Goal: Task Accomplishment & Management: Complete application form

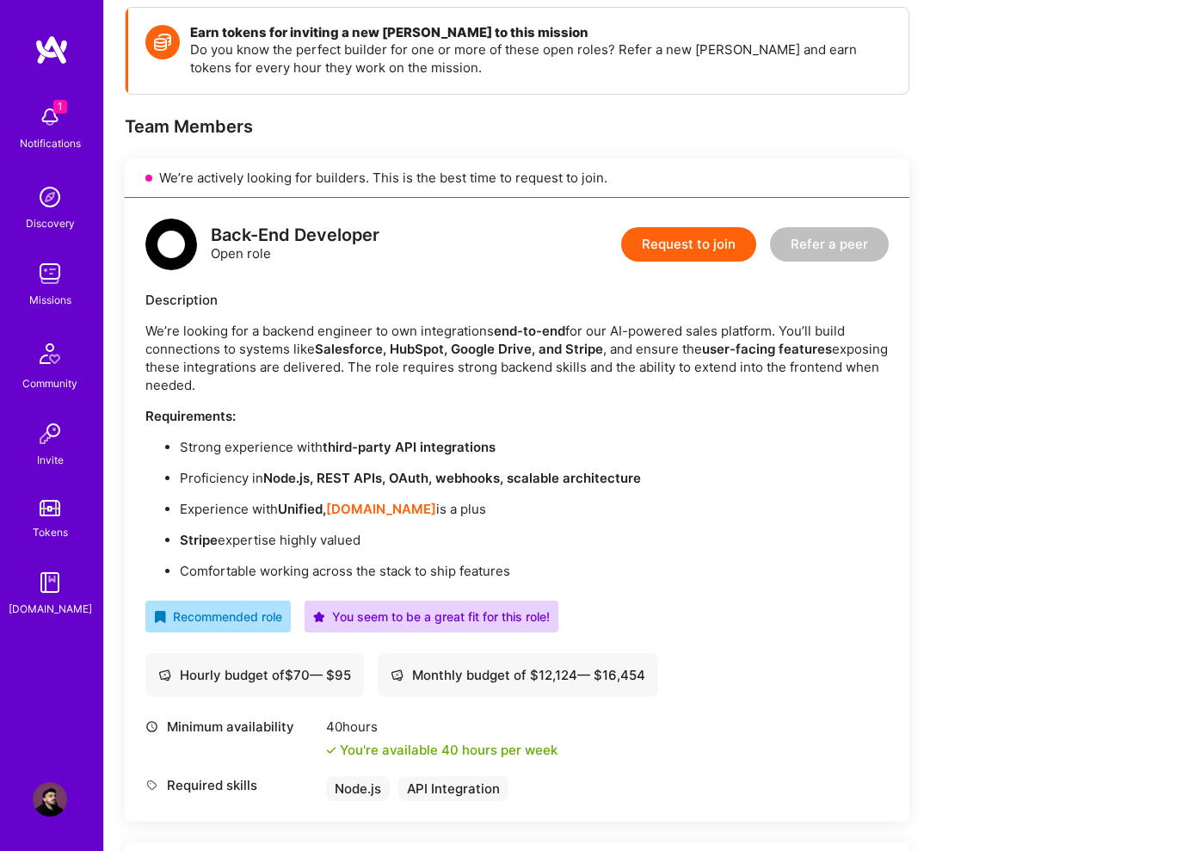
scroll to position [318, 0]
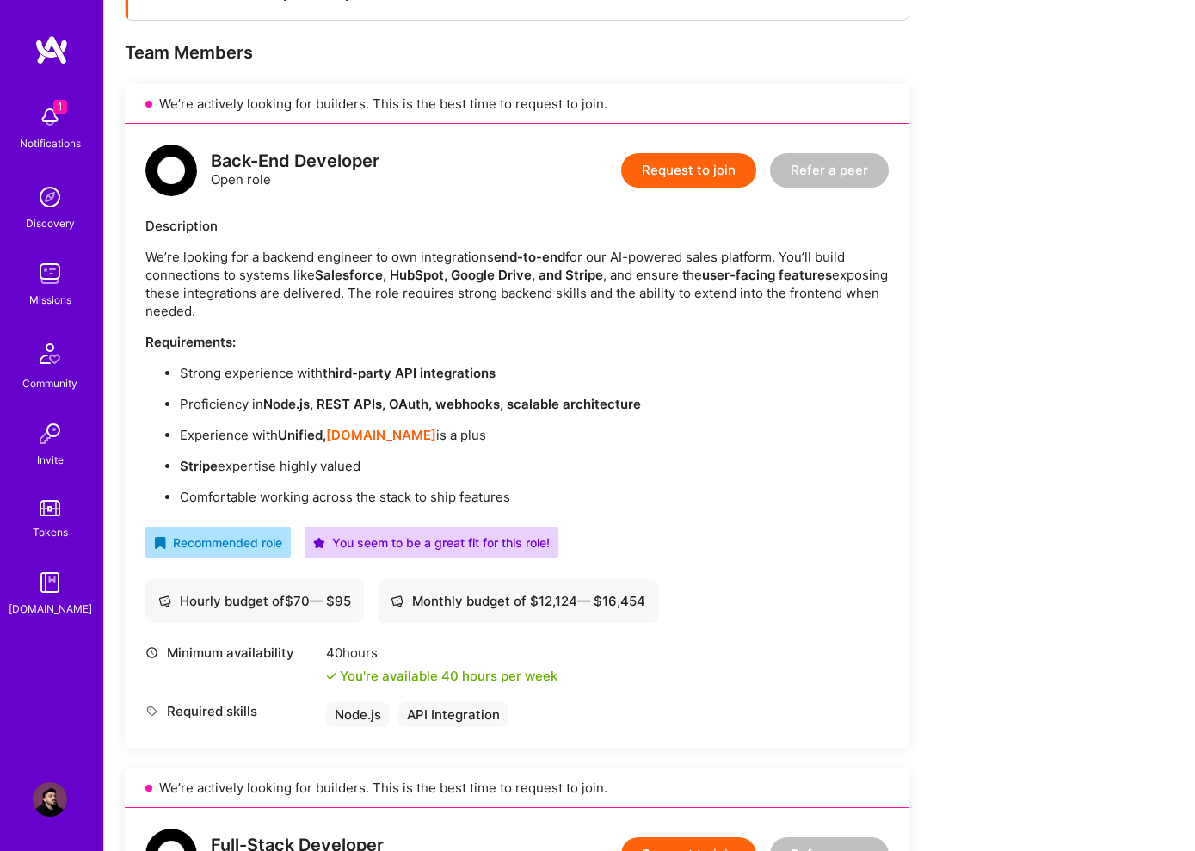
click at [193, 433] on p "Experience with Unified, [DOMAIN_NAME] is a plus" at bounding box center [534, 435] width 709 height 18
drag, startPoint x: 193, startPoint y: 433, endPoint x: 497, endPoint y: 432, distance: 304.5
click at [497, 432] on p "Experience with Unified, [DOMAIN_NAME] is a plus" at bounding box center [534, 435] width 709 height 18
click at [496, 432] on p "Experience with Unified, [DOMAIN_NAME] is a plus" at bounding box center [534, 435] width 709 height 18
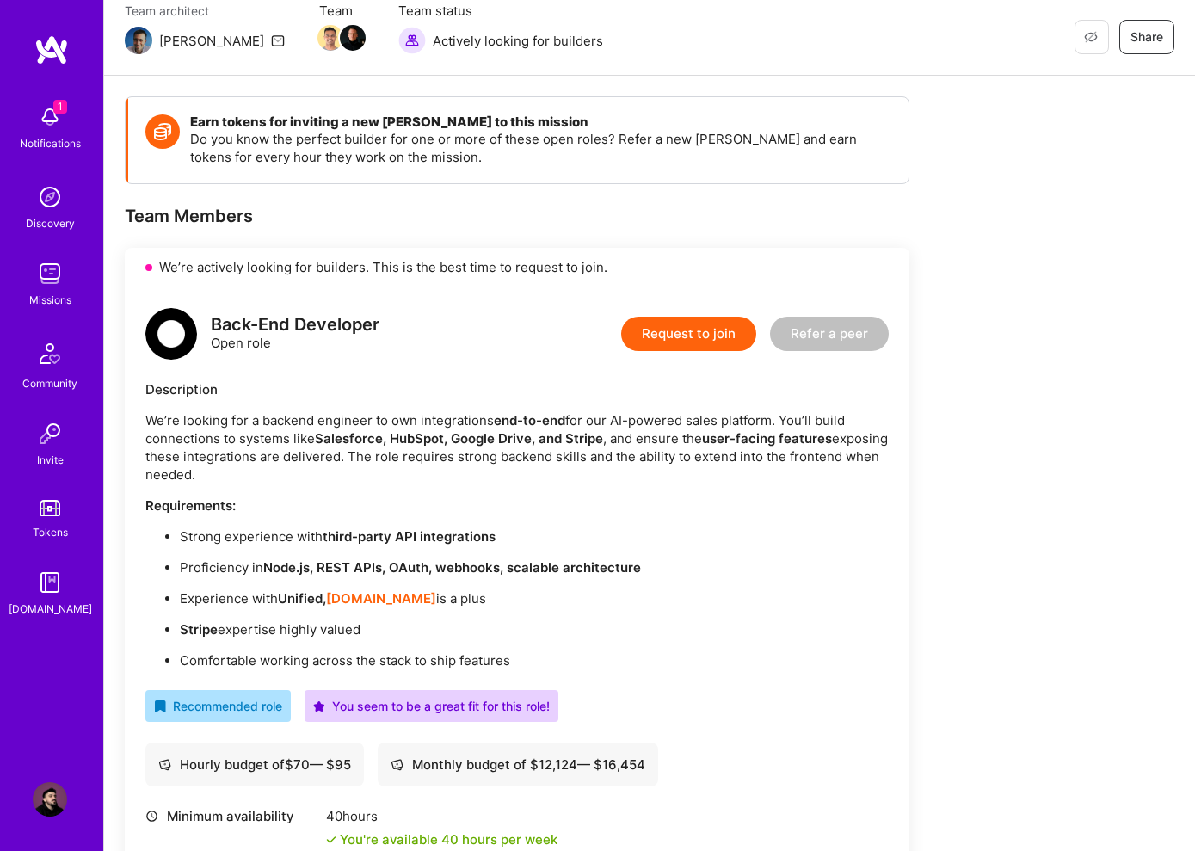
scroll to position [169, 0]
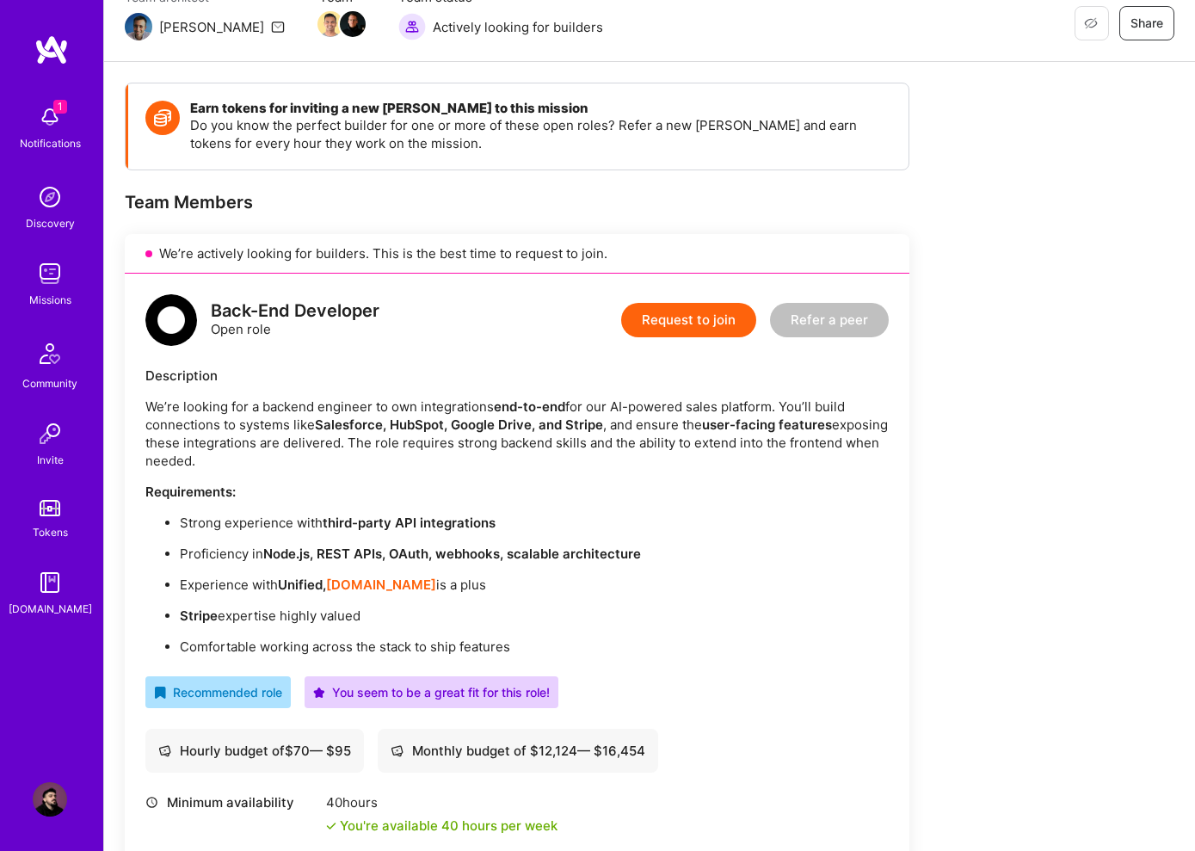
click at [158, 375] on div "Description" at bounding box center [516, 375] width 743 height 18
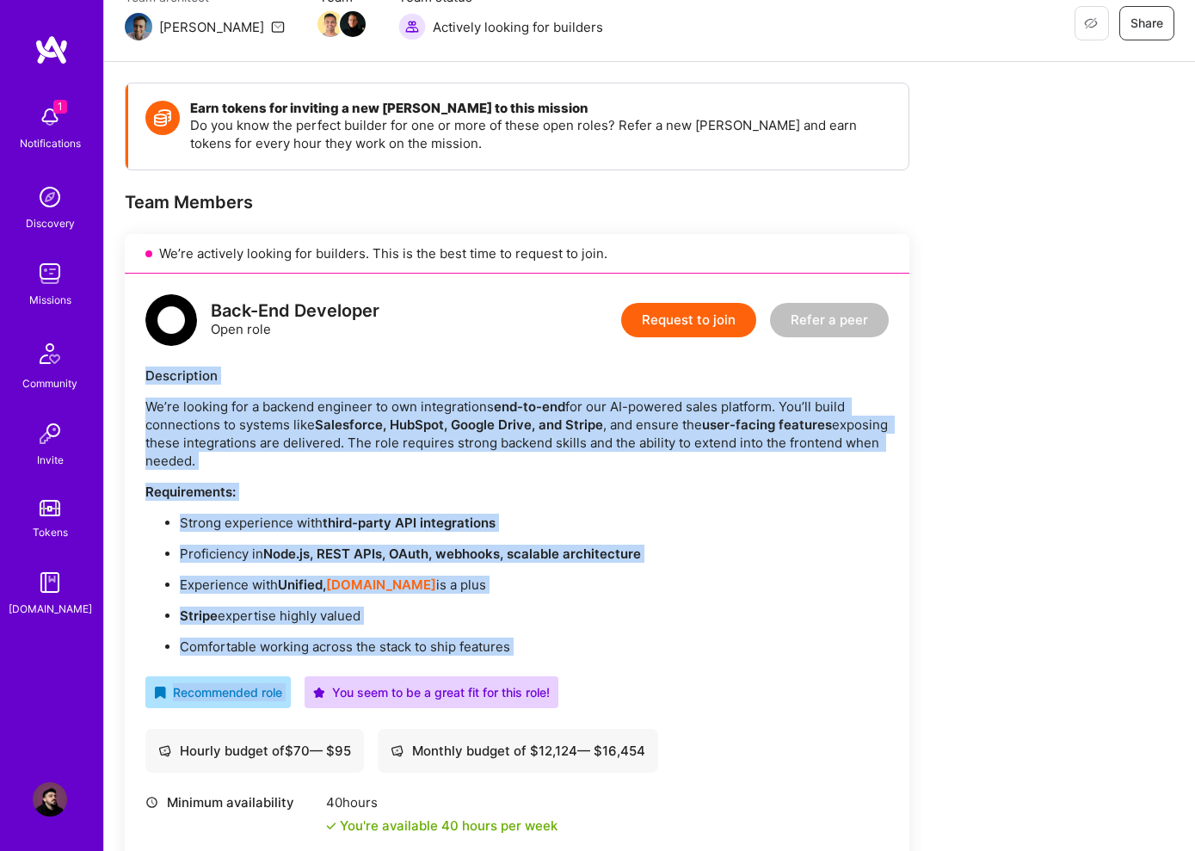
drag, startPoint x: 158, startPoint y: 375, endPoint x: 521, endPoint y: 648, distance: 454.0
click at [521, 655] on div "Back-End Developer Open role Request to join Refer a peer Description We’re loo…" at bounding box center [517, 586] width 784 height 624
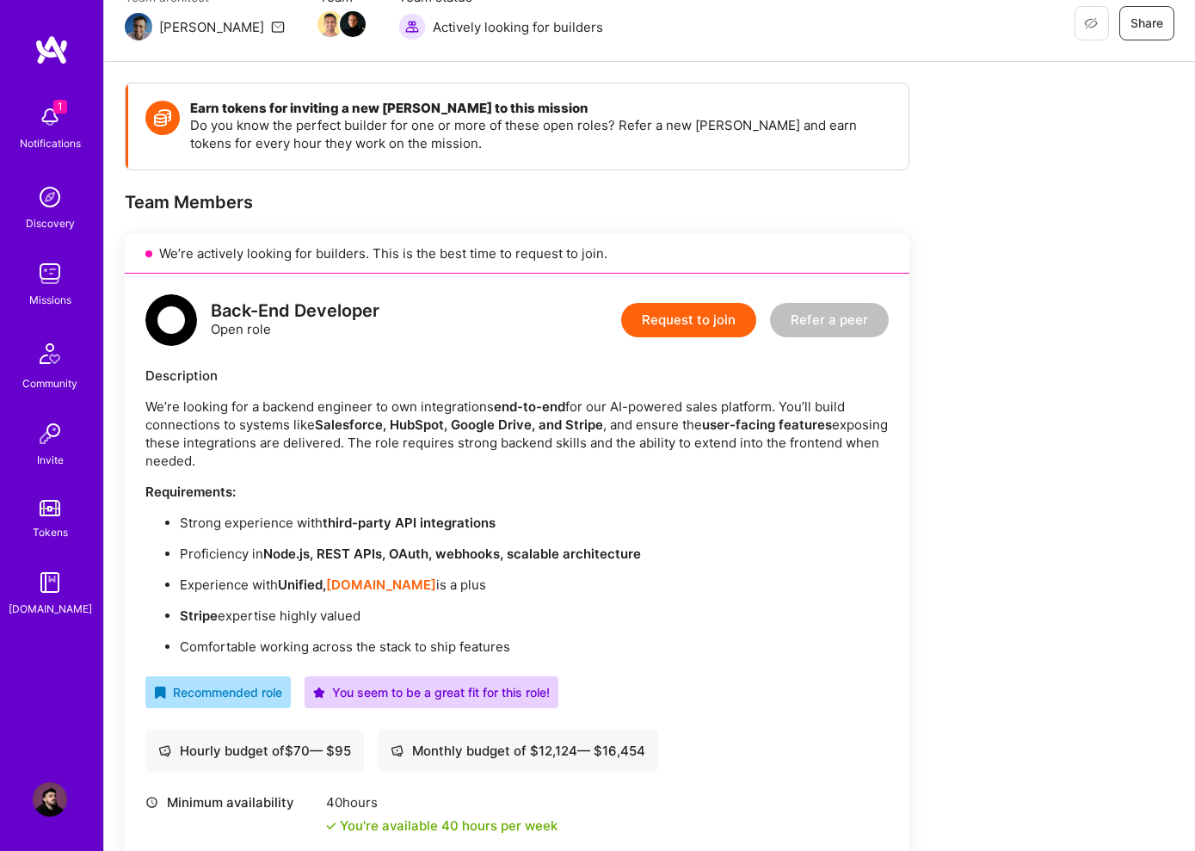
click at [490, 560] on strong "Node.js, REST APIs, OAuth, webhooks, scalable architecture" at bounding box center [452, 553] width 378 height 16
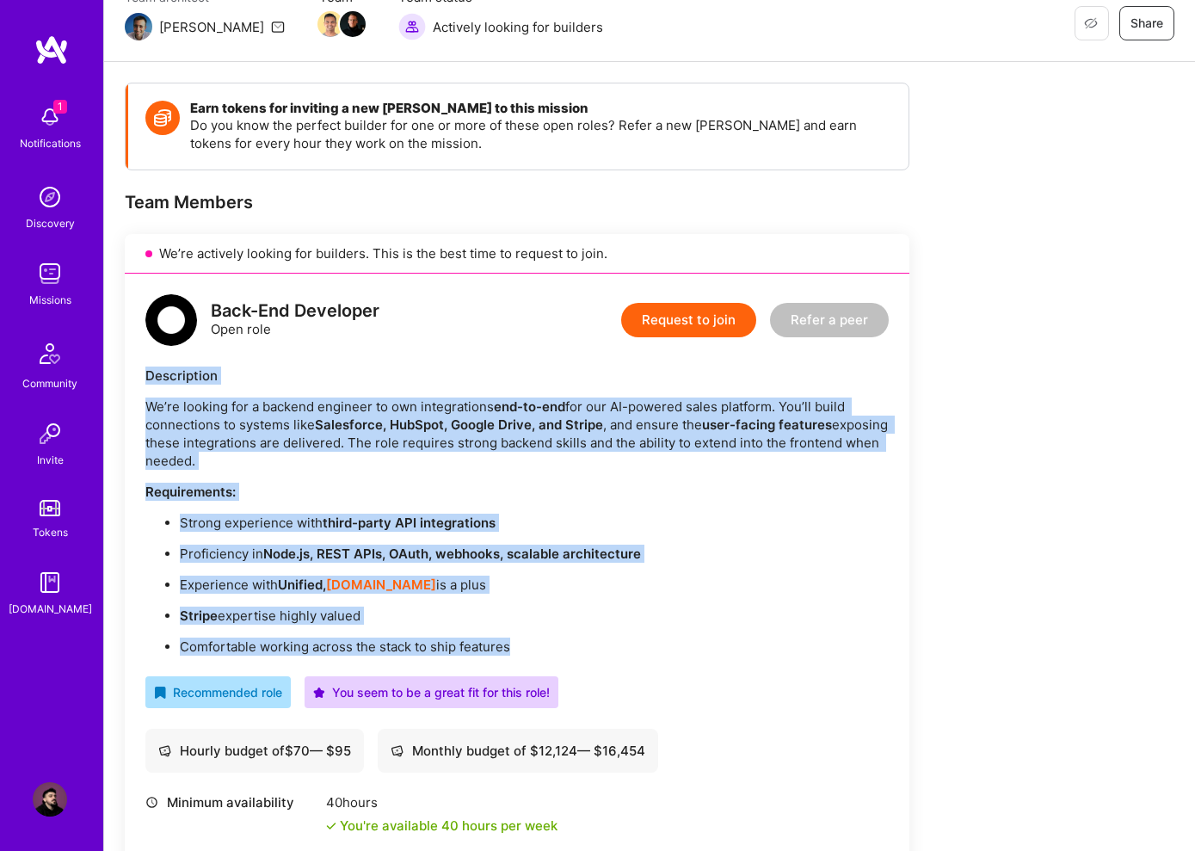
drag, startPoint x: 519, startPoint y: 646, endPoint x: 138, endPoint y: 372, distance: 468.9
click at [138, 372] on div "Back-End Developer Open role Request to join Refer a peer Description We’re loo…" at bounding box center [517, 586] width 784 height 624
copy div "Description We’re looking for a backend engineer to own integrations end-to-end…"
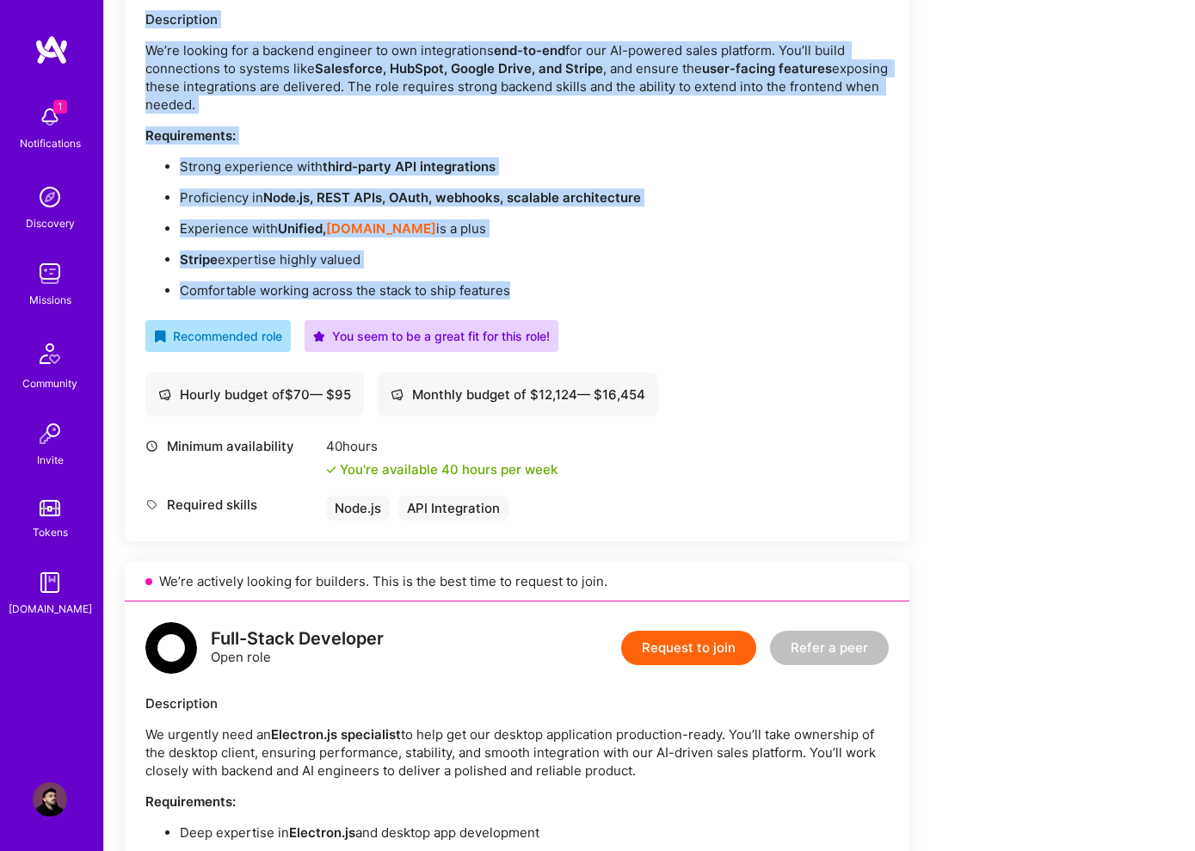
scroll to position [377, 0]
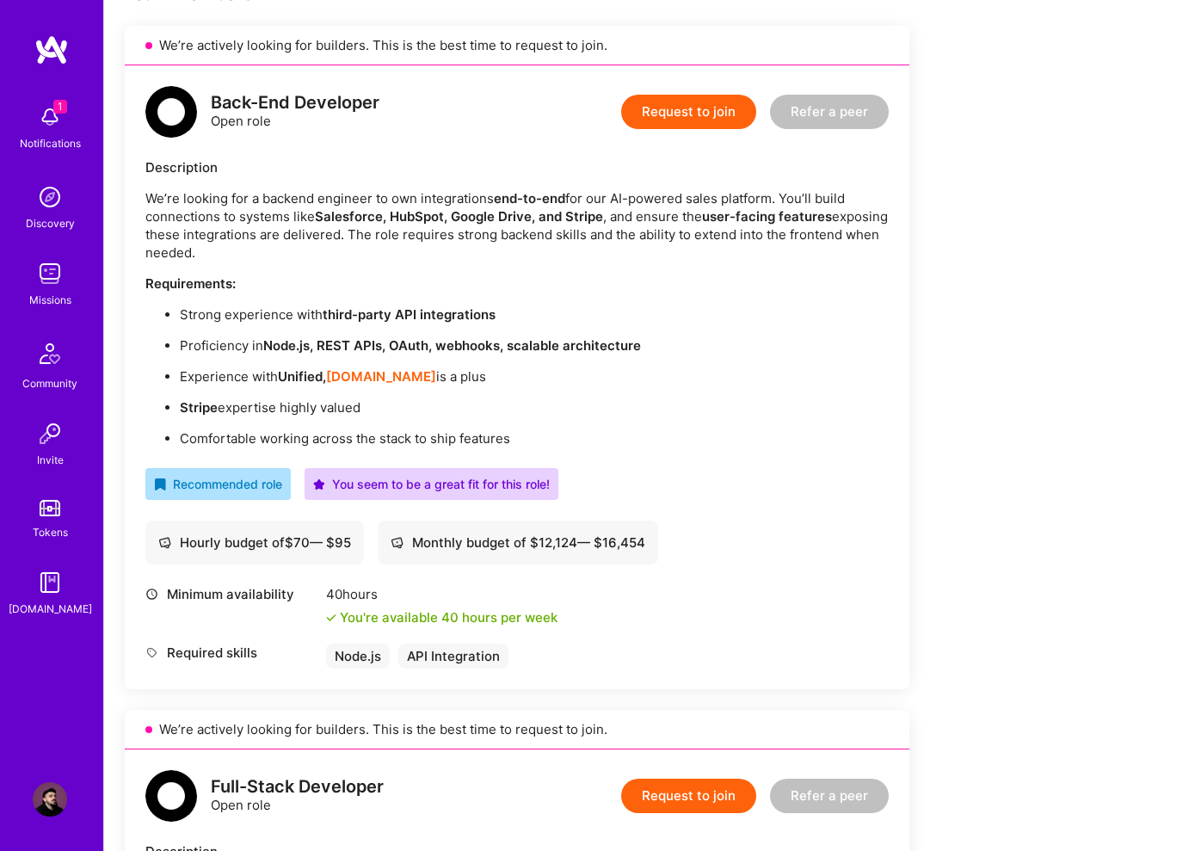
click at [647, 599] on div "Minimum availability 40 hours You're available 40 hours per week" at bounding box center [516, 605] width 743 height 41
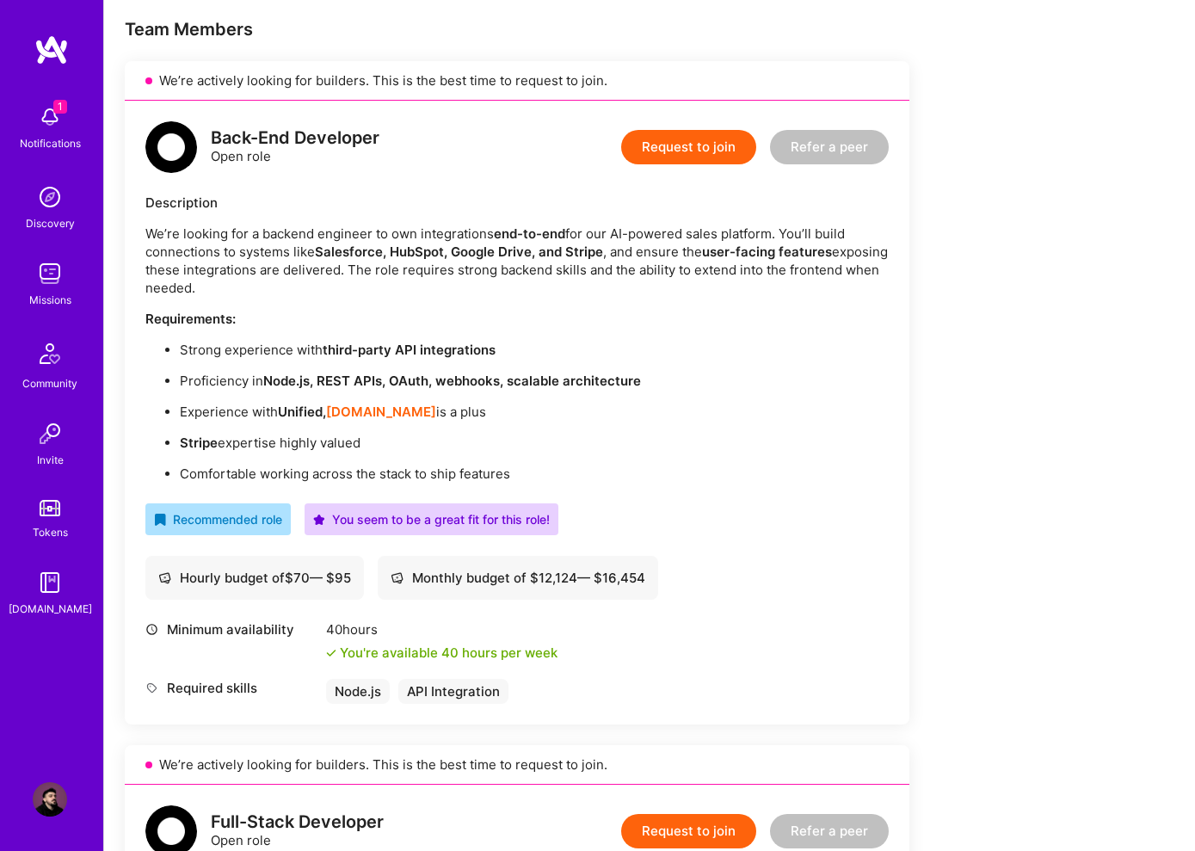
scroll to position [335, 0]
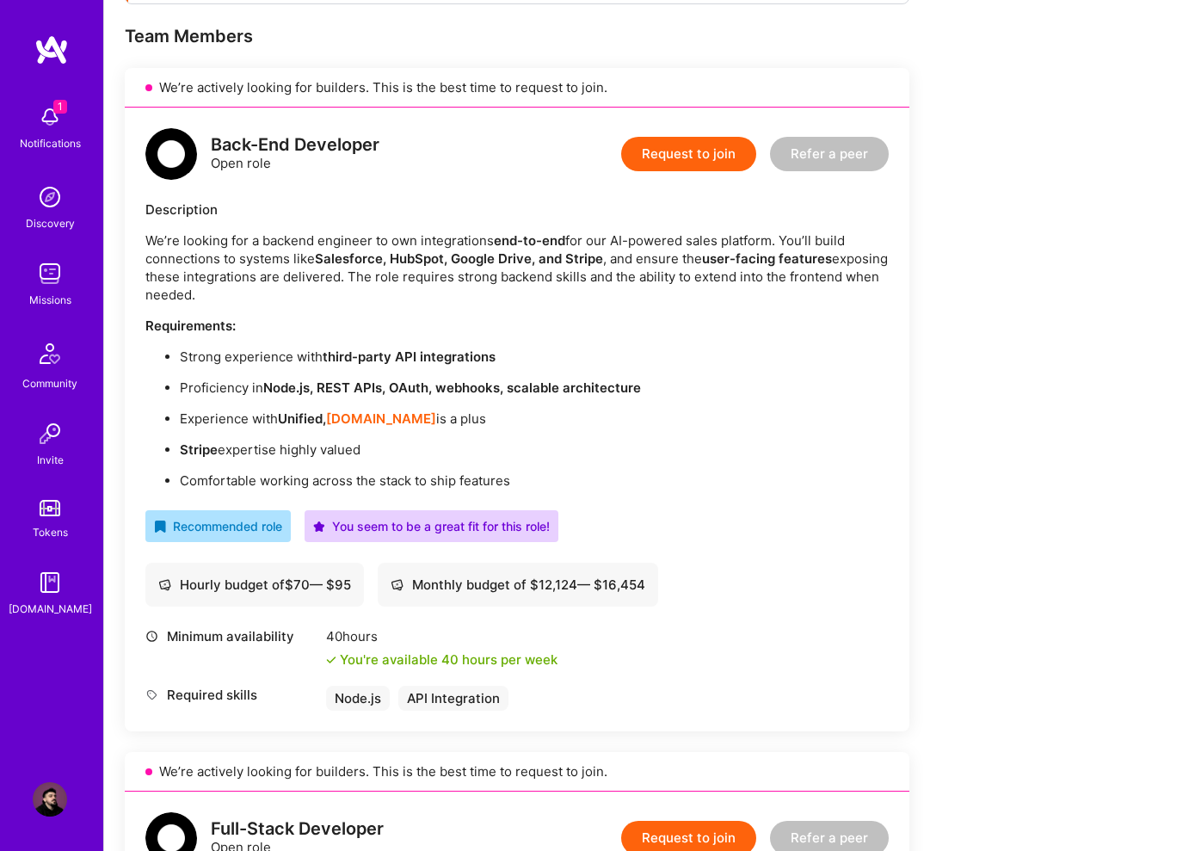
click at [680, 157] on button "Request to join" at bounding box center [688, 154] width 135 height 34
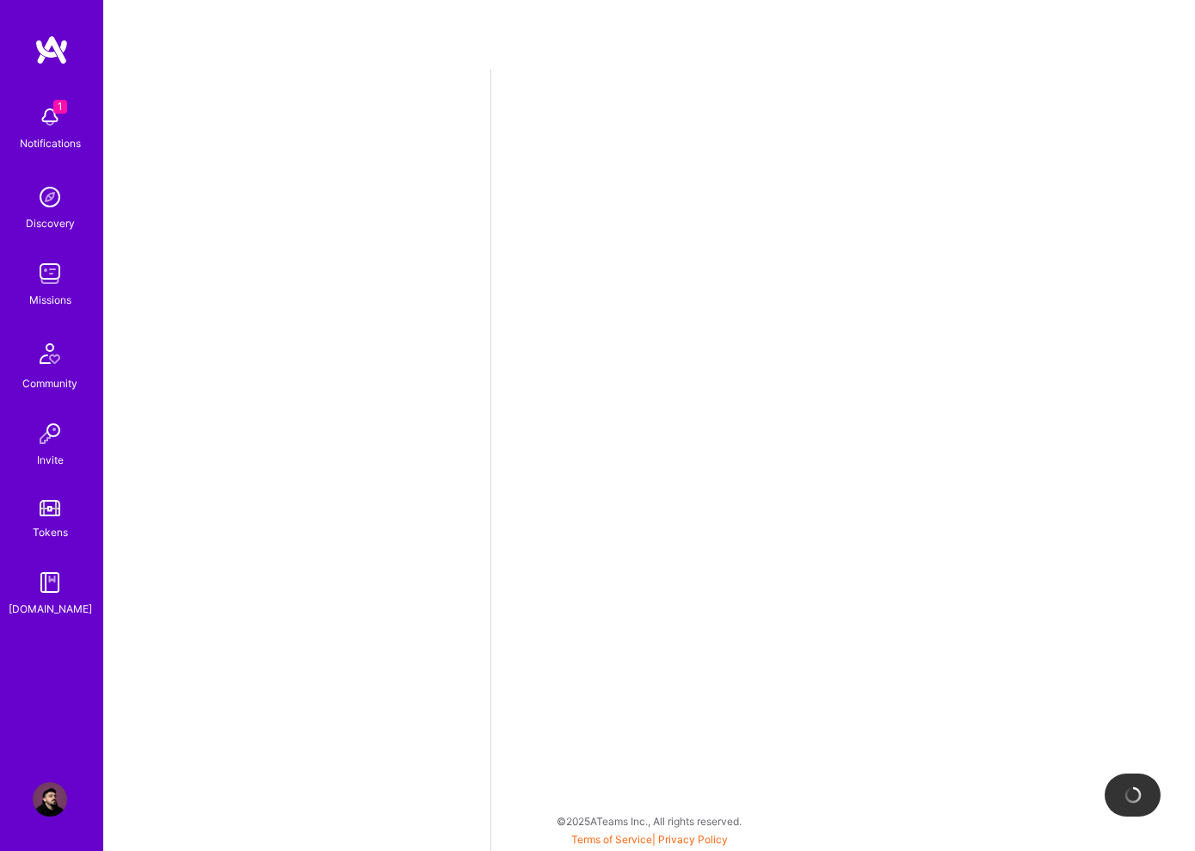
select select "RS"
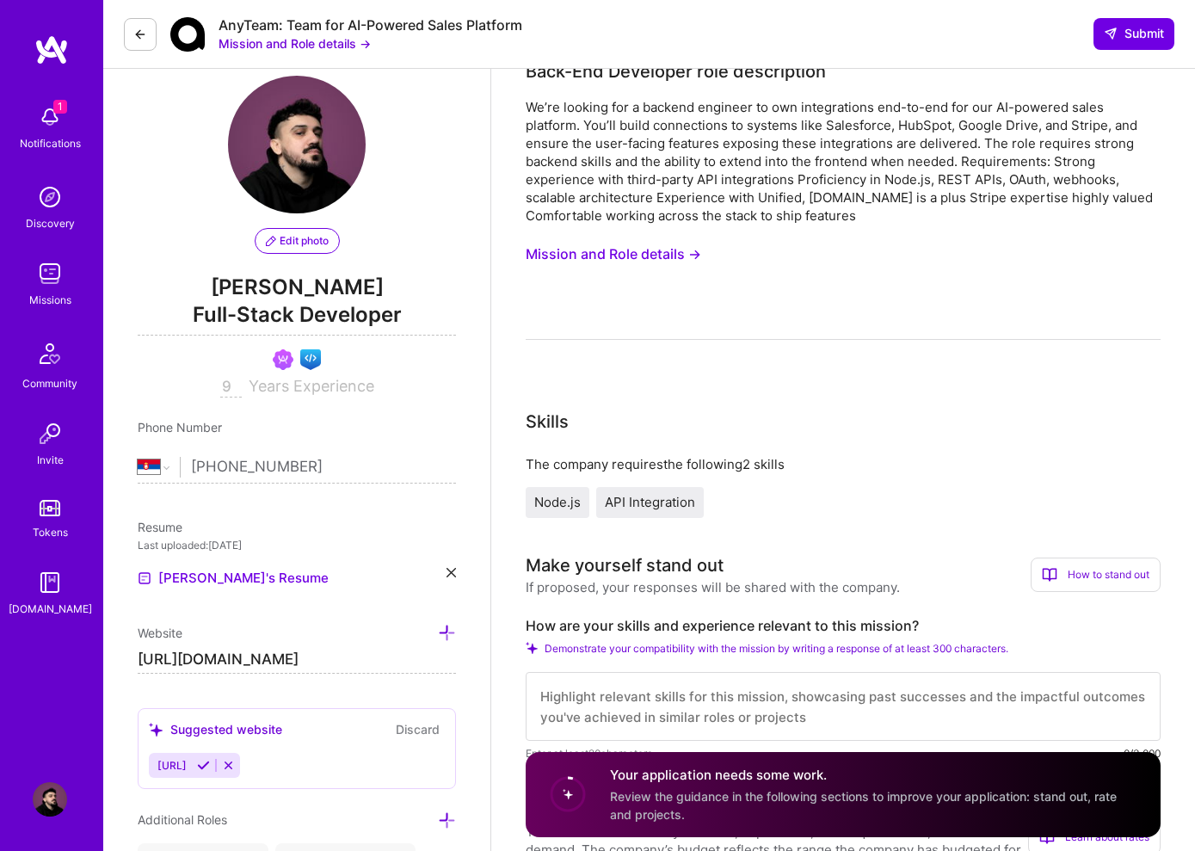
scroll to position [251, 0]
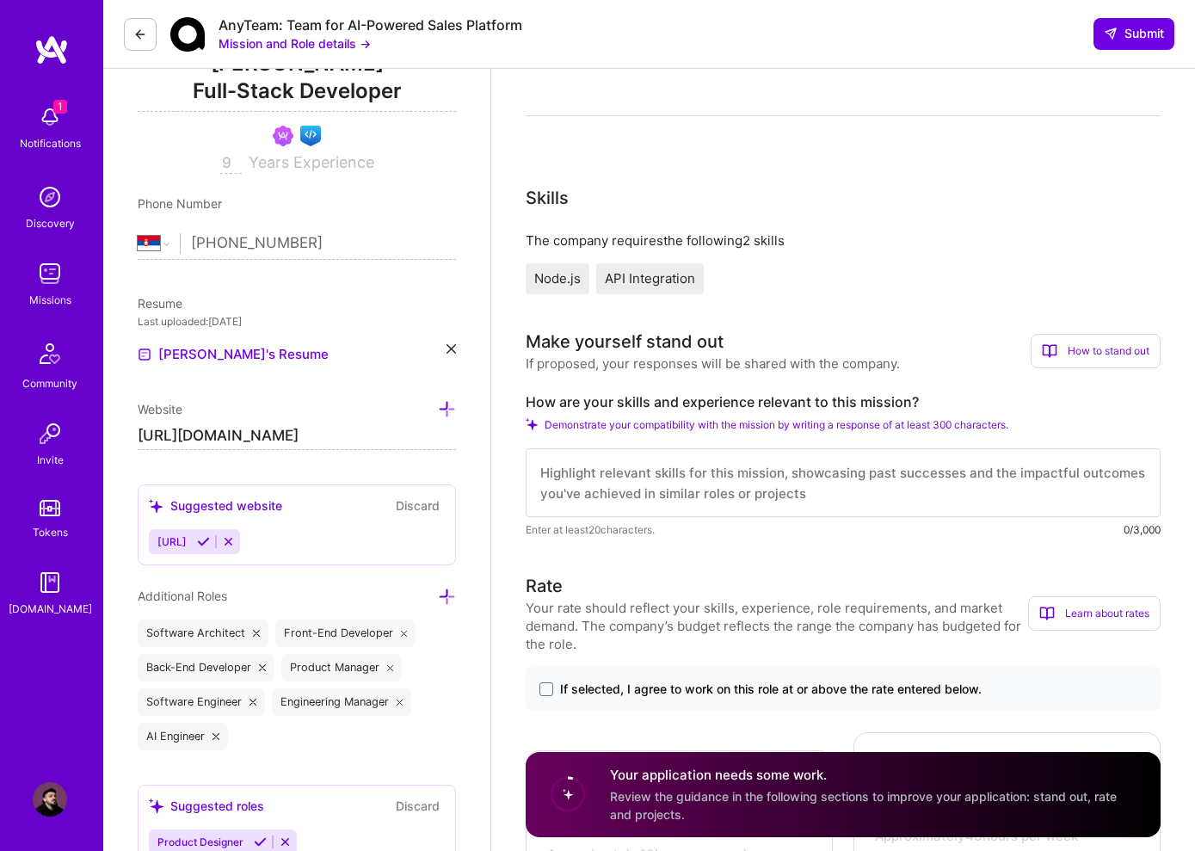
click at [753, 475] on textarea at bounding box center [843, 482] width 635 height 69
paste textarea "Description We’re looking for a backend engineer to own integrations end-to-end…"
type textarea "Description We’re looking for a backend engineer to own integrations end-to-end…"
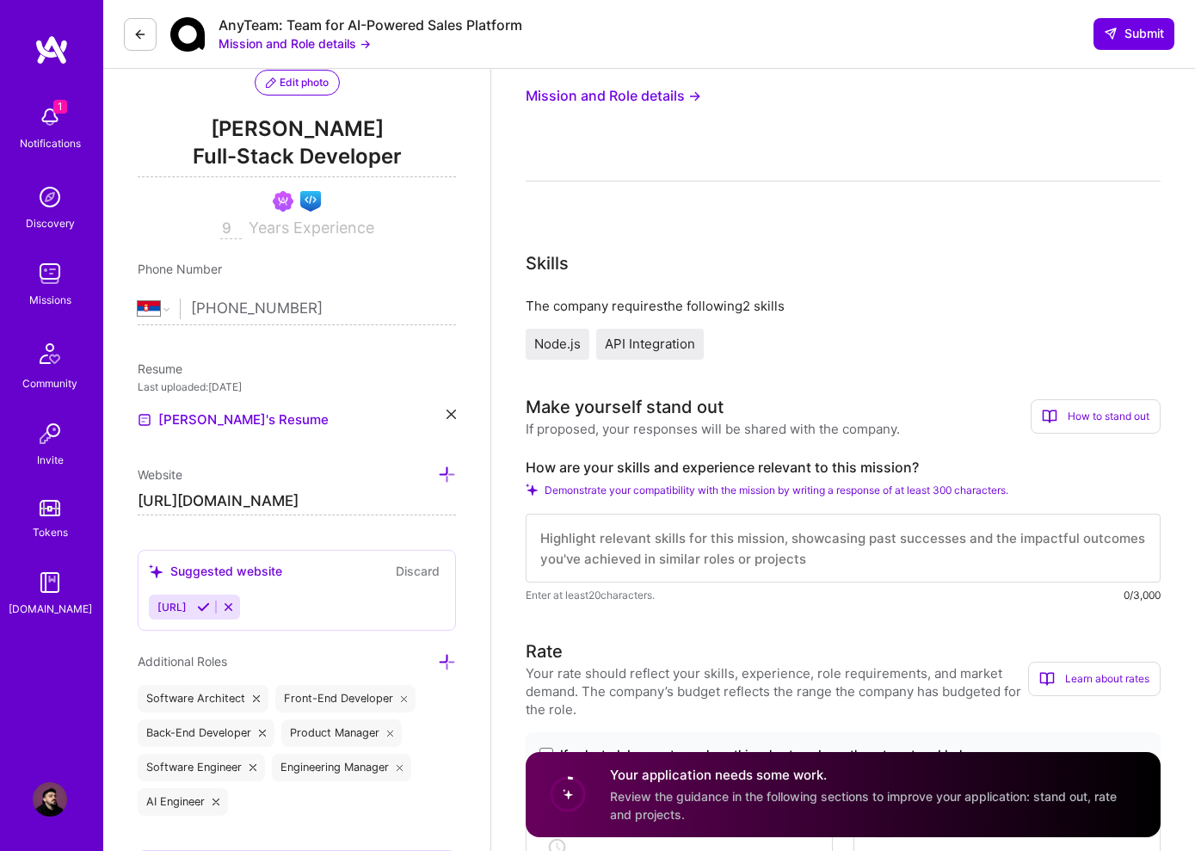
scroll to position [0, 0]
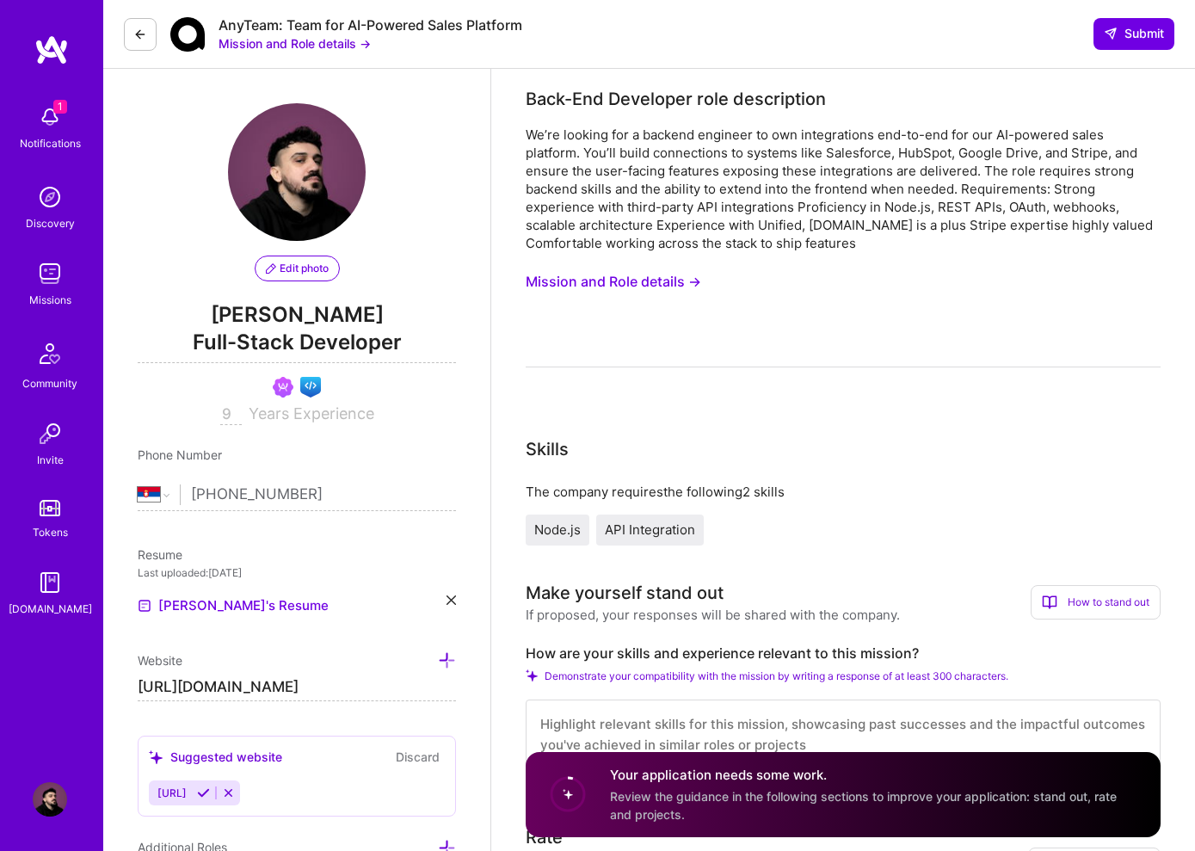
click at [638, 276] on button "Mission and Role details →" at bounding box center [613, 282] width 175 height 32
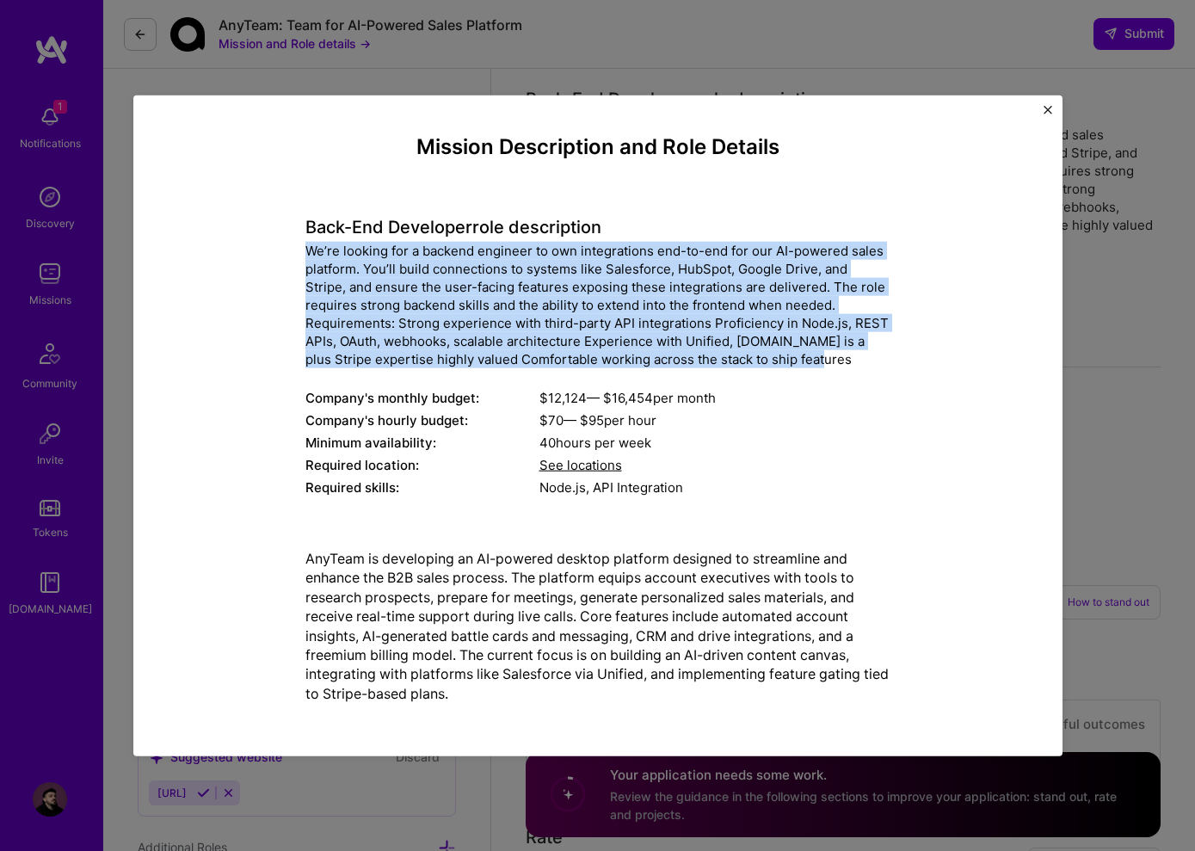
drag, startPoint x: 307, startPoint y: 246, endPoint x: 760, endPoint y: 364, distance: 467.5
click at [760, 364] on div "We’re looking for a backend engineer to own integrations end-to-end for our AI-…" at bounding box center [597, 305] width 585 height 126
copy div "We’re looking for a backend engineer to own integrations end-to-end for our AI-…"
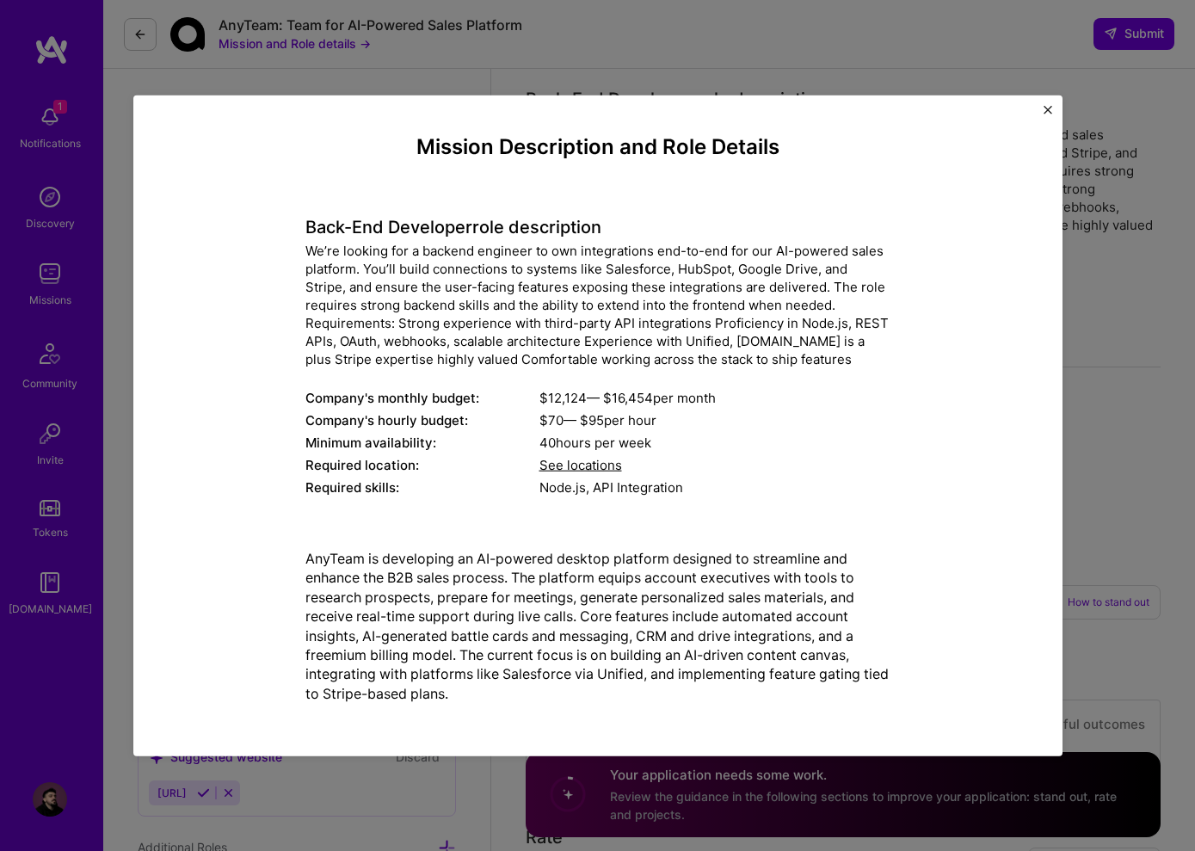
click at [310, 556] on p "AnyTeam is developing an AI-powered desktop platform designed to streamline and…" at bounding box center [597, 626] width 585 height 154
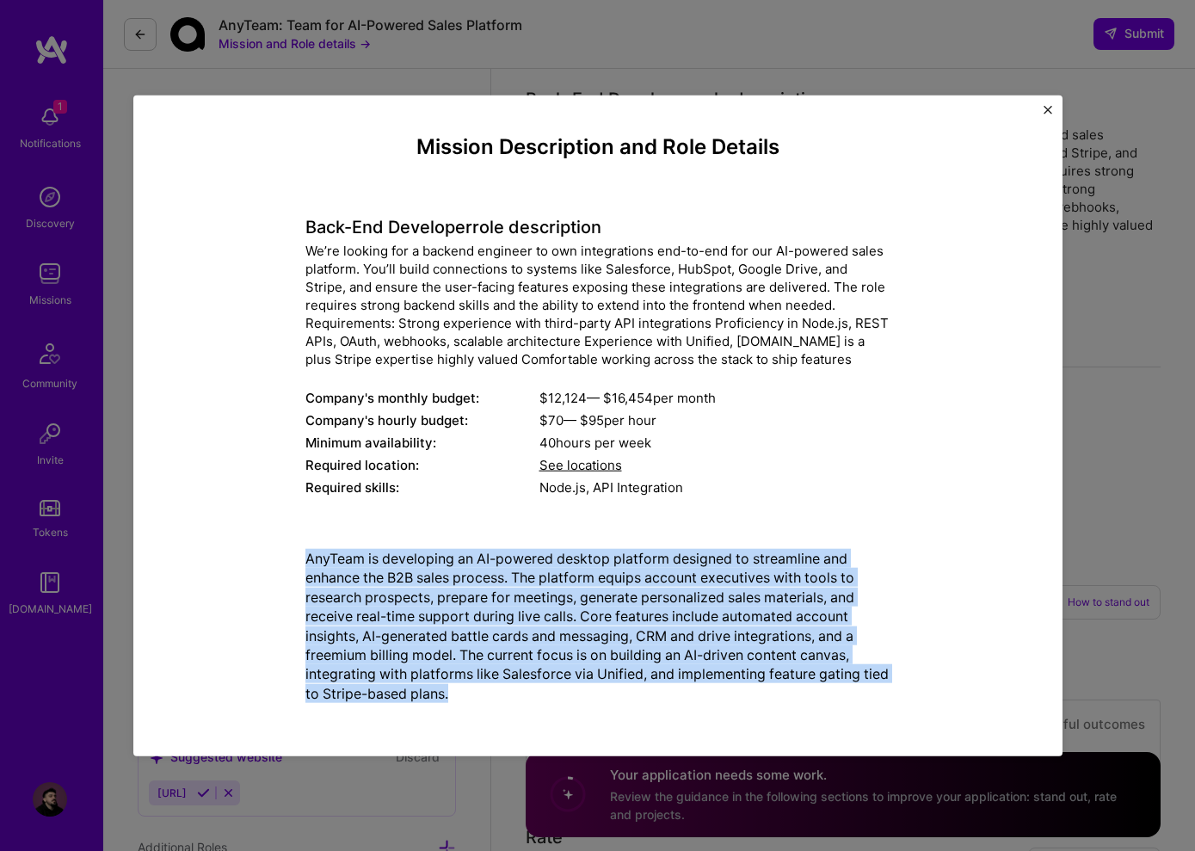
drag, startPoint x: 310, startPoint y: 556, endPoint x: 497, endPoint y: 688, distance: 229.6
click at [497, 688] on p "AnyTeam is developing an AI-powered desktop platform designed to streamline and…" at bounding box center [597, 626] width 585 height 154
copy p "AnyTeam is developing an AI-powered desktop platform designed to streamline and…"
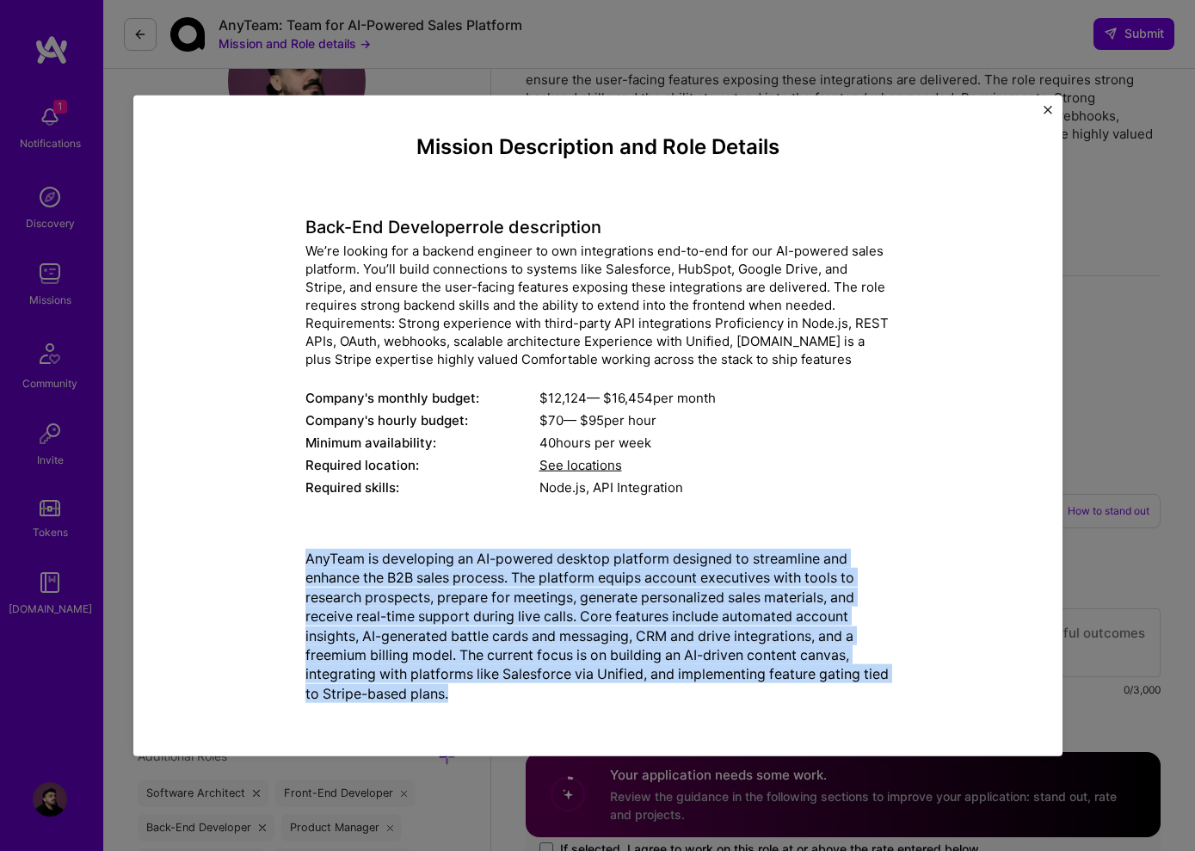
scroll to position [106, 0]
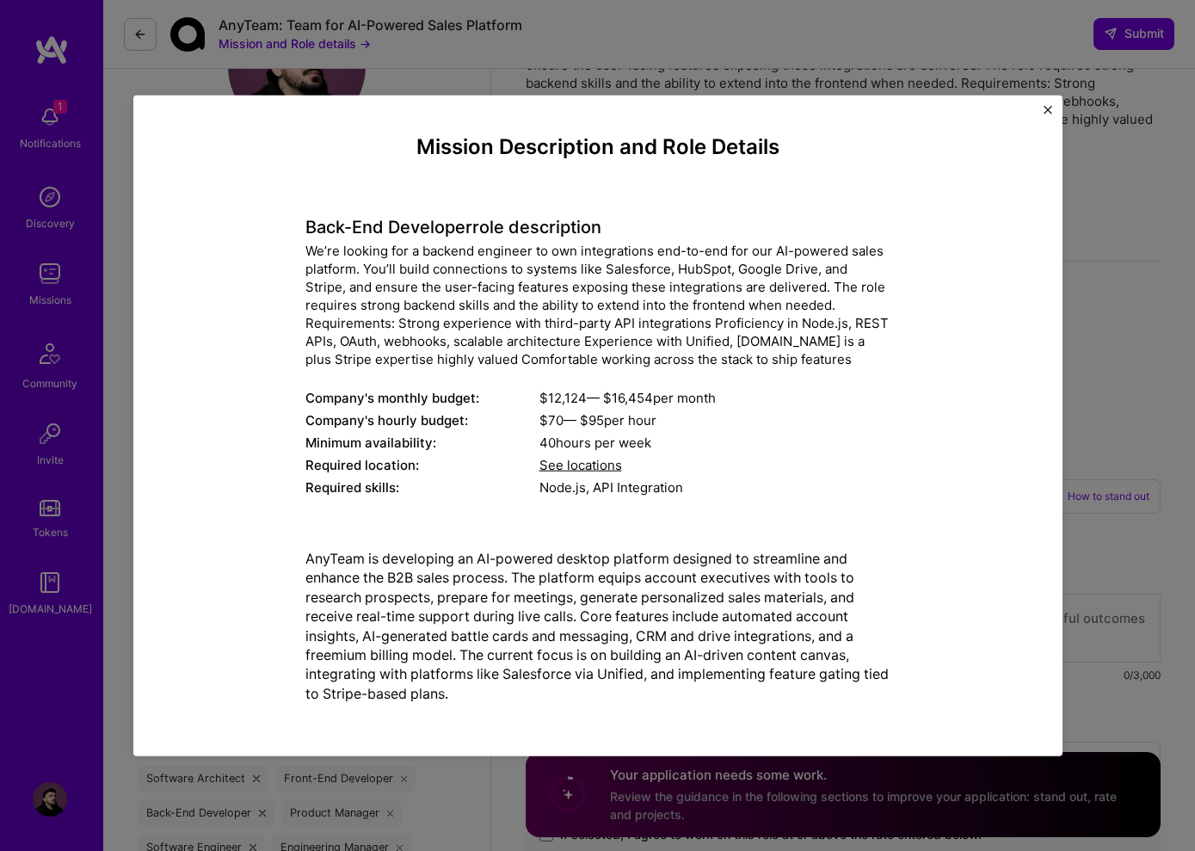
click at [1117, 346] on div "Mission Description and Role Details Back-End Developer role description We’re …" at bounding box center [597, 425] width 1195 height 851
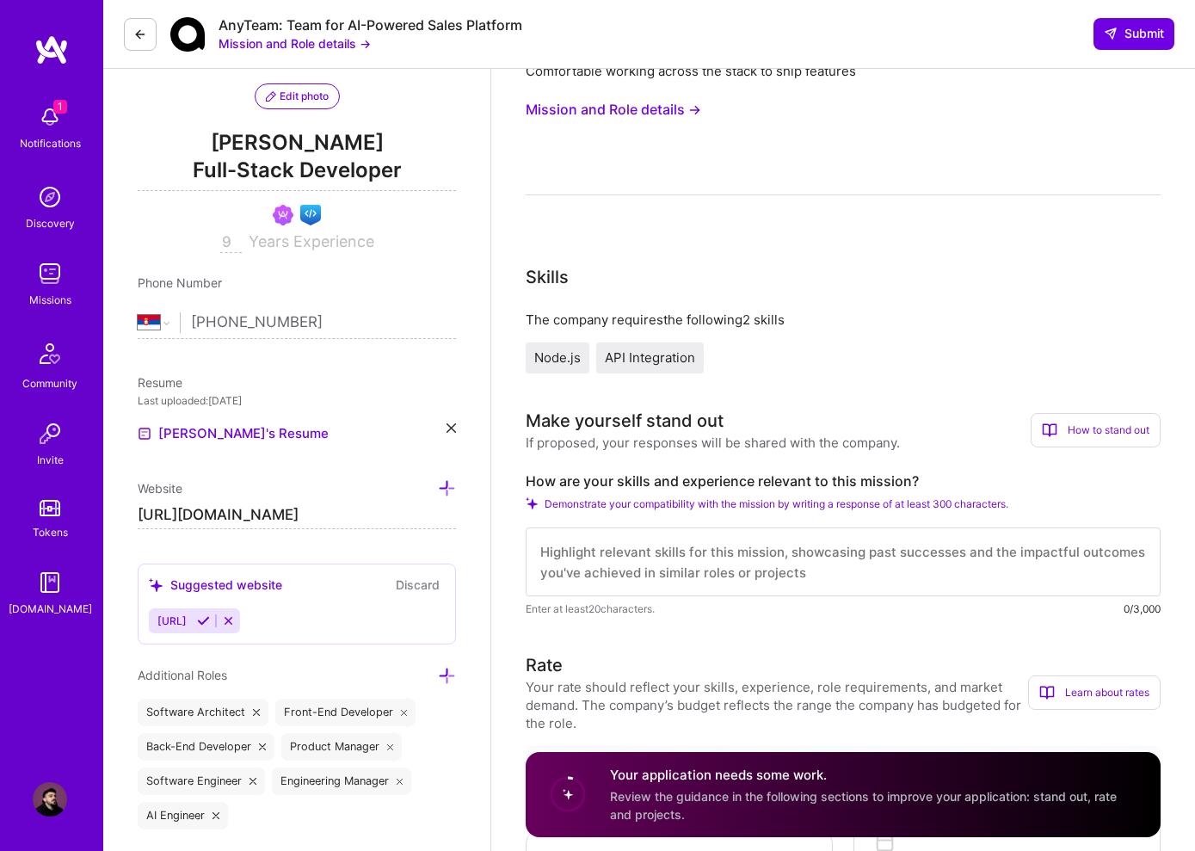
scroll to position [175, 0]
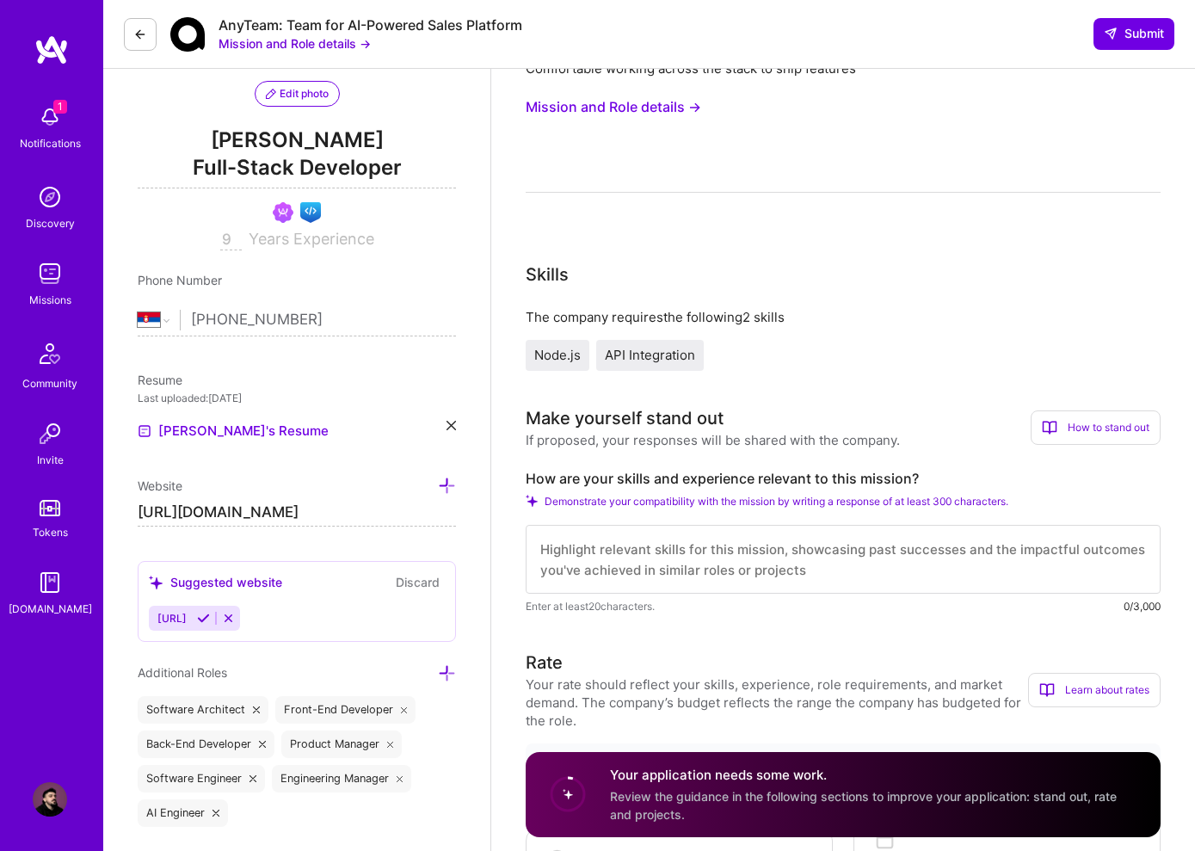
click at [590, 543] on textarea at bounding box center [843, 559] width 635 height 69
paste textarea "I’ve spent a lot of time working with APIs, both building them and stitching to…"
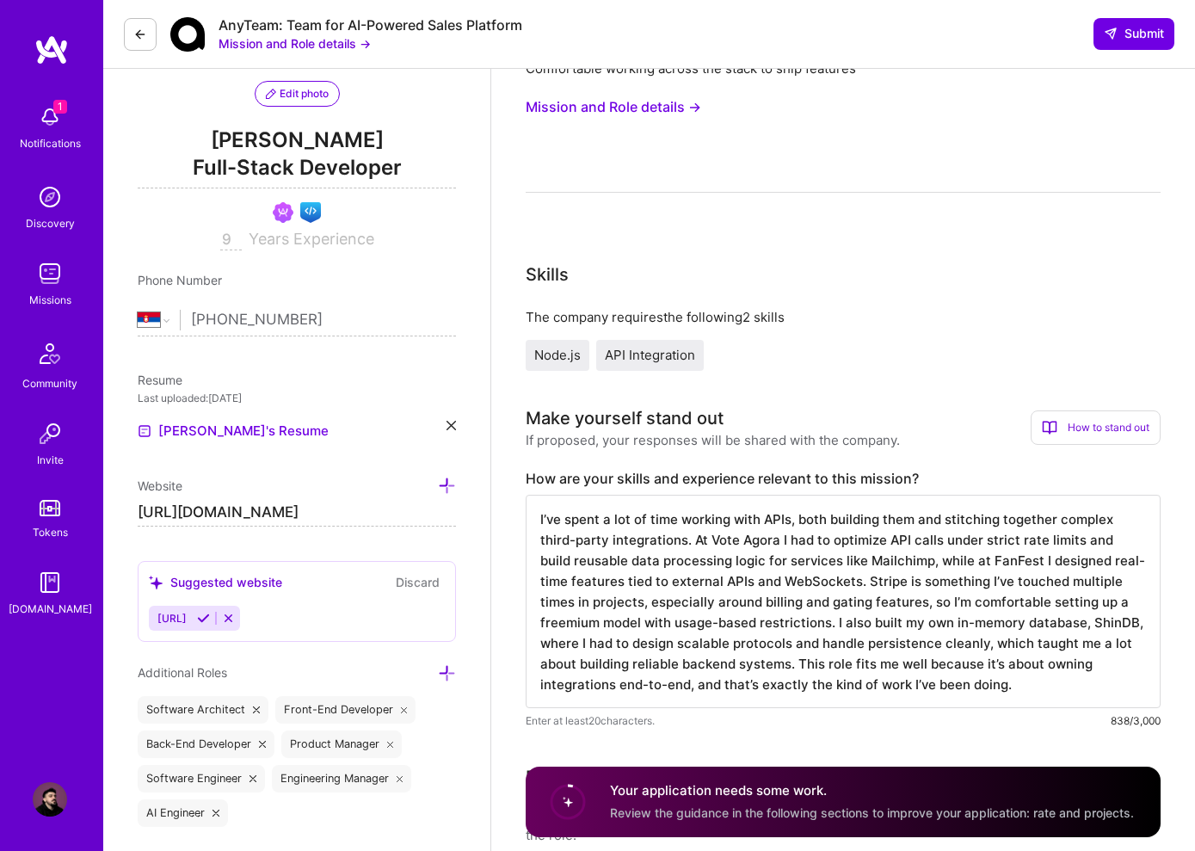
click at [732, 662] on textarea "I’ve spent a lot of time working with APIs, both building them and stitching to…" at bounding box center [843, 601] width 635 height 213
paste textarea "'ve spent a lot of time working with APIs, both building them and stitching tog…"
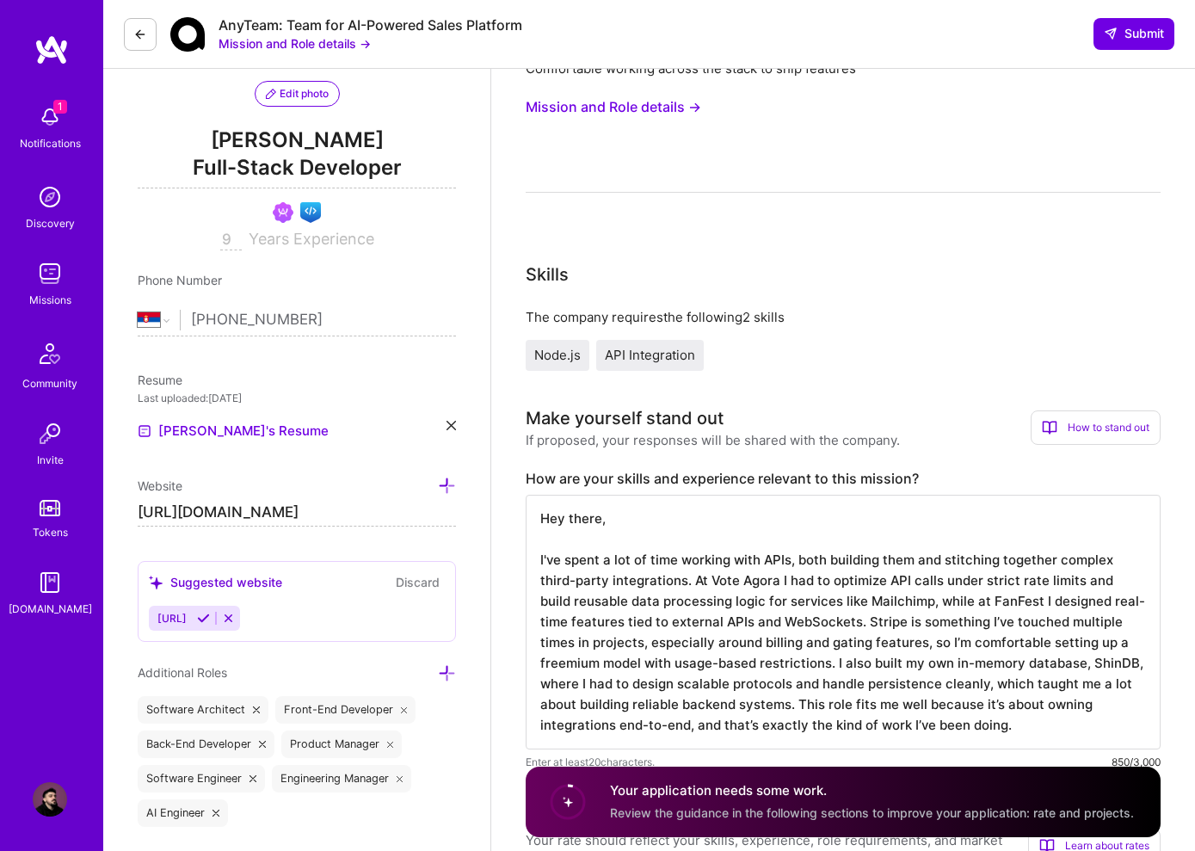
scroll to position [2, 0]
click at [972, 728] on textarea "Hey there, I've spent a lot of time working with APIs, both building them and s…" at bounding box center [843, 622] width 635 height 255
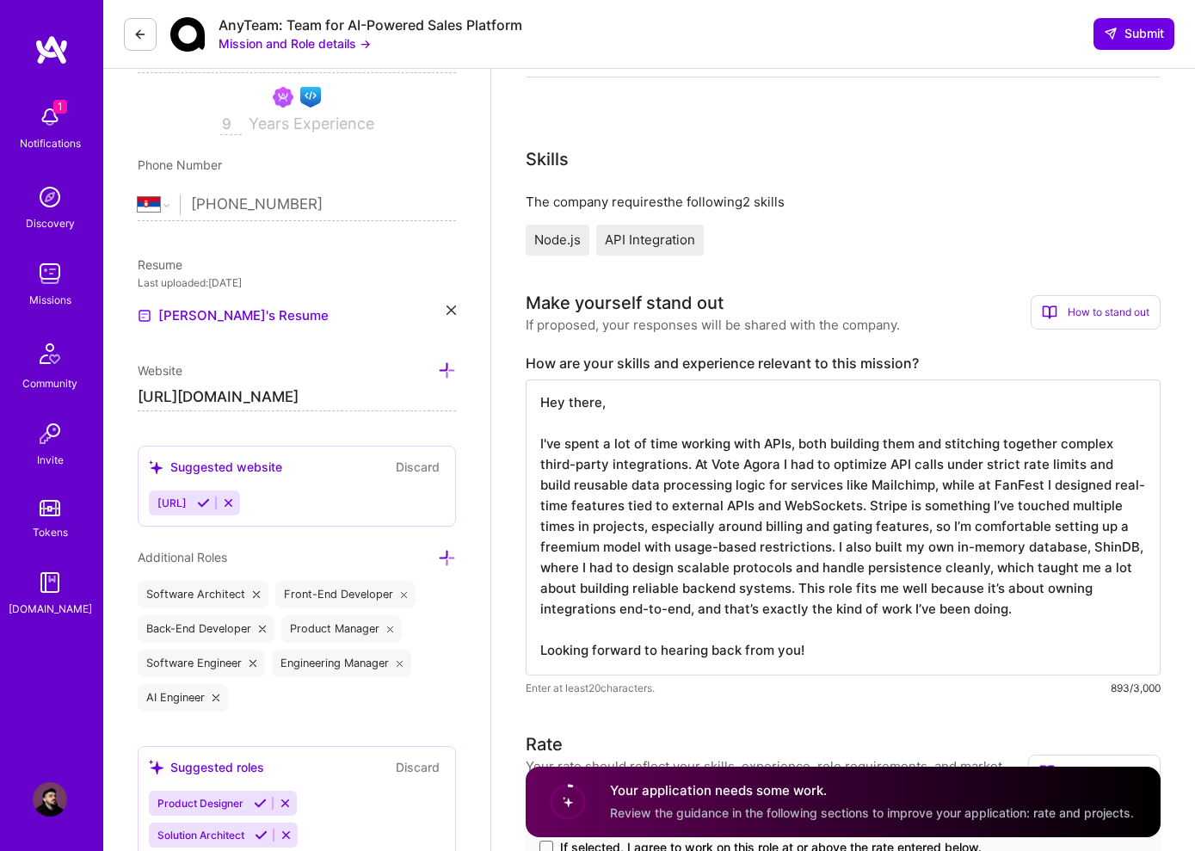
scroll to position [293, 0]
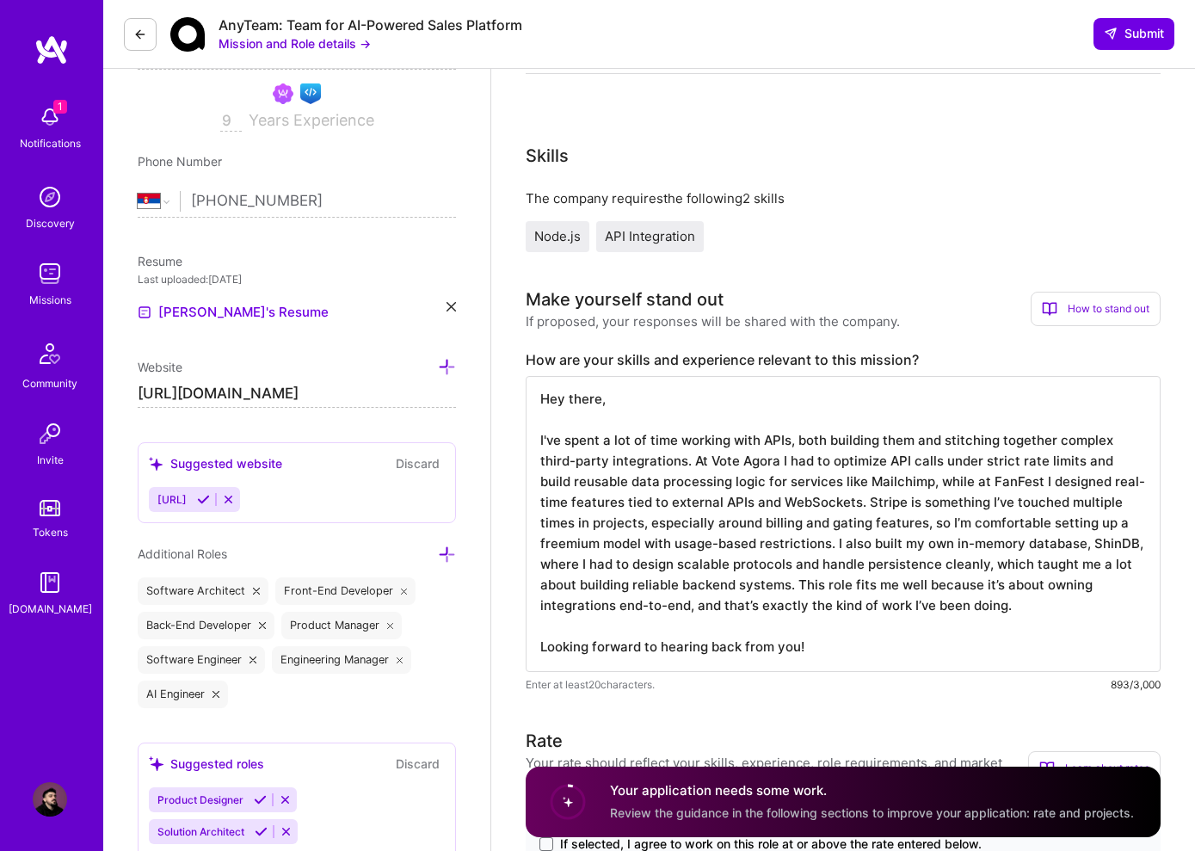
click at [692, 459] on textarea "Hey there, I've spent a lot of time working with APIs, both building them and s…" at bounding box center [843, 524] width 635 height 296
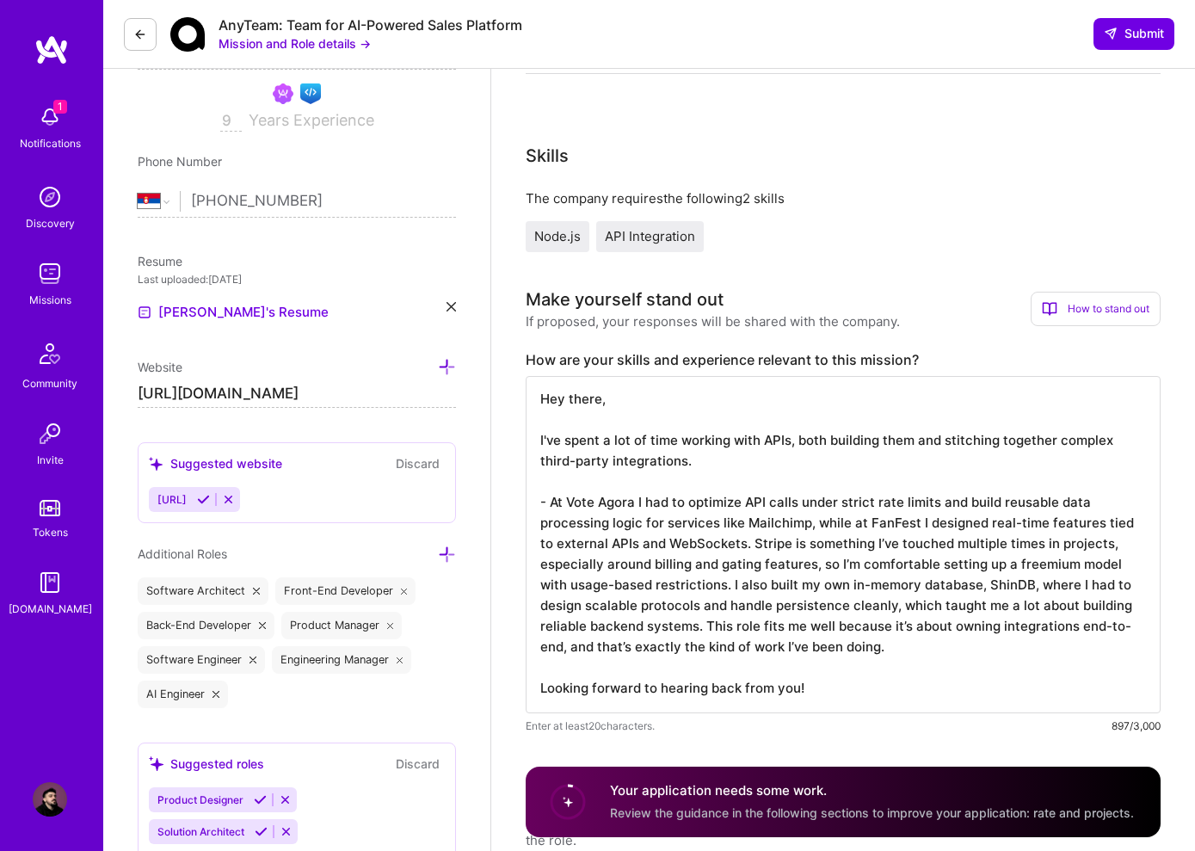
click at [826, 526] on textarea "Hey there, I've spent a lot of time working with APIs, both building them and s…" at bounding box center [843, 544] width 635 height 337
click at [815, 521] on textarea "Hey there, I've spent a lot of time working with APIs, both building them and s…" at bounding box center [843, 544] width 635 height 337
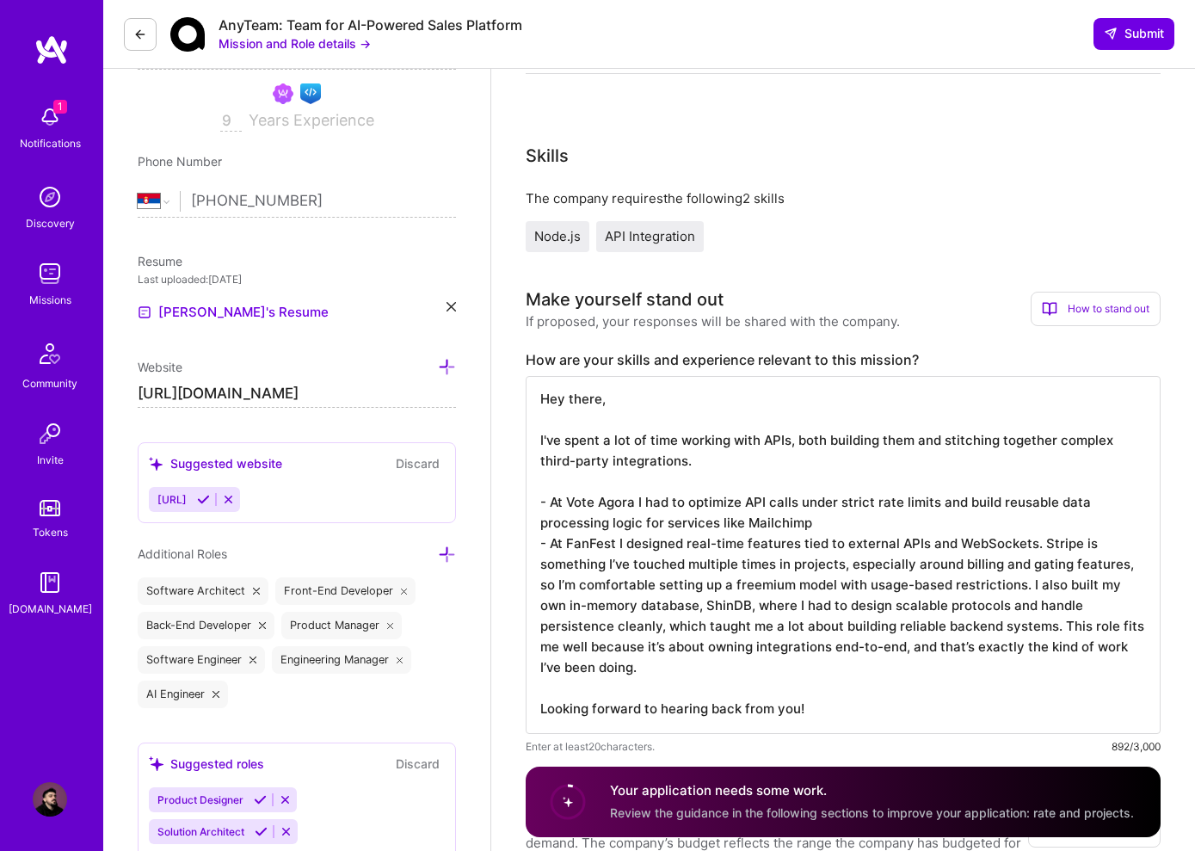
drag, startPoint x: 1014, startPoint y: 585, endPoint x: 1085, endPoint y: 595, distance: 71.3
click at [1015, 585] on textarea "Hey there, I've spent a lot of time working with APIs, both building them and s…" at bounding box center [843, 555] width 635 height 358
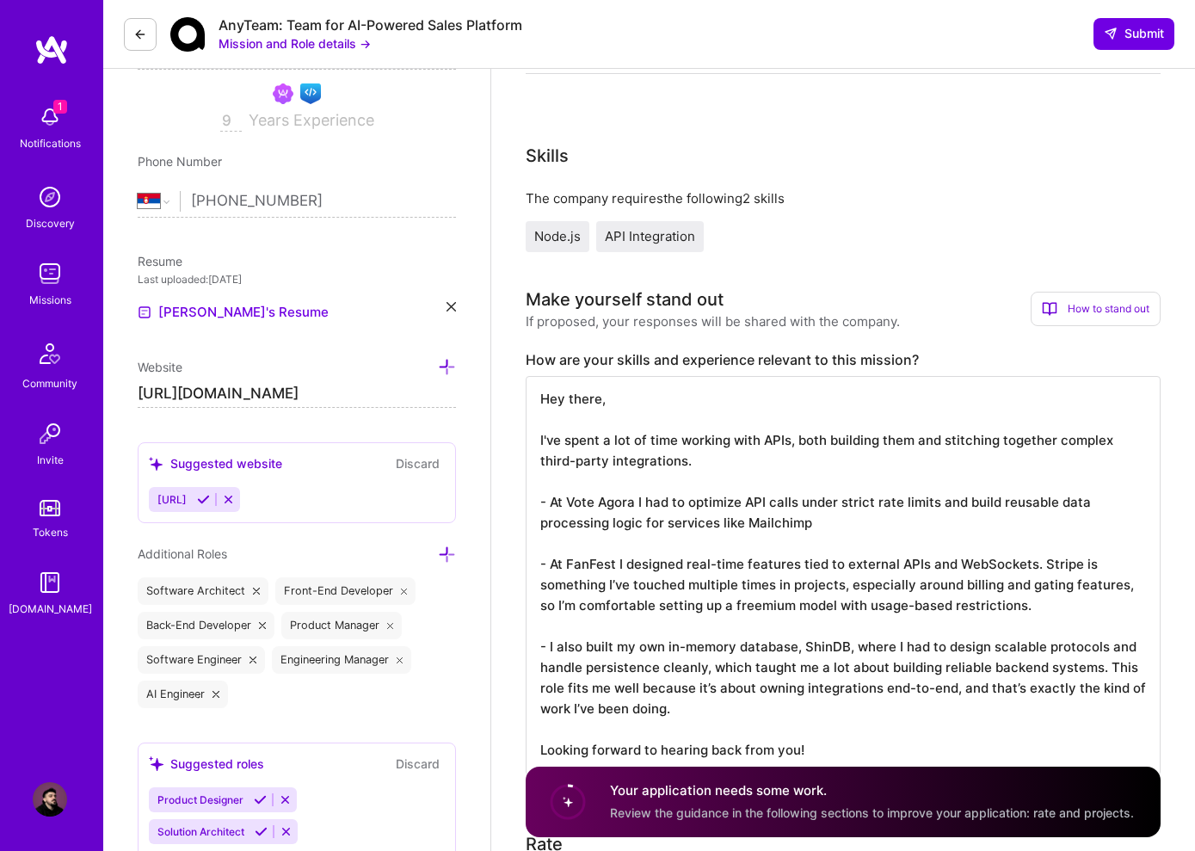
click at [931, 698] on textarea "Hey there, I've spent a lot of time working with APIs, both building them and s…" at bounding box center [843, 575] width 635 height 399
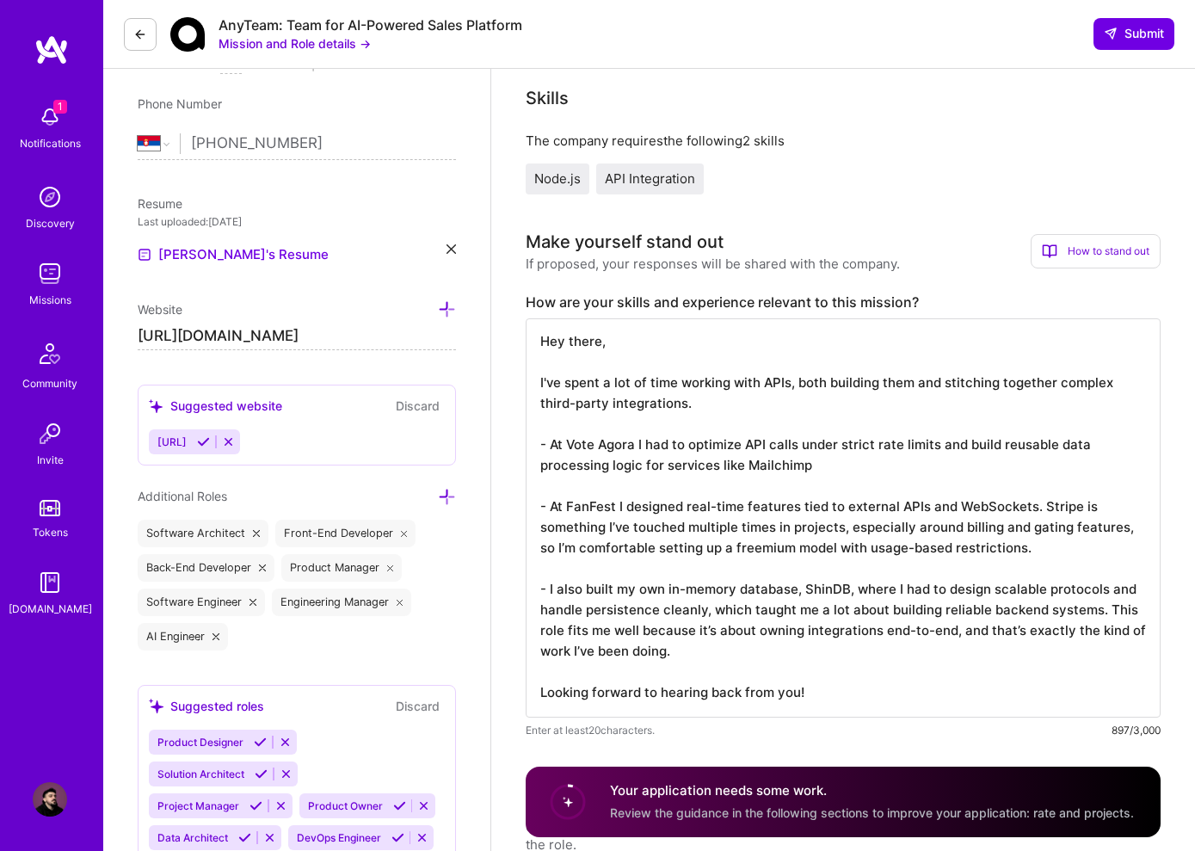
scroll to position [351, 0]
click at [1105, 606] on textarea "Hey there, I've spent a lot of time working with APIs, both building them and s…" at bounding box center [843, 517] width 635 height 399
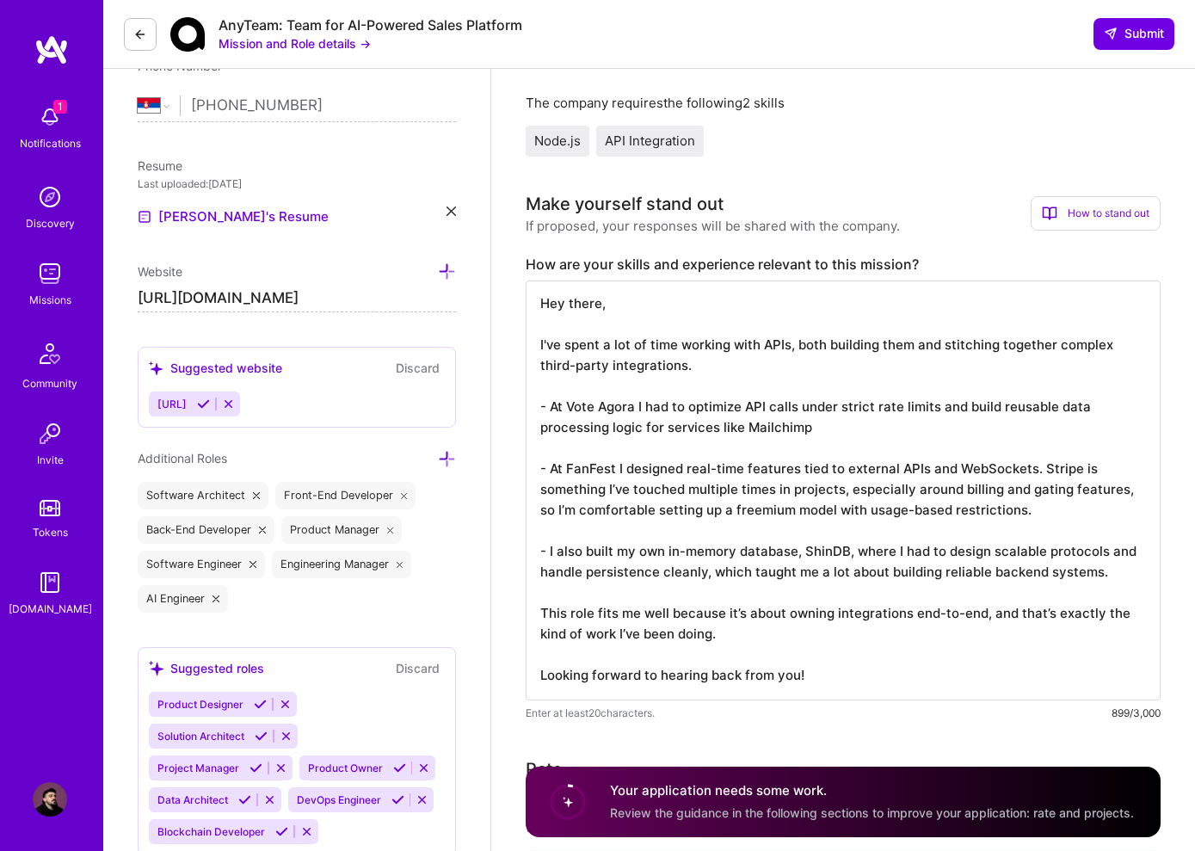
scroll to position [455, 0]
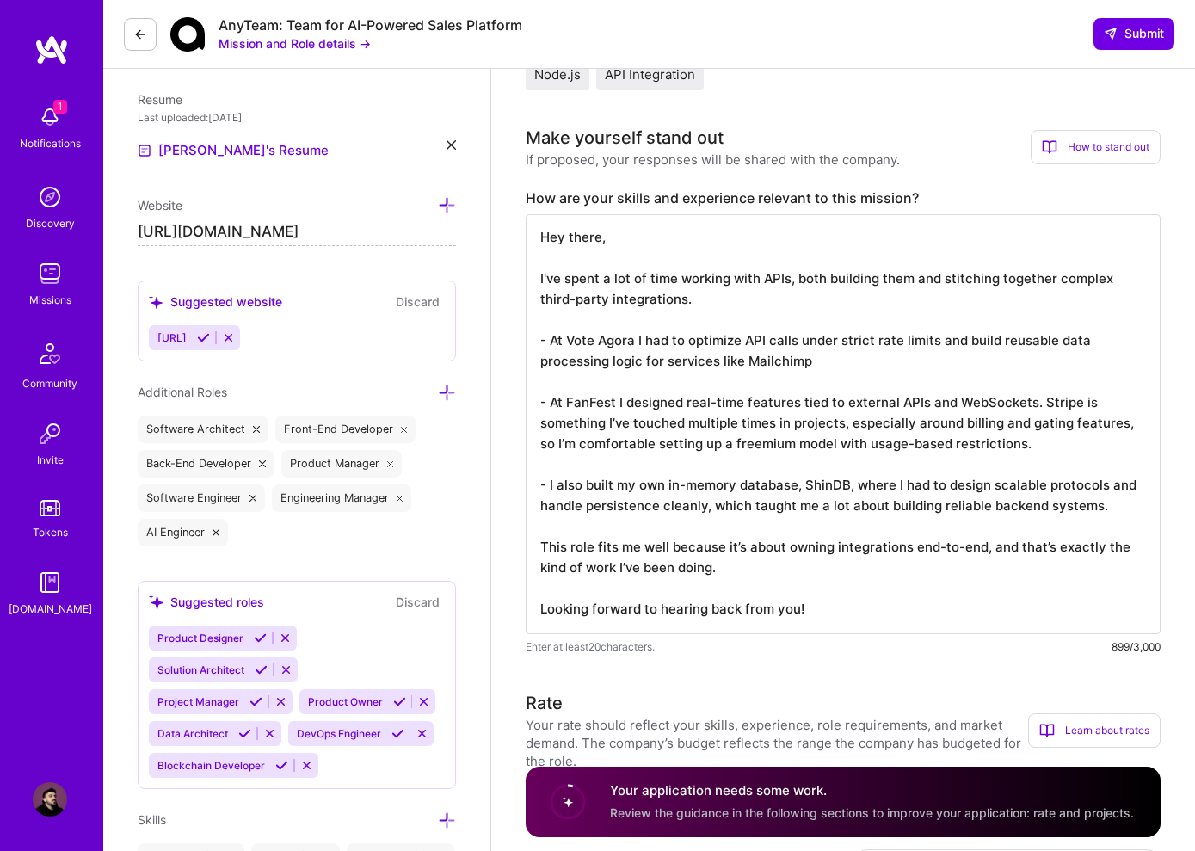
click at [838, 603] on textarea "Hey there, I've spent a lot of time working with APIs, both building them and s…" at bounding box center [843, 424] width 635 height 420
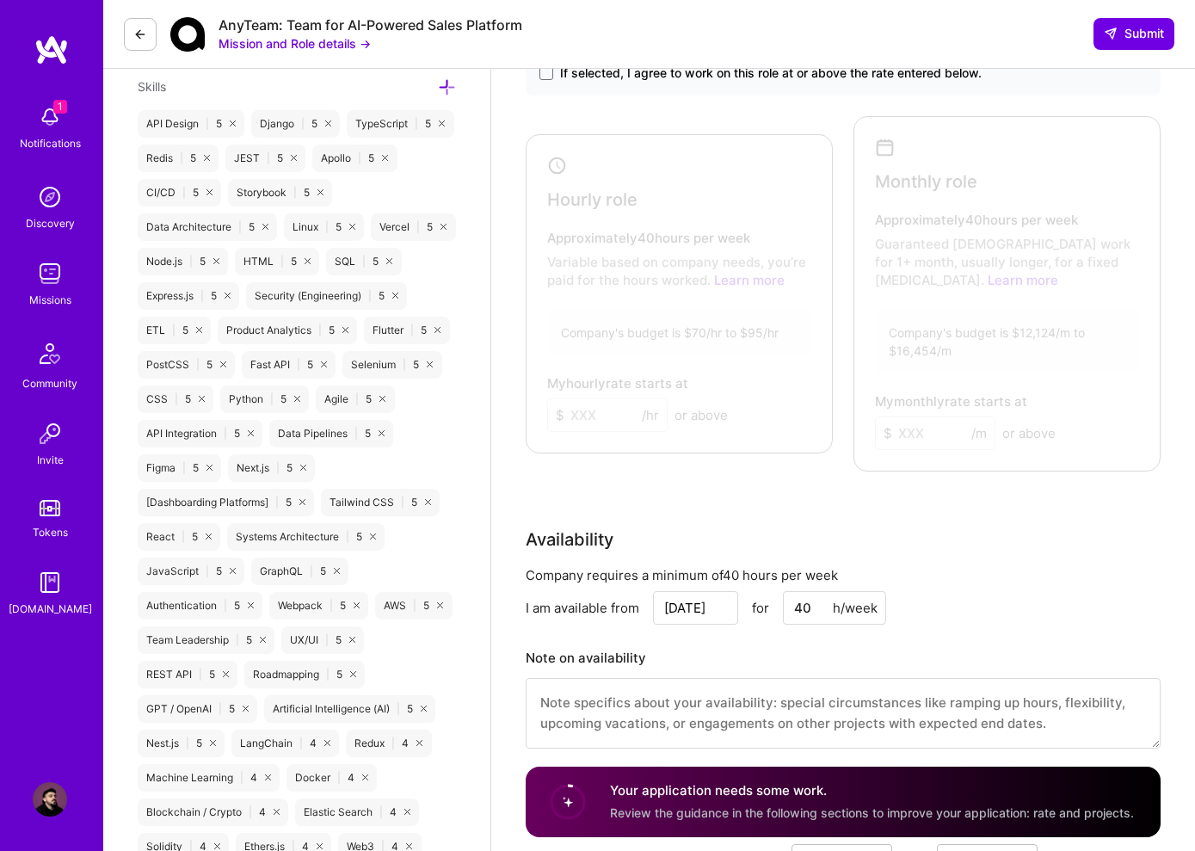
scroll to position [836, 0]
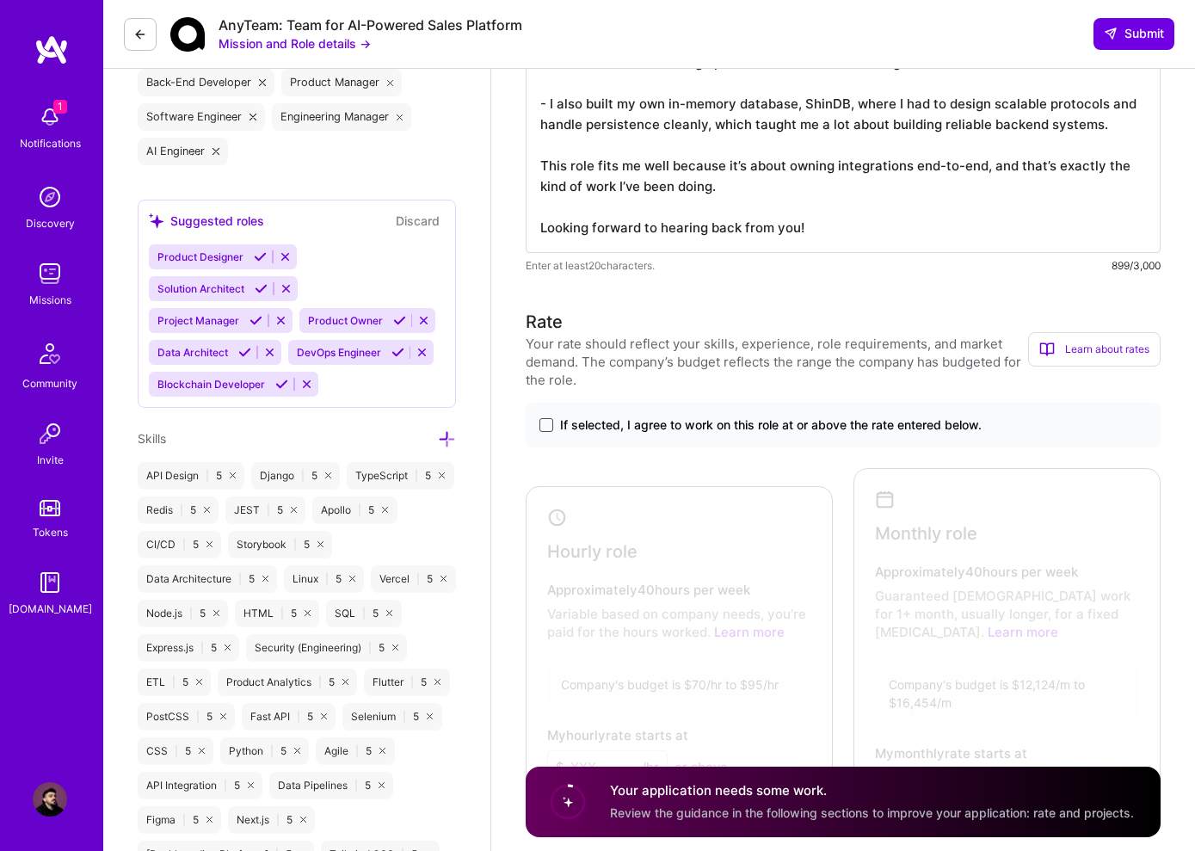
type textarea "Hey there, I've spent a lot of time working with APIs, both building them and s…"
click at [541, 428] on span at bounding box center [546, 425] width 14 height 14
click at [0, 0] on input "If selected, I agree to work on this role at or above the rate entered below." at bounding box center [0, 0] width 0 height 0
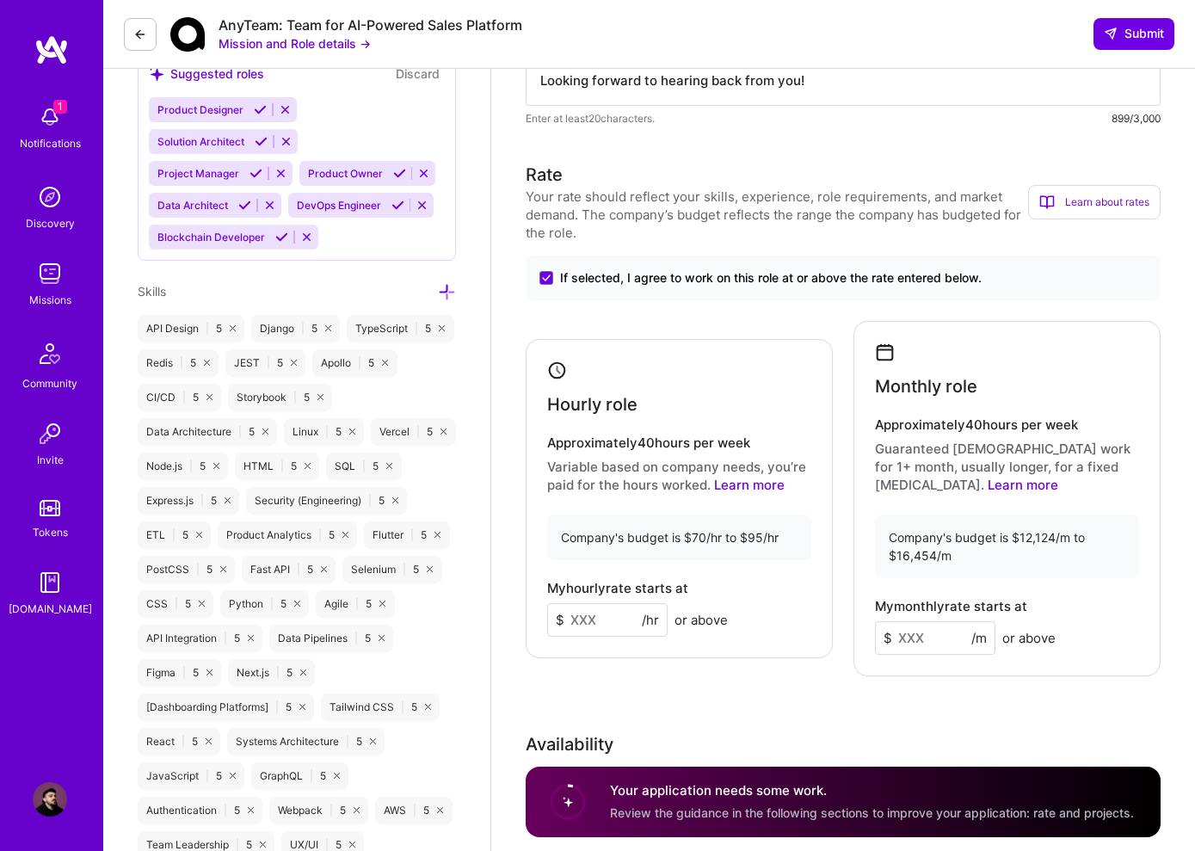
scroll to position [985, 0]
click at [596, 612] on input at bounding box center [607, 618] width 120 height 34
click at [574, 532] on div "Company's budget is $70/hr to $95/hr" at bounding box center [679, 536] width 264 height 46
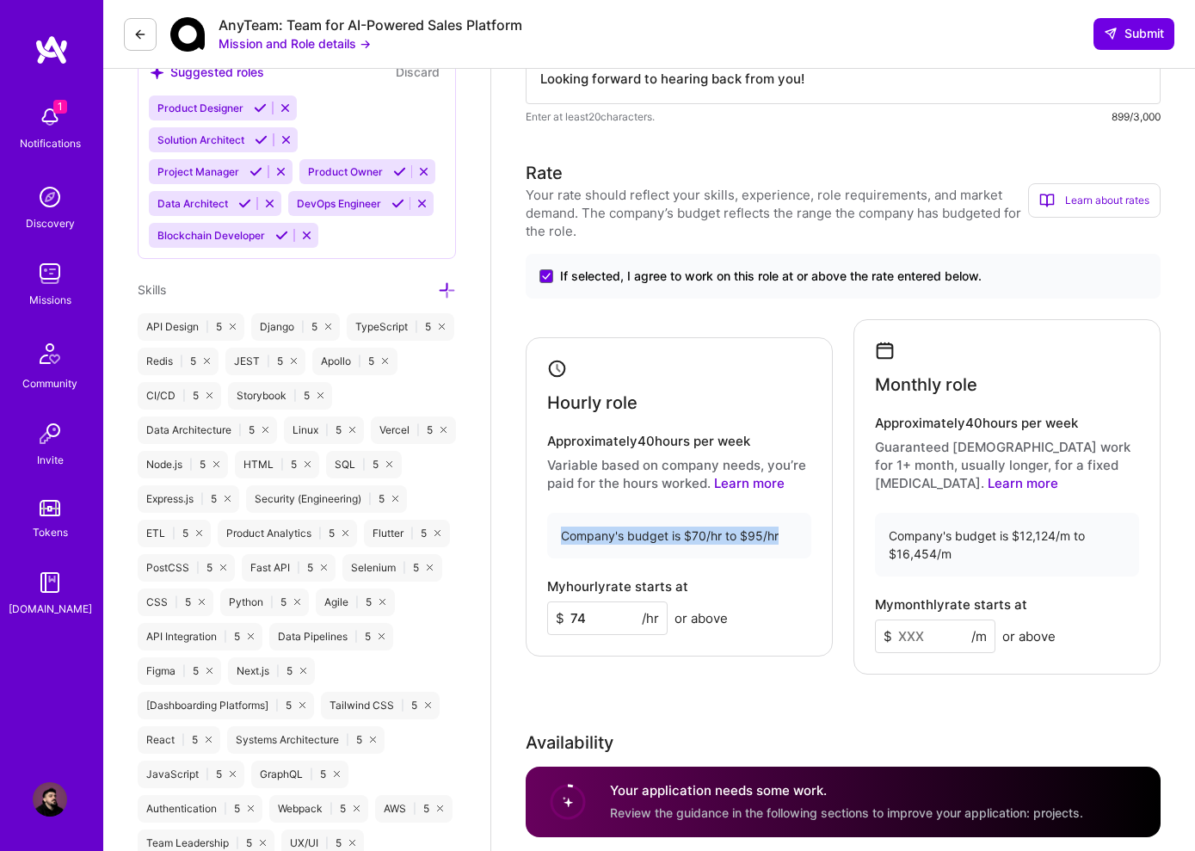
drag, startPoint x: 574, startPoint y: 532, endPoint x: 771, endPoint y: 528, distance: 197.0
click at [771, 528] on div "Company's budget is $70/hr to $95/hr" at bounding box center [679, 536] width 264 height 46
copy div "Company's budget is $70/hr to $95/hr"
click at [897, 526] on div "Company's budget is $12,124/m to $16,454/m" at bounding box center [1007, 545] width 264 height 64
drag, startPoint x: 897, startPoint y: 526, endPoint x: 958, endPoint y: 551, distance: 66.0
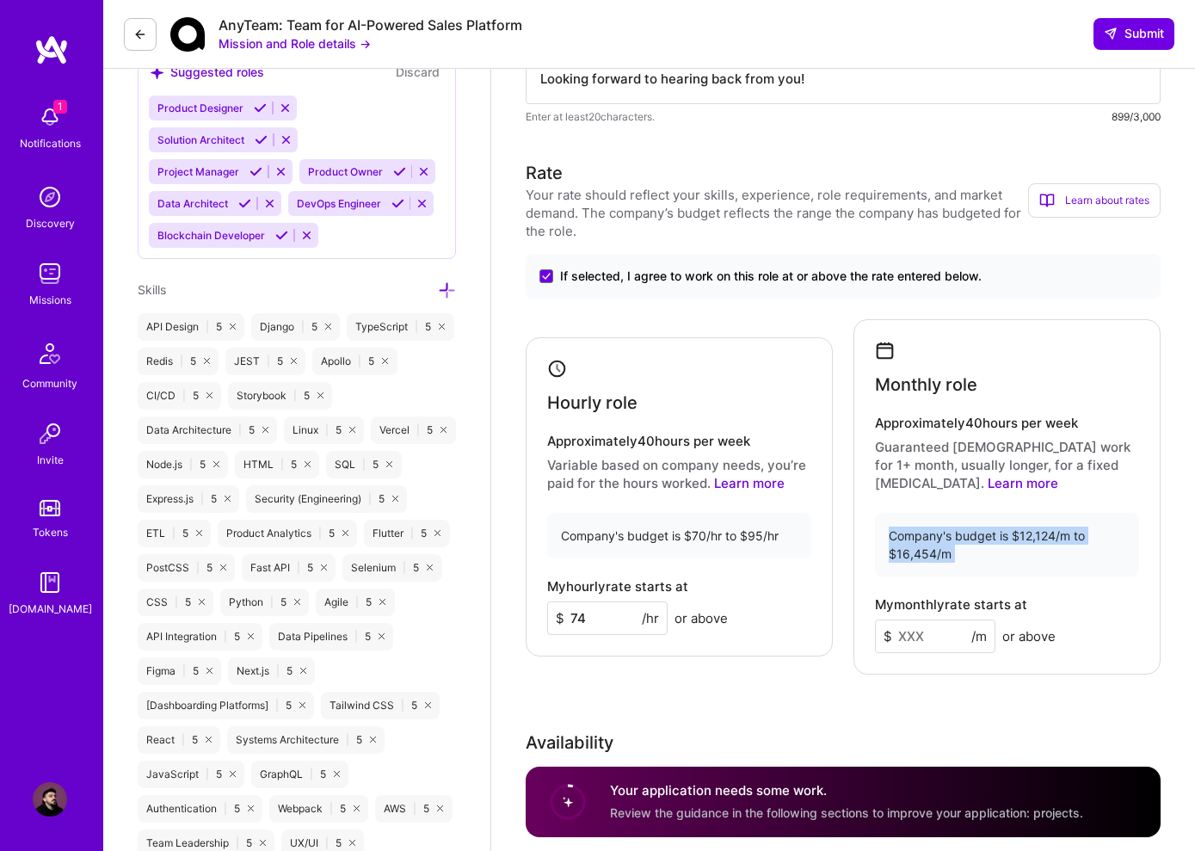
click at [960, 550] on div "Company's budget is $12,124/m to $16,454/m" at bounding box center [1007, 545] width 264 height 64
copy div "Company's budget is $12,124/m to $16,454/m"
click at [610, 625] on input "74" at bounding box center [607, 618] width 120 height 34
drag, startPoint x: 610, startPoint y: 625, endPoint x: 569, endPoint y: 628, distance: 41.4
click at [569, 628] on input "74" at bounding box center [607, 618] width 120 height 34
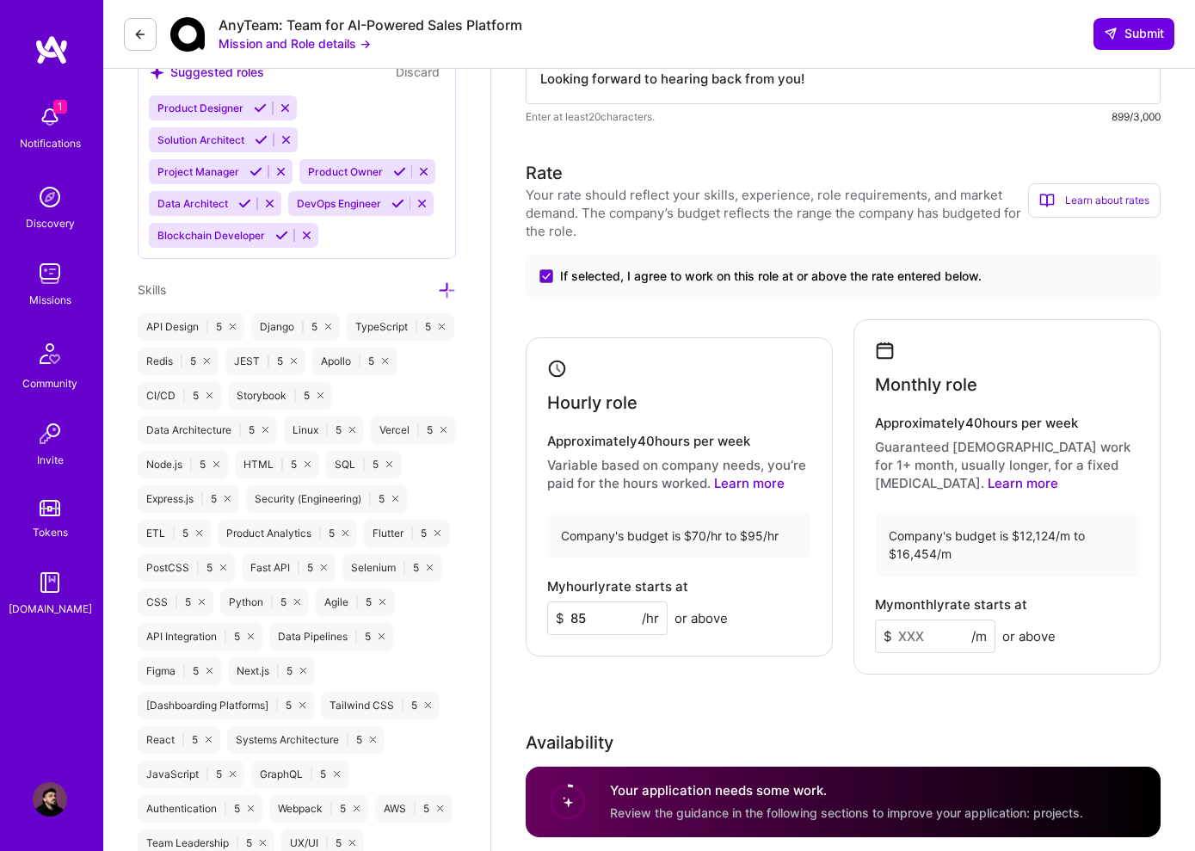
type input "85"
type input "14400"
click at [773, 686] on div "Rate Your rate should reflect your skills, experience, role requirements, and m…" at bounding box center [843, 566] width 635 height 813
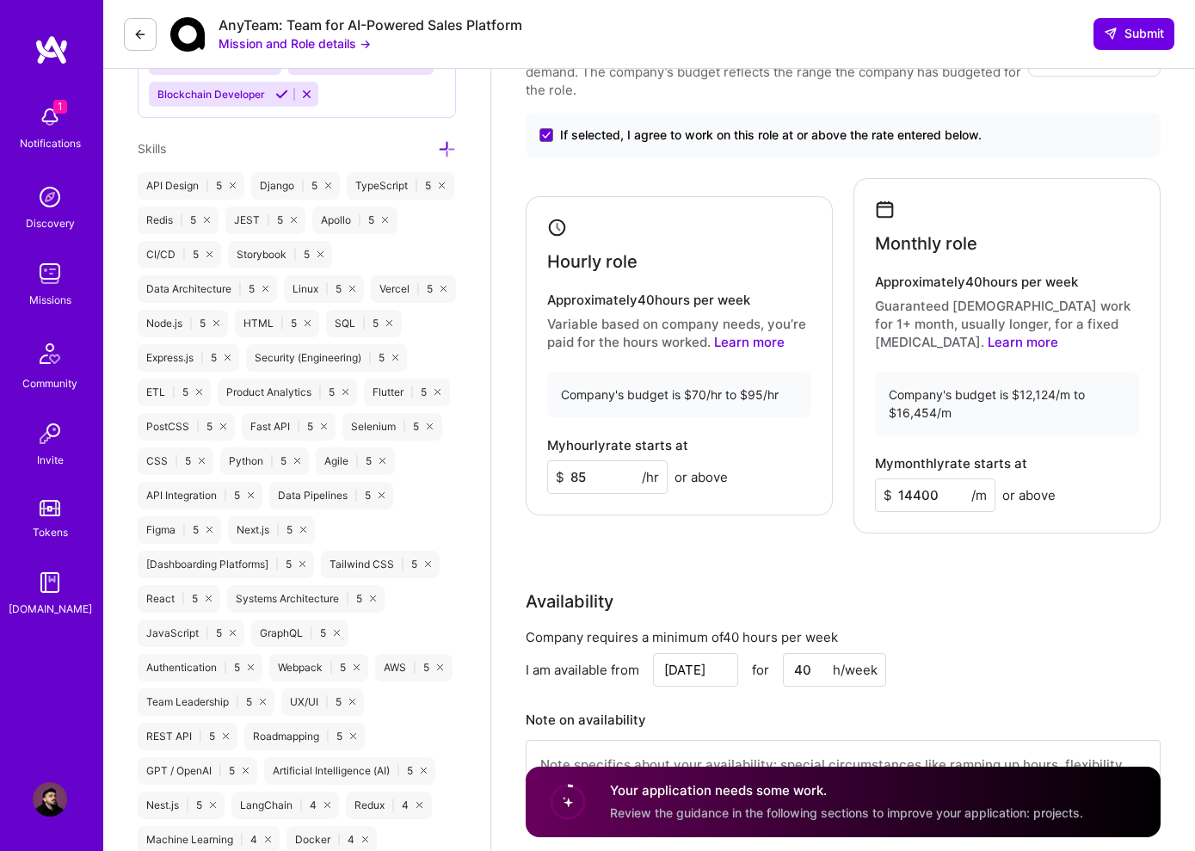
scroll to position [1165, 0]
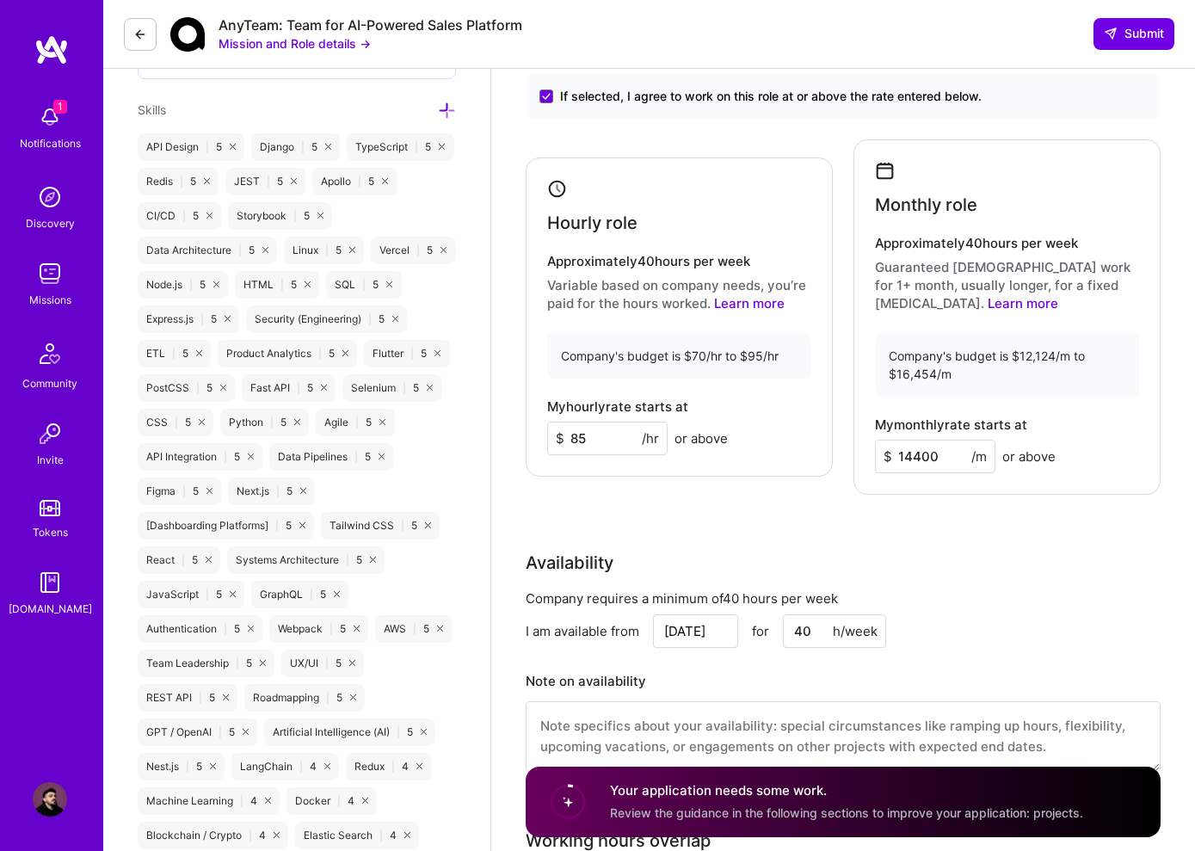
click at [721, 638] on input "[DATE]" at bounding box center [695, 631] width 85 height 34
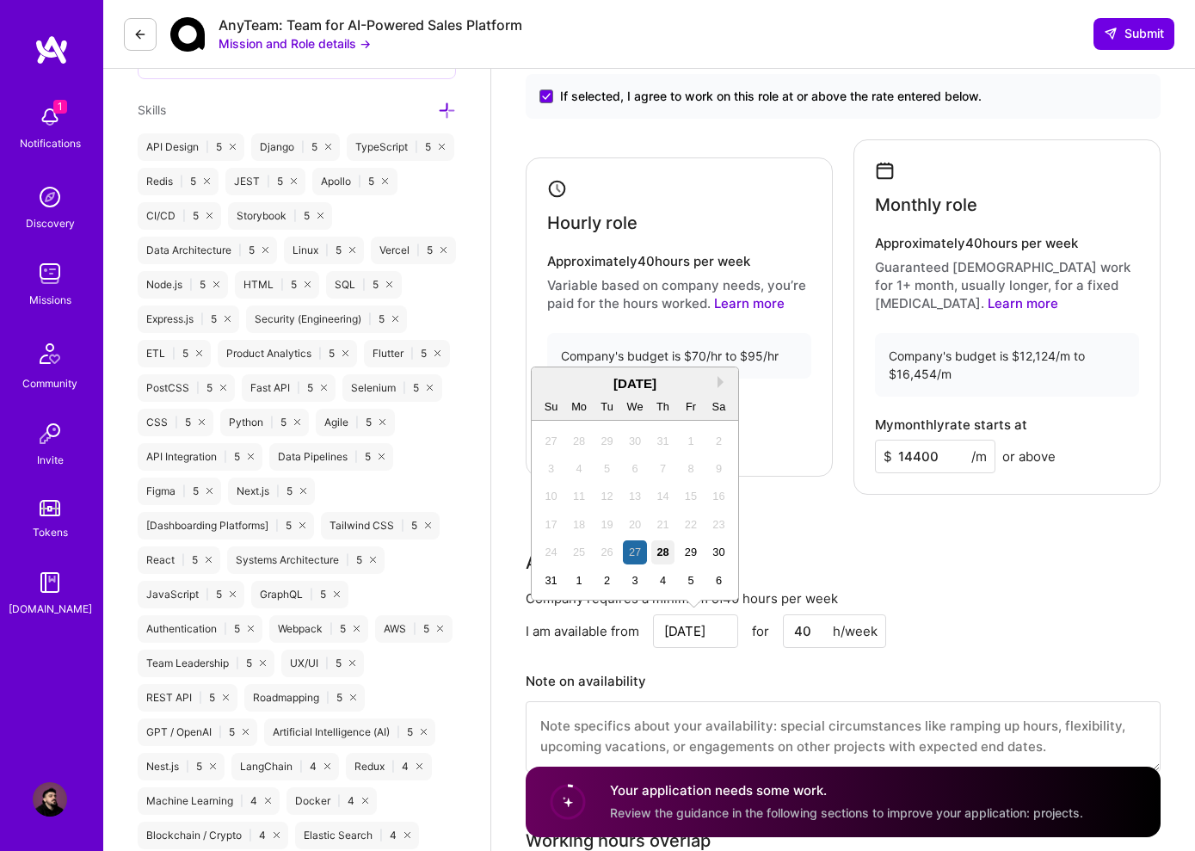
click at [665, 563] on div "28" at bounding box center [662, 551] width 23 height 23
type input "[DATE]"
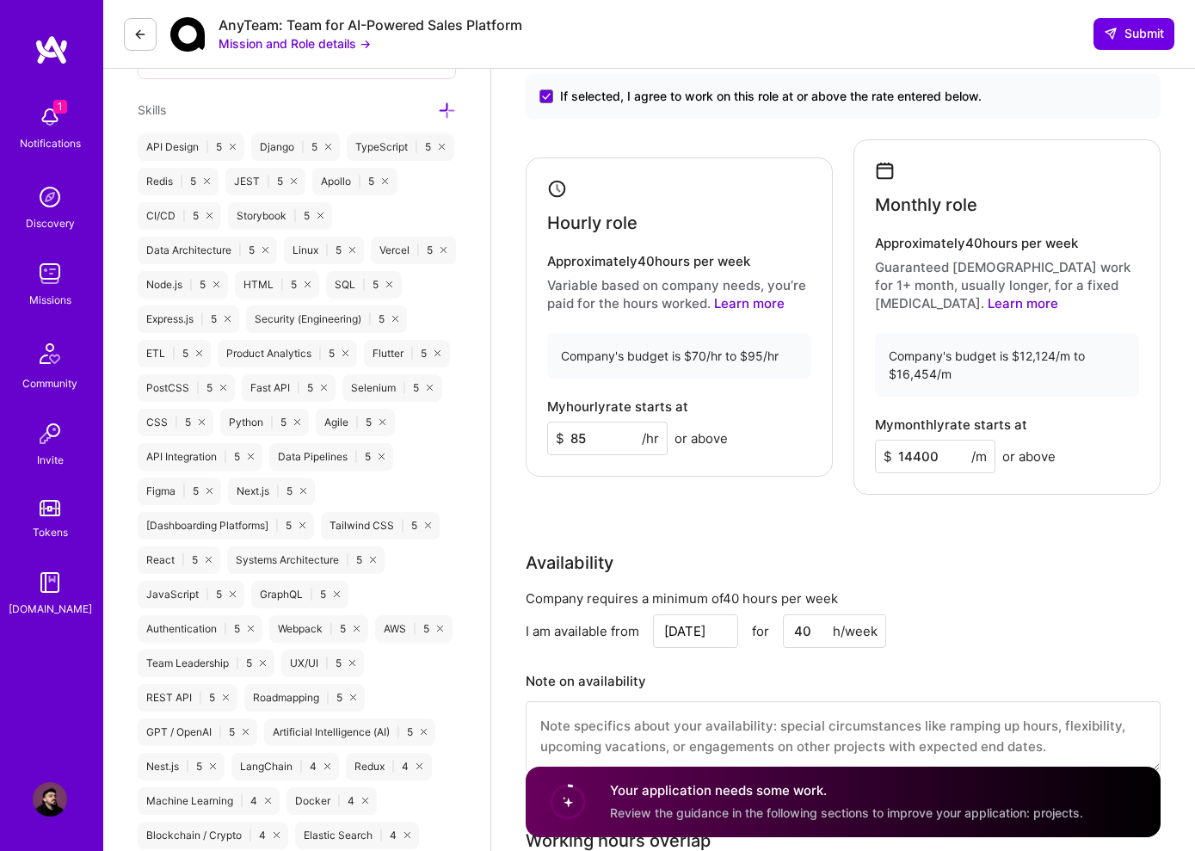
click at [926, 583] on div "Availability Company requires a minimum of 40 hours per week I am available fro…" at bounding box center [843, 671] width 635 height 243
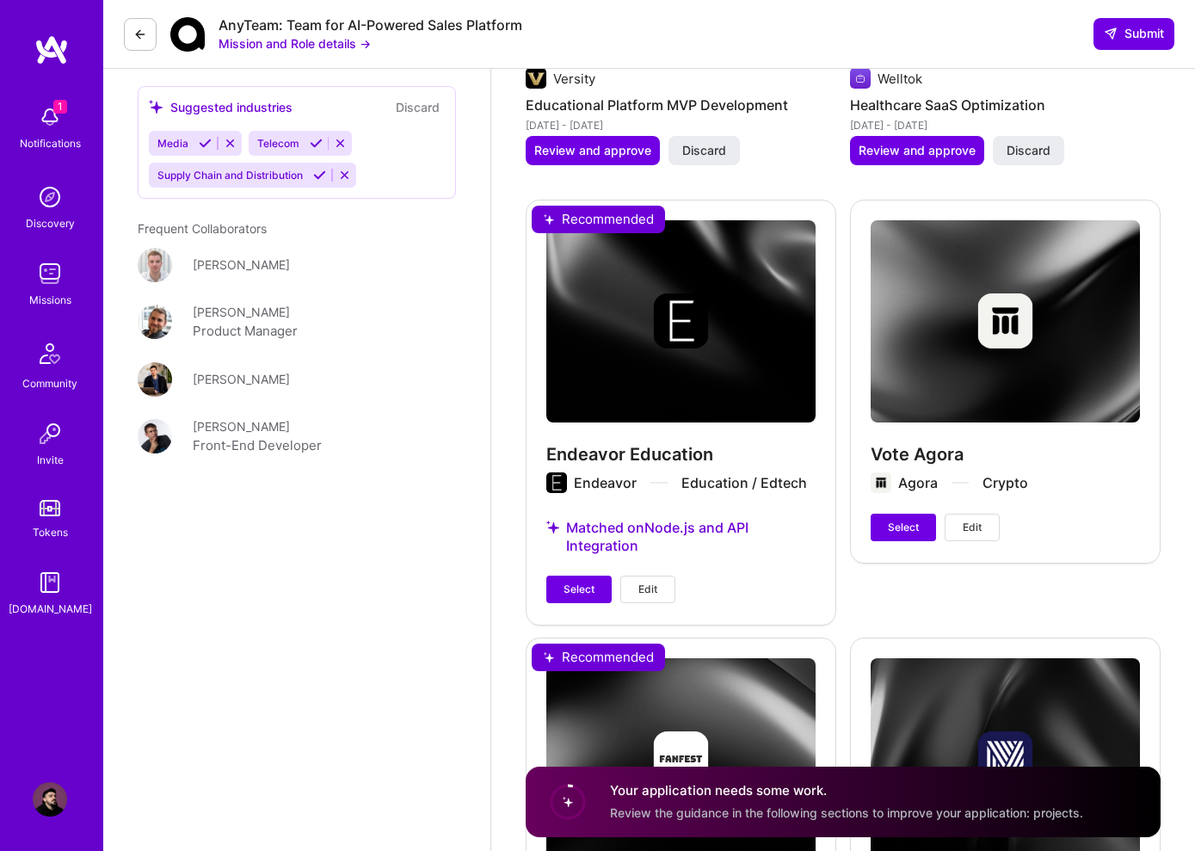
scroll to position [2937, 0]
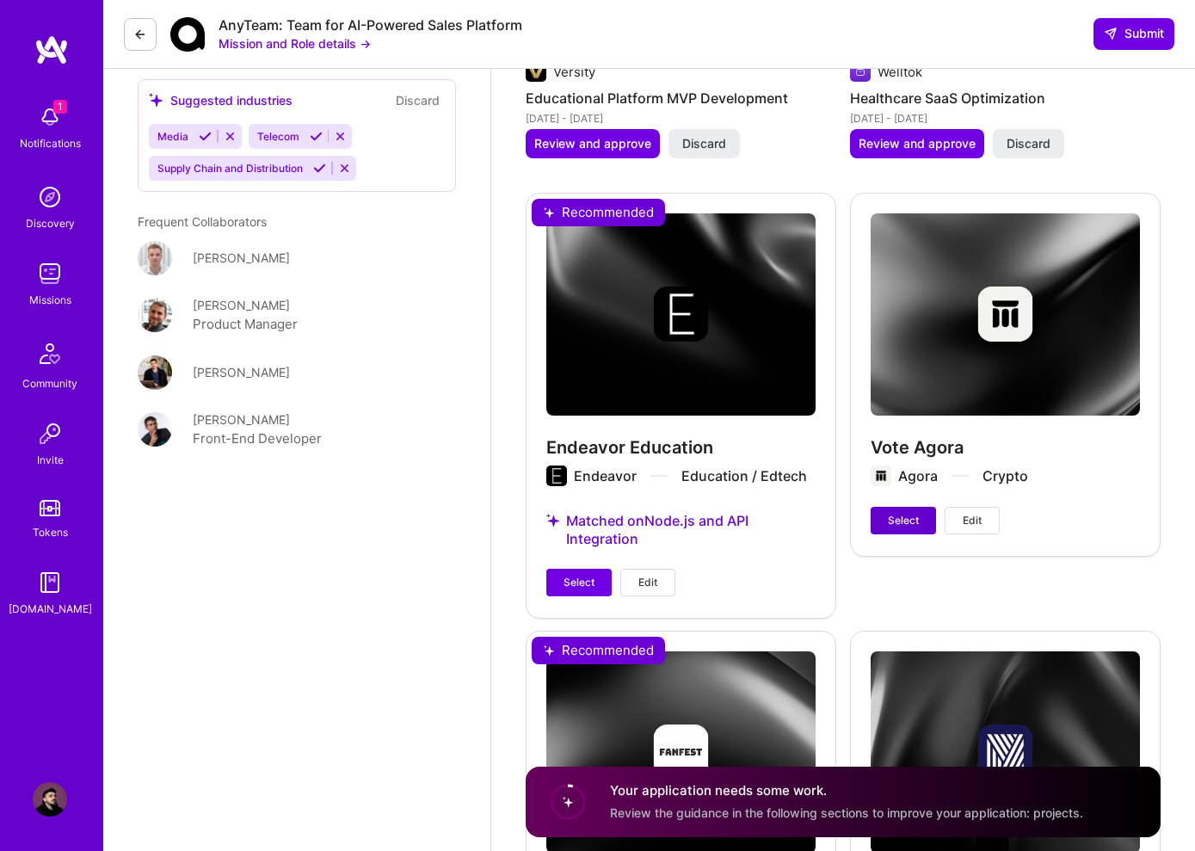
click at [883, 519] on button "Select" at bounding box center [902, 521] width 65 height 28
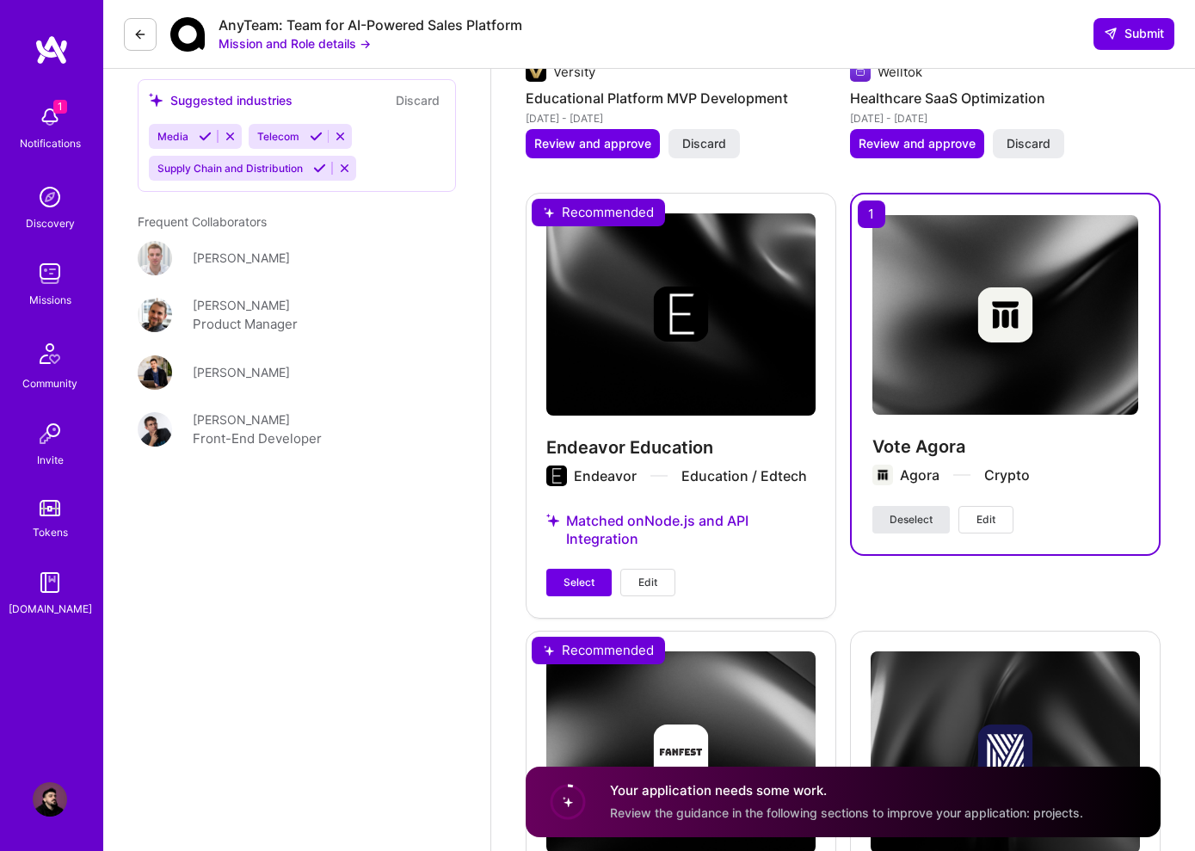
scroll to position [3217, 0]
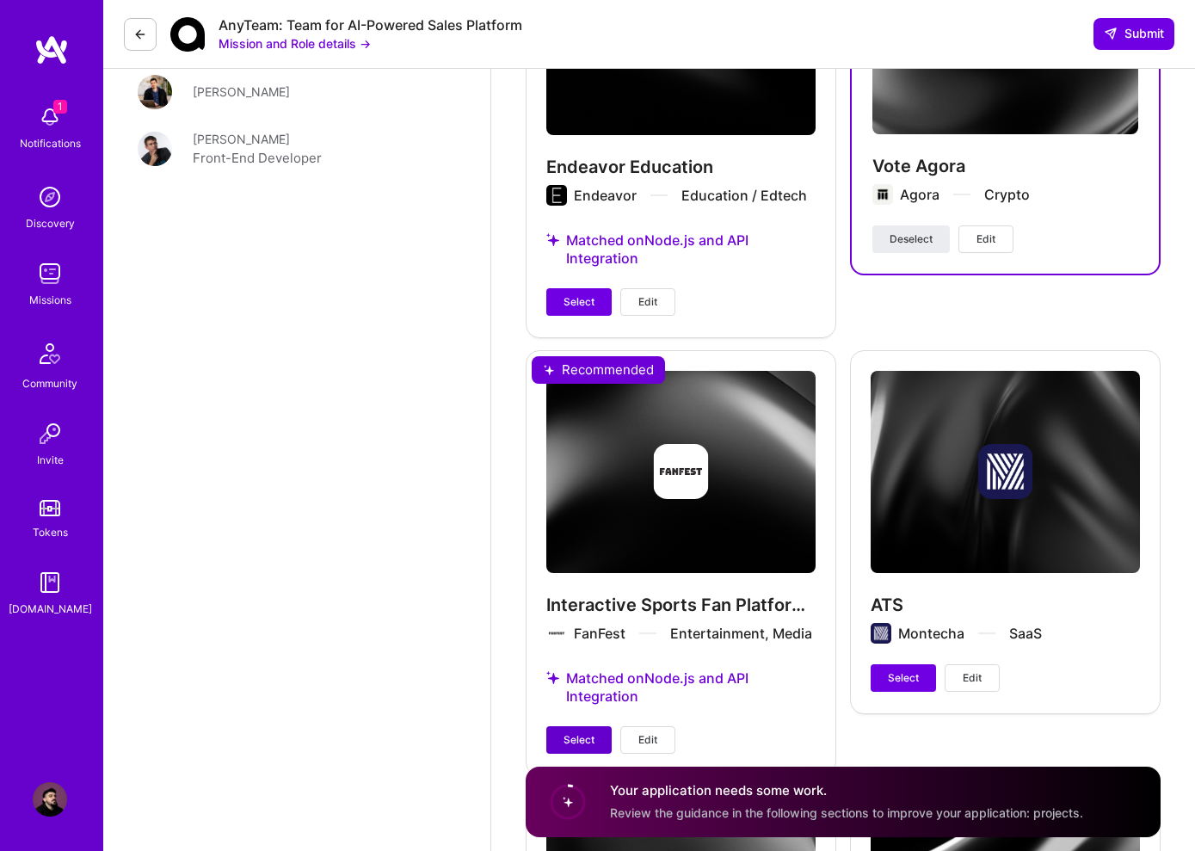
click at [609, 736] on button "Select" at bounding box center [578, 740] width 65 height 28
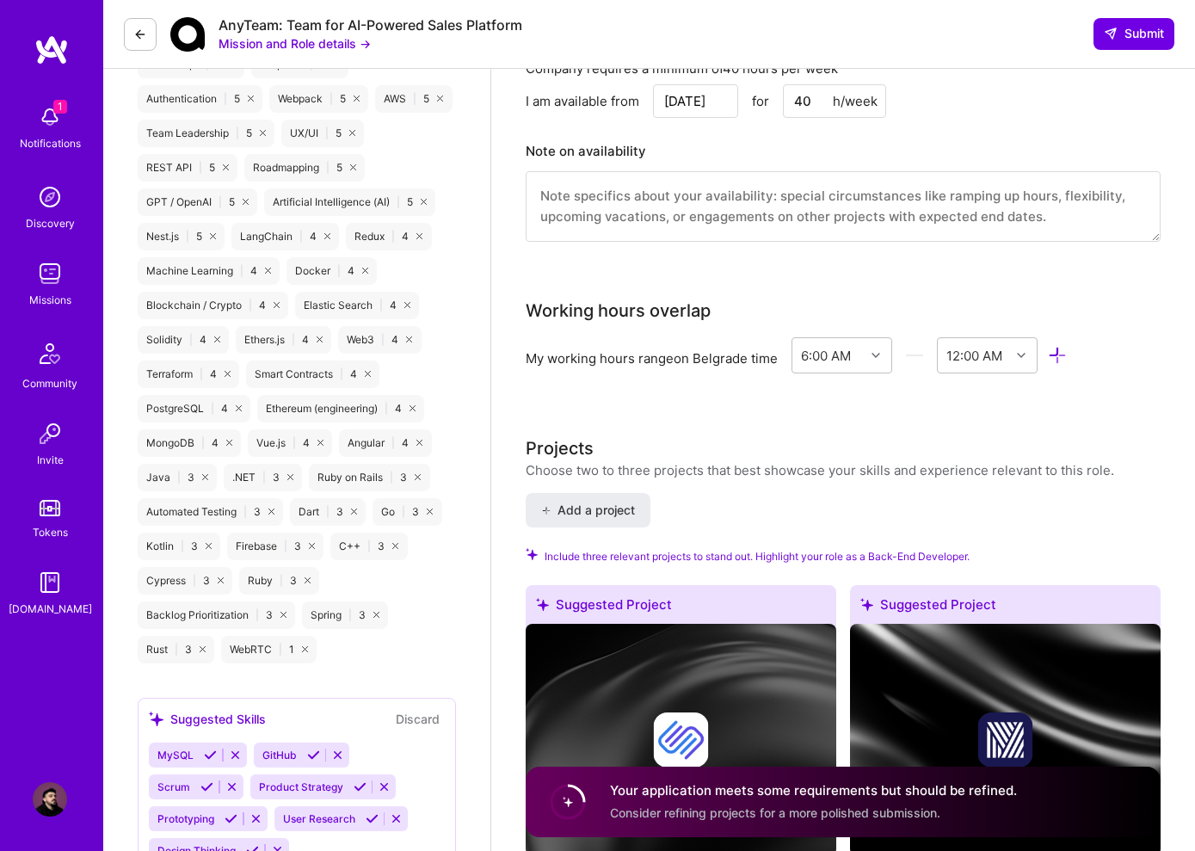
scroll to position [1658, 0]
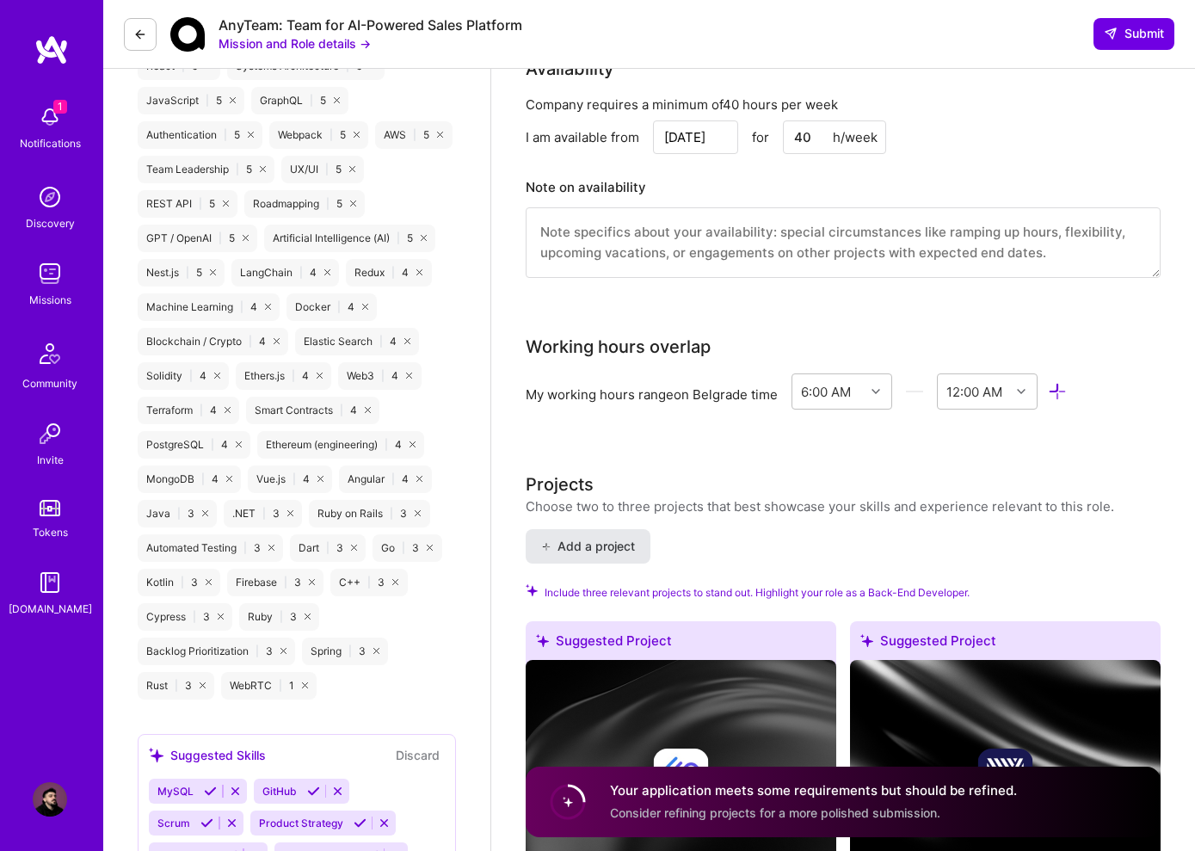
click at [620, 555] on button "Add a project" at bounding box center [588, 546] width 125 height 34
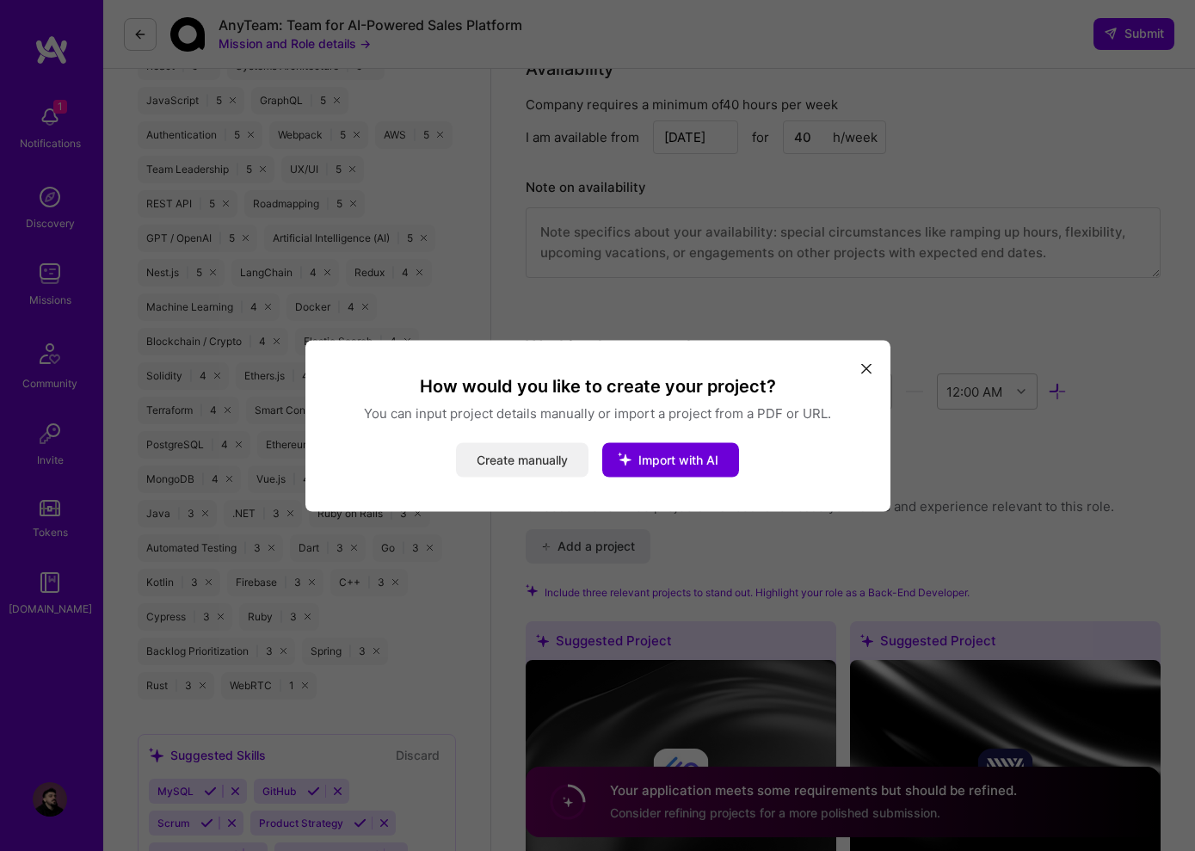
click at [548, 475] on button "Create manually" at bounding box center [522, 459] width 132 height 34
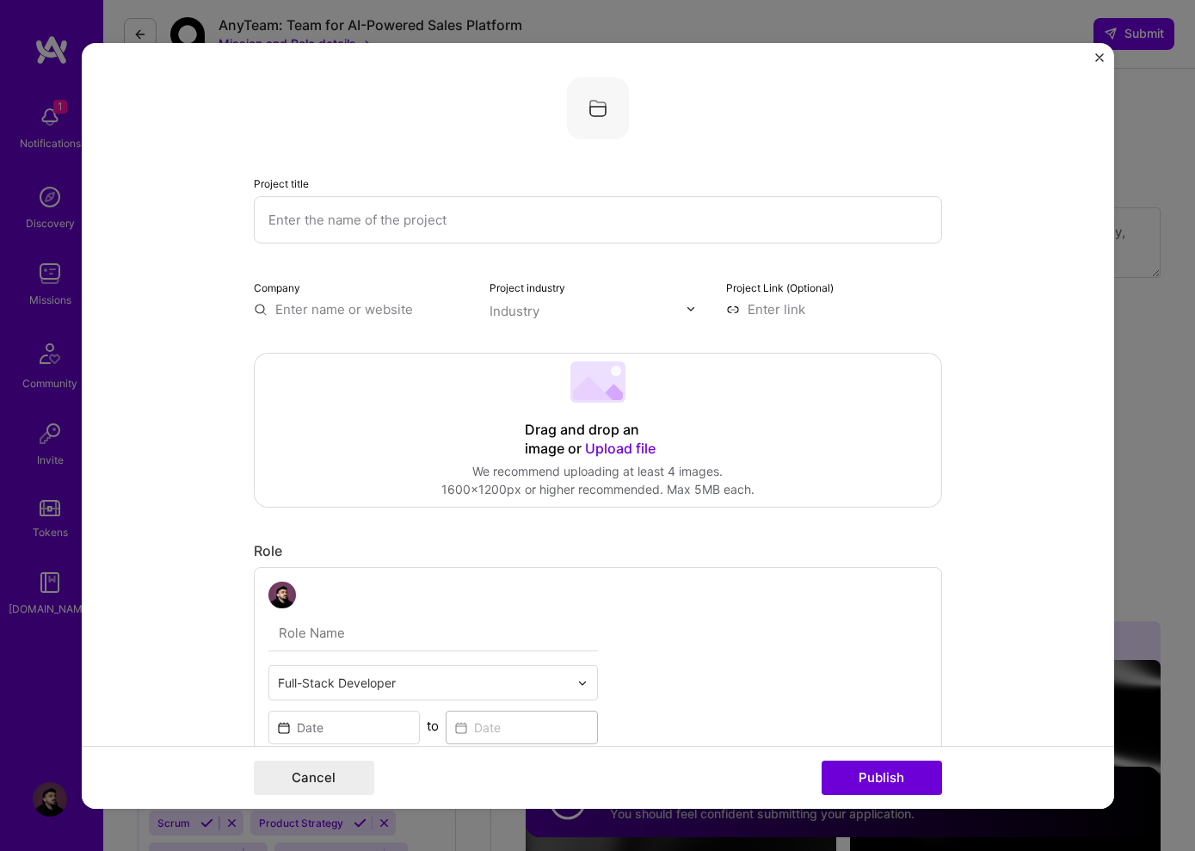
click at [367, 220] on input "text" at bounding box center [598, 218] width 688 height 47
type input "ShinDB"
click at [311, 312] on input "text" at bounding box center [362, 308] width 216 height 18
paste input "[URL][DOMAIN_NAME]"
type input "[URL][DOMAIN_NAME]"
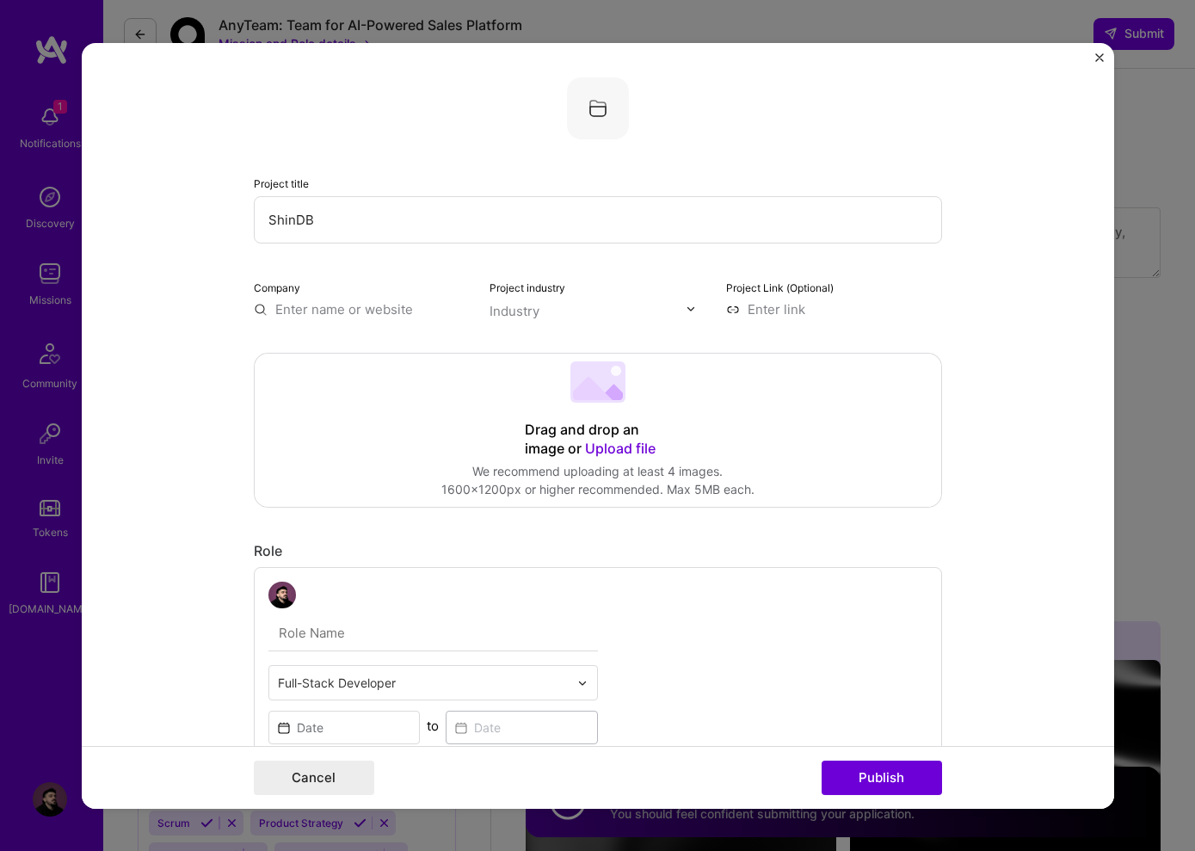
scroll to position [0, 0]
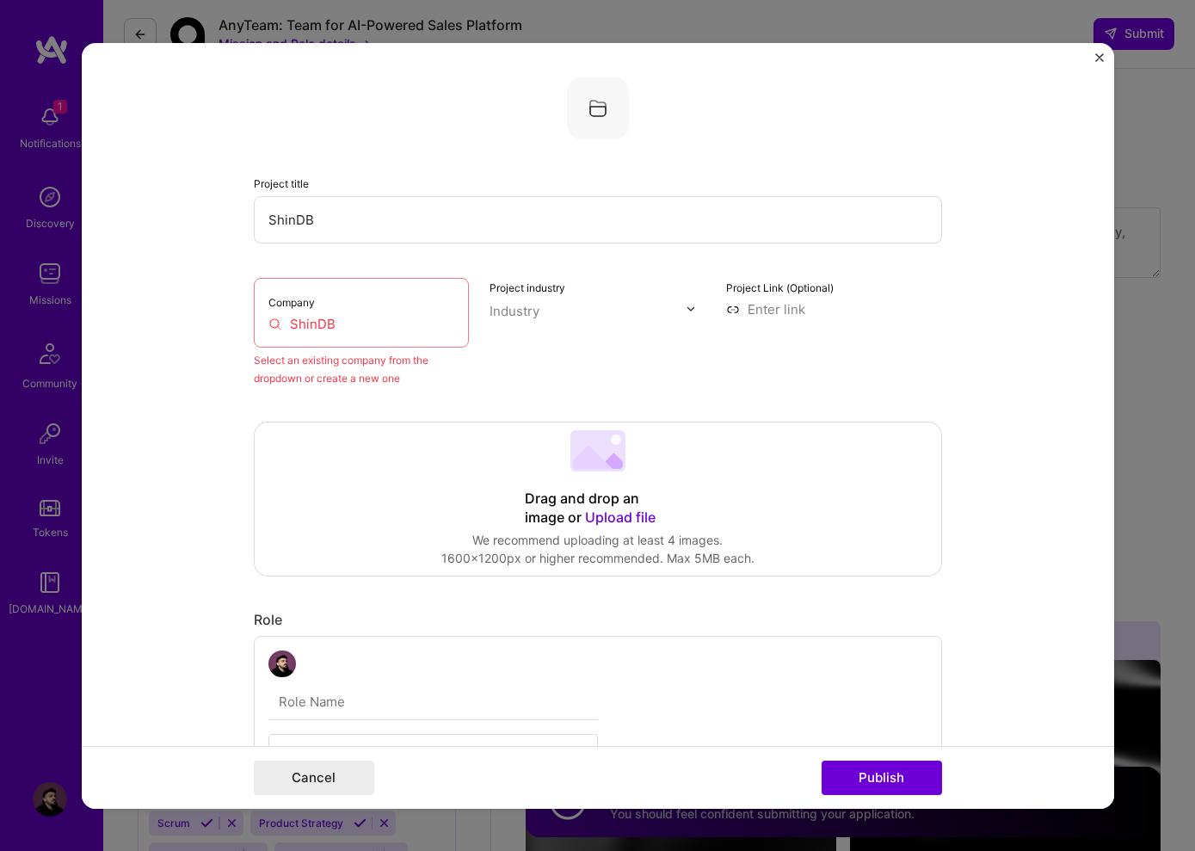
click at [341, 317] on input "ShinDB" at bounding box center [361, 323] width 187 height 18
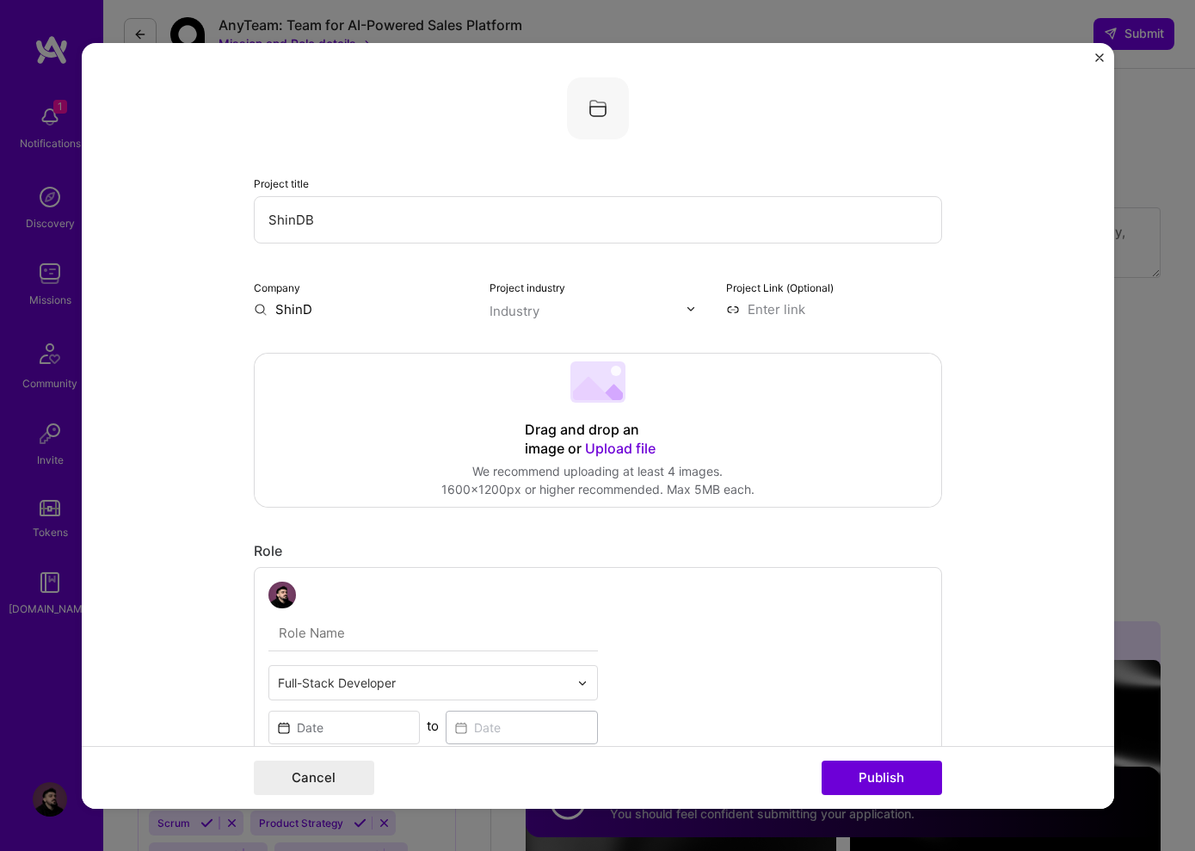
type input "ShinDB"
click at [329, 781] on button "Cancel" at bounding box center [314, 777] width 120 height 34
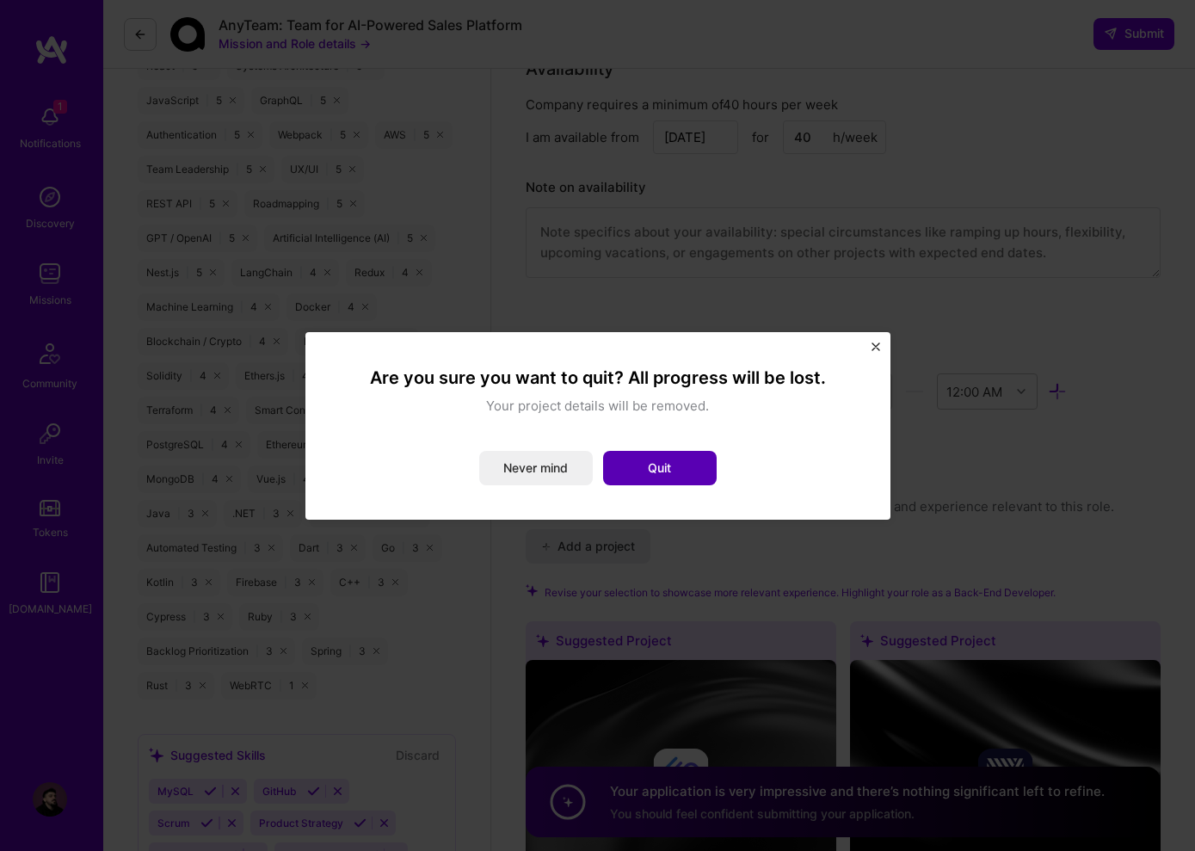
click at [650, 458] on button "Quit" at bounding box center [660, 468] width 114 height 34
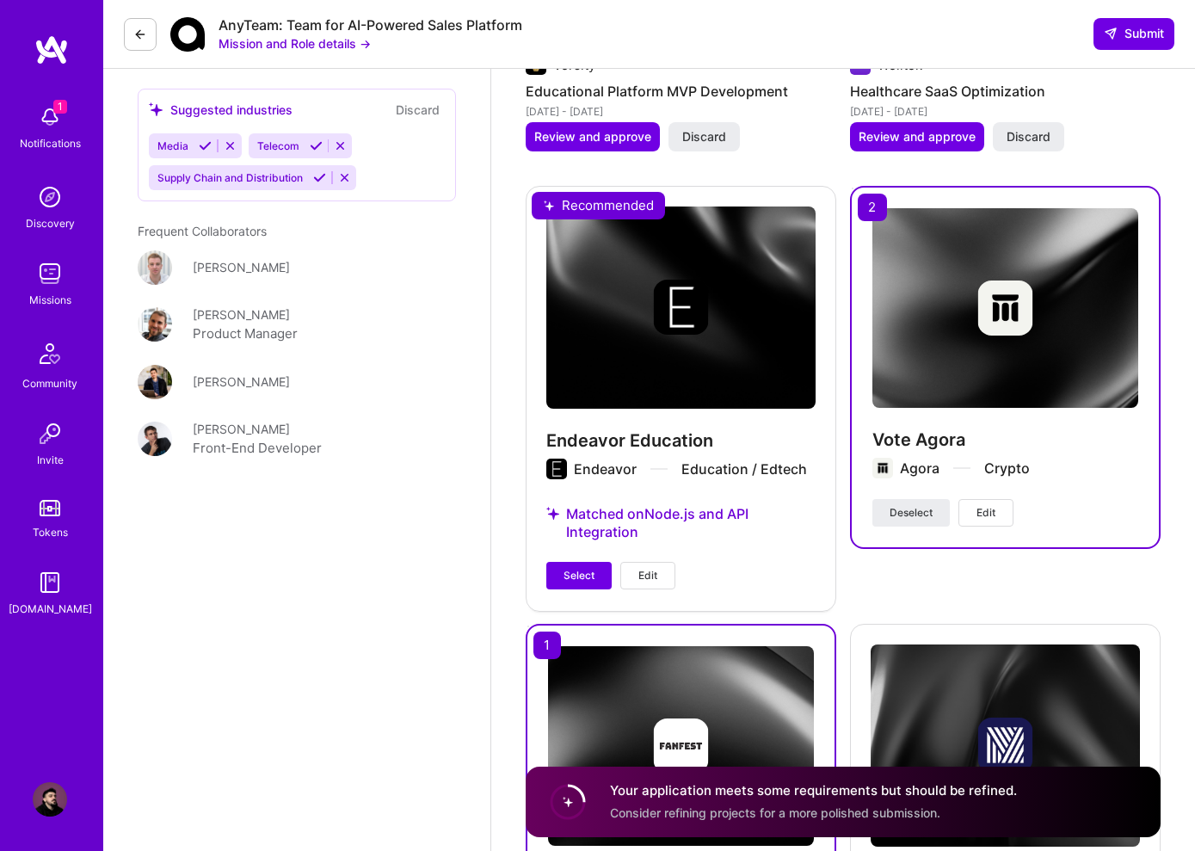
scroll to position [2960, 0]
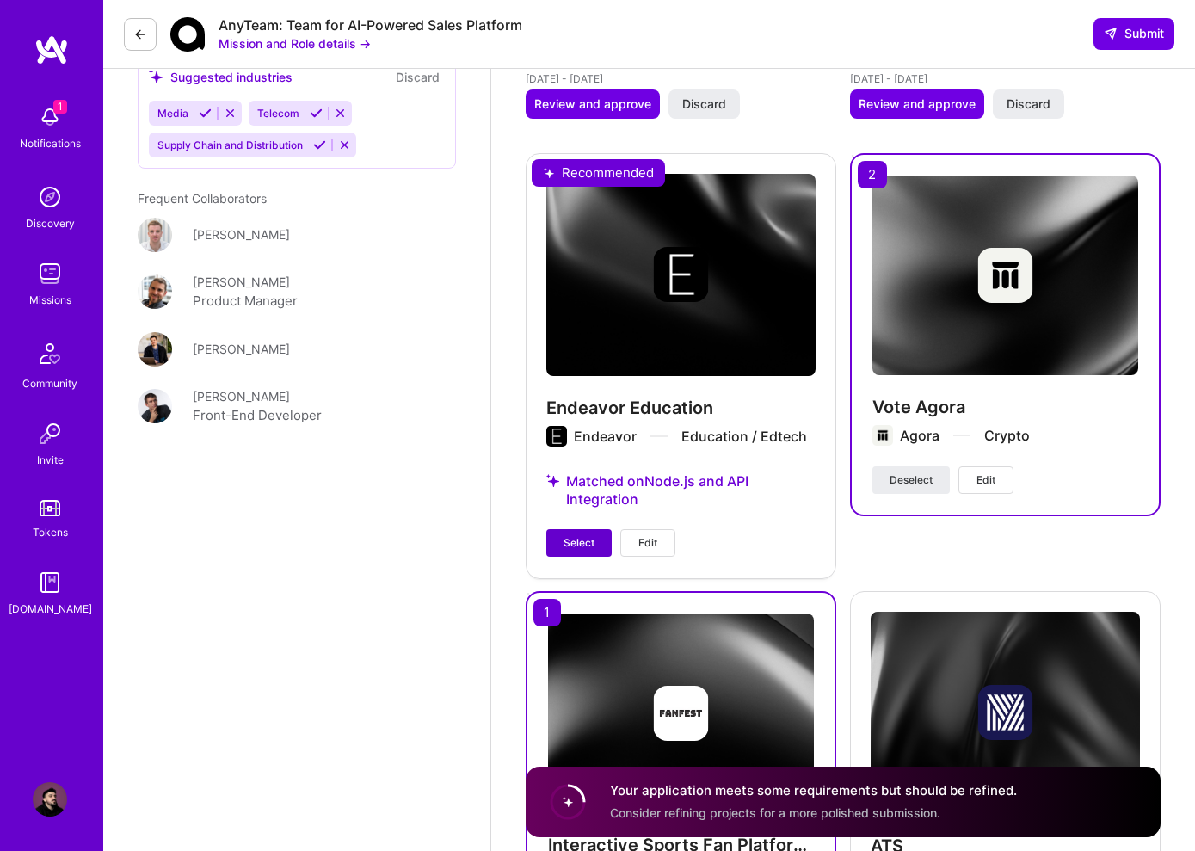
click at [591, 537] on span "Select" at bounding box center [578, 542] width 31 height 15
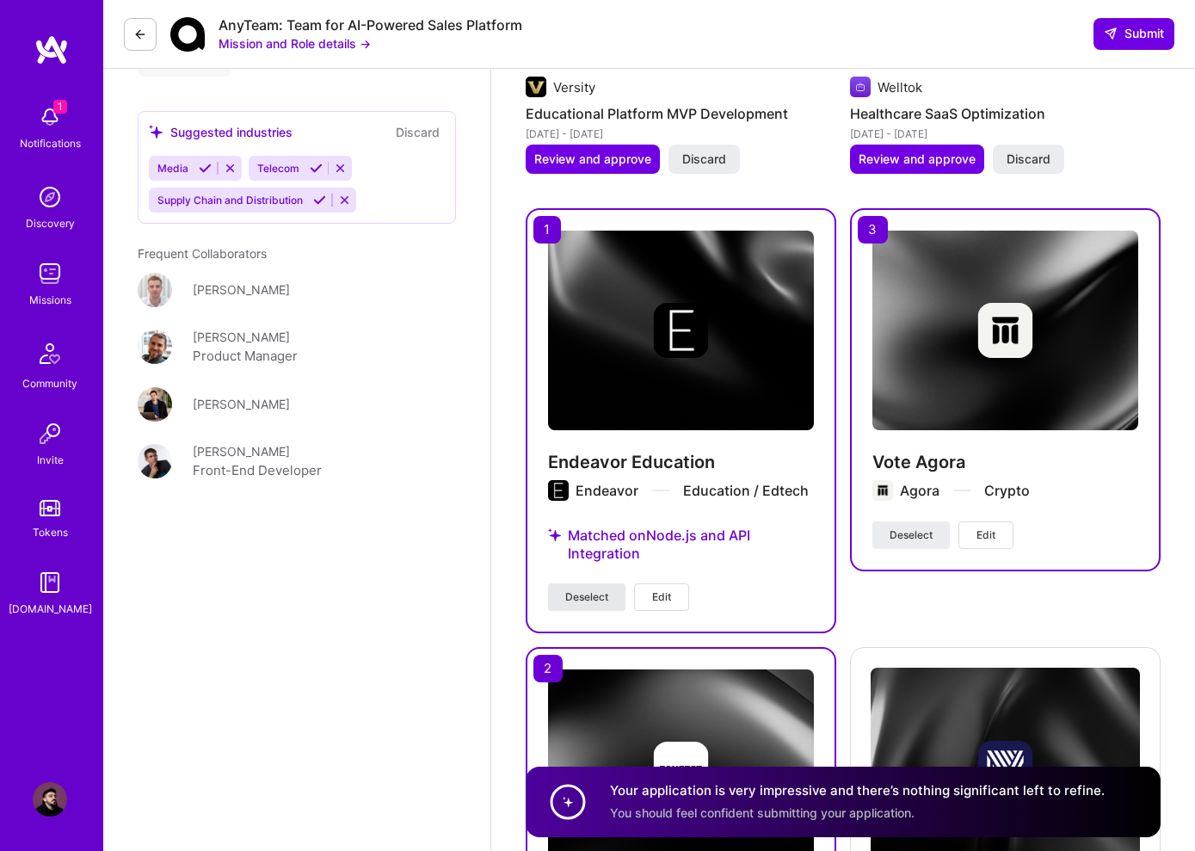
scroll to position [2906, 0]
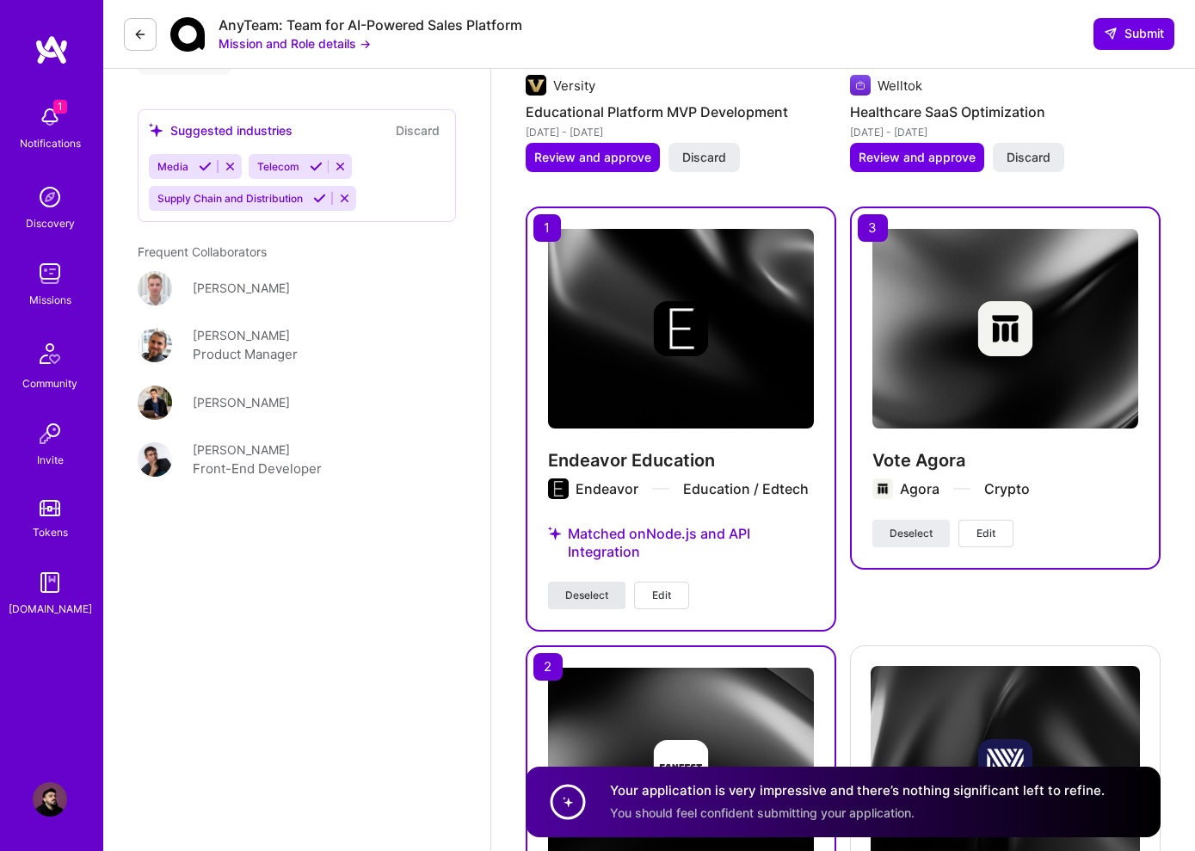
click at [584, 596] on span "Deselect" at bounding box center [586, 594] width 43 height 15
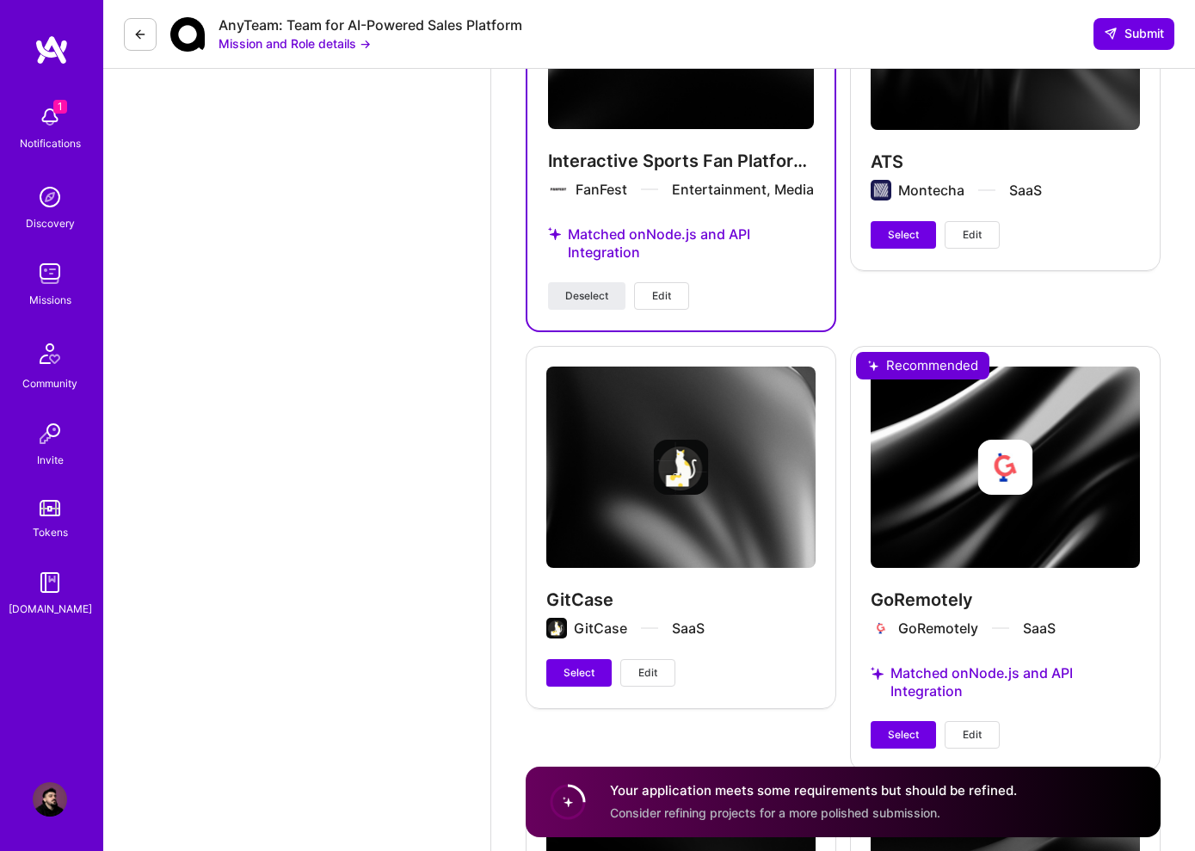
scroll to position [3838, 0]
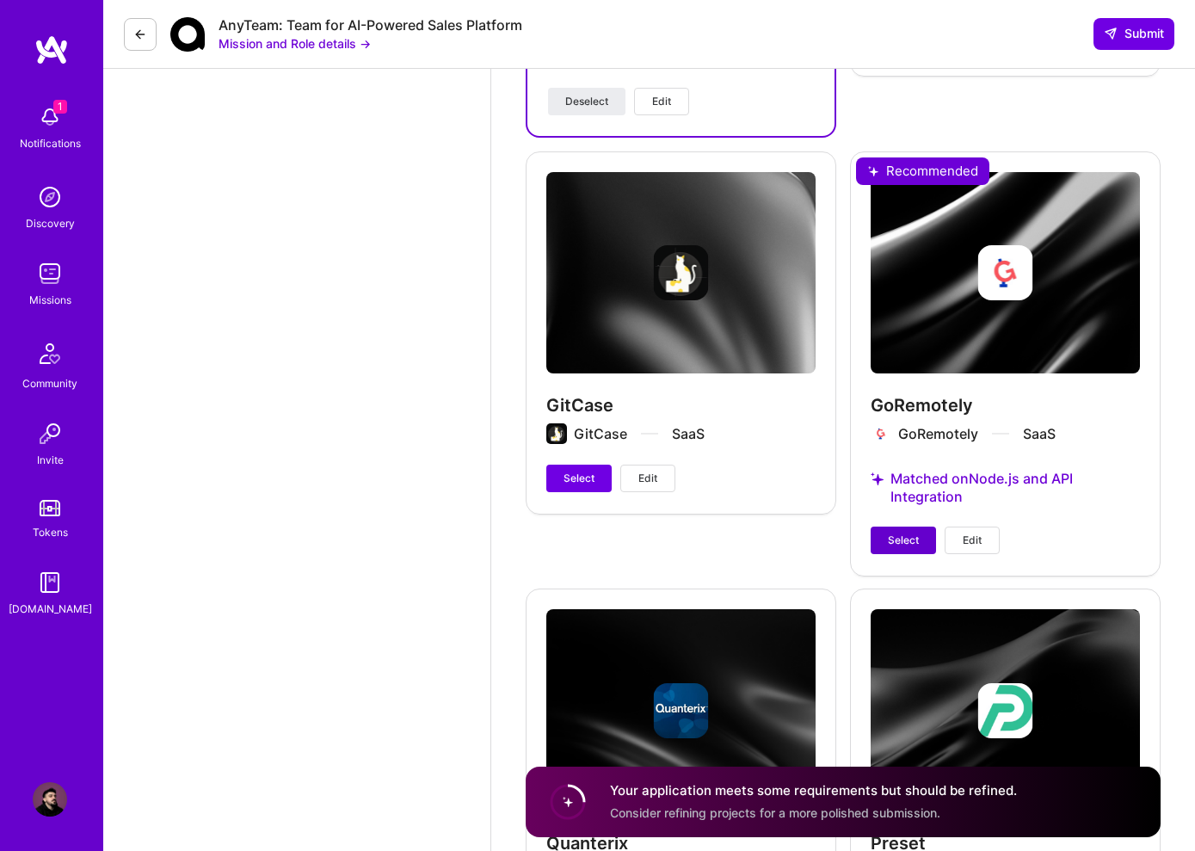
click at [909, 545] on span "Select" at bounding box center [903, 539] width 31 height 15
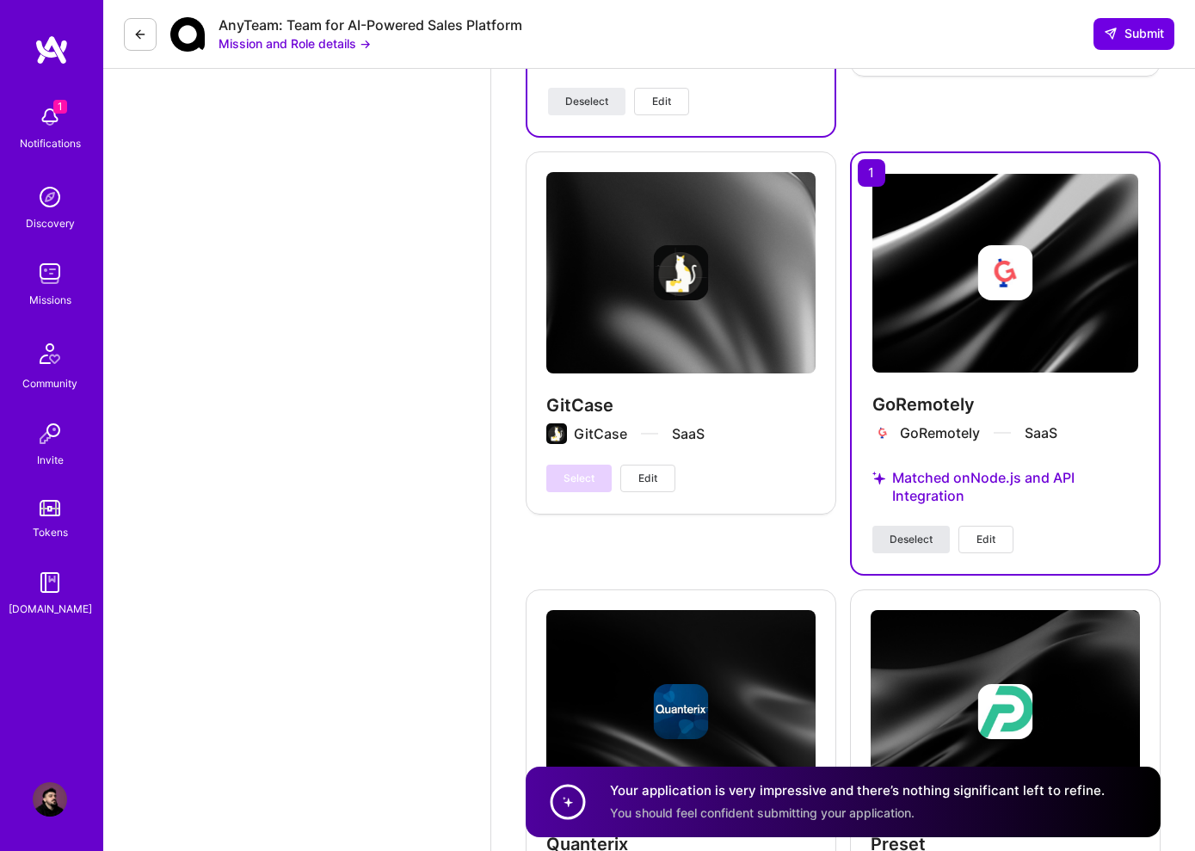
click at [908, 544] on span "Deselect" at bounding box center [910, 539] width 43 height 15
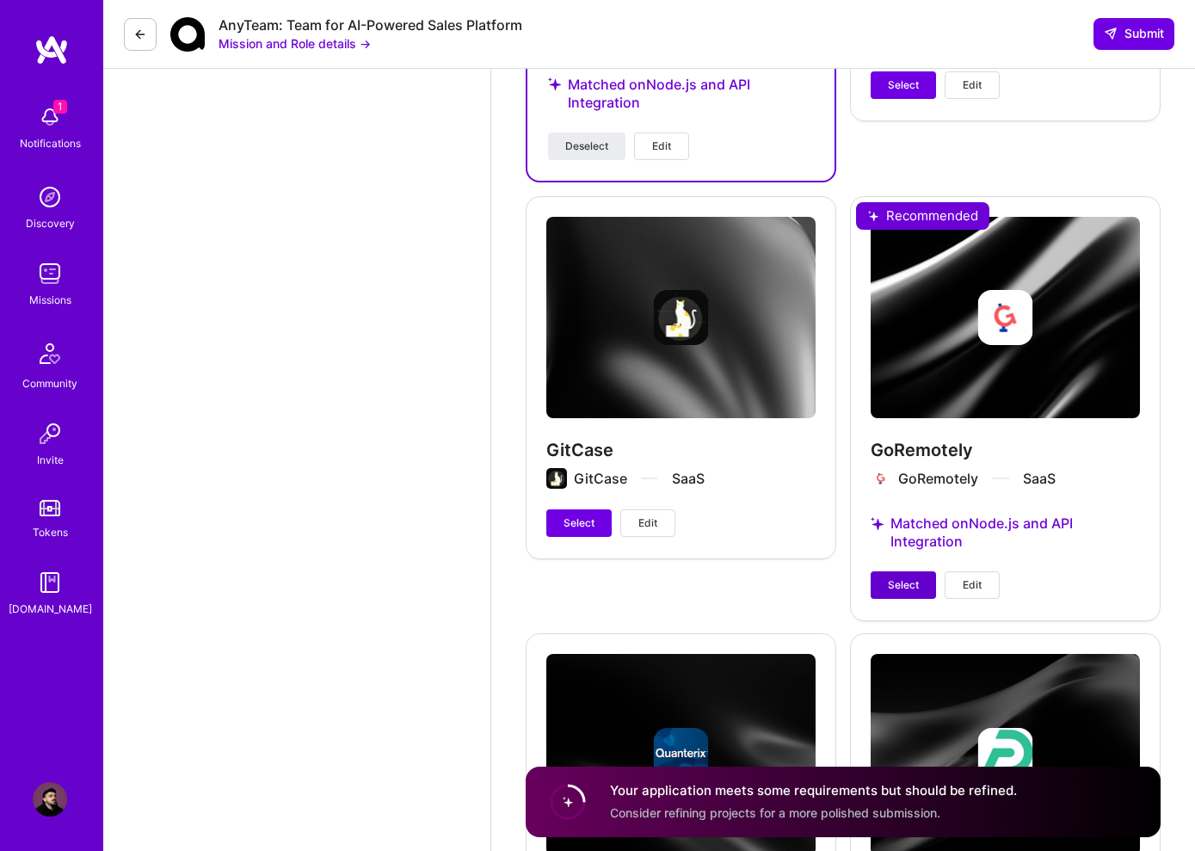
scroll to position [3785, 0]
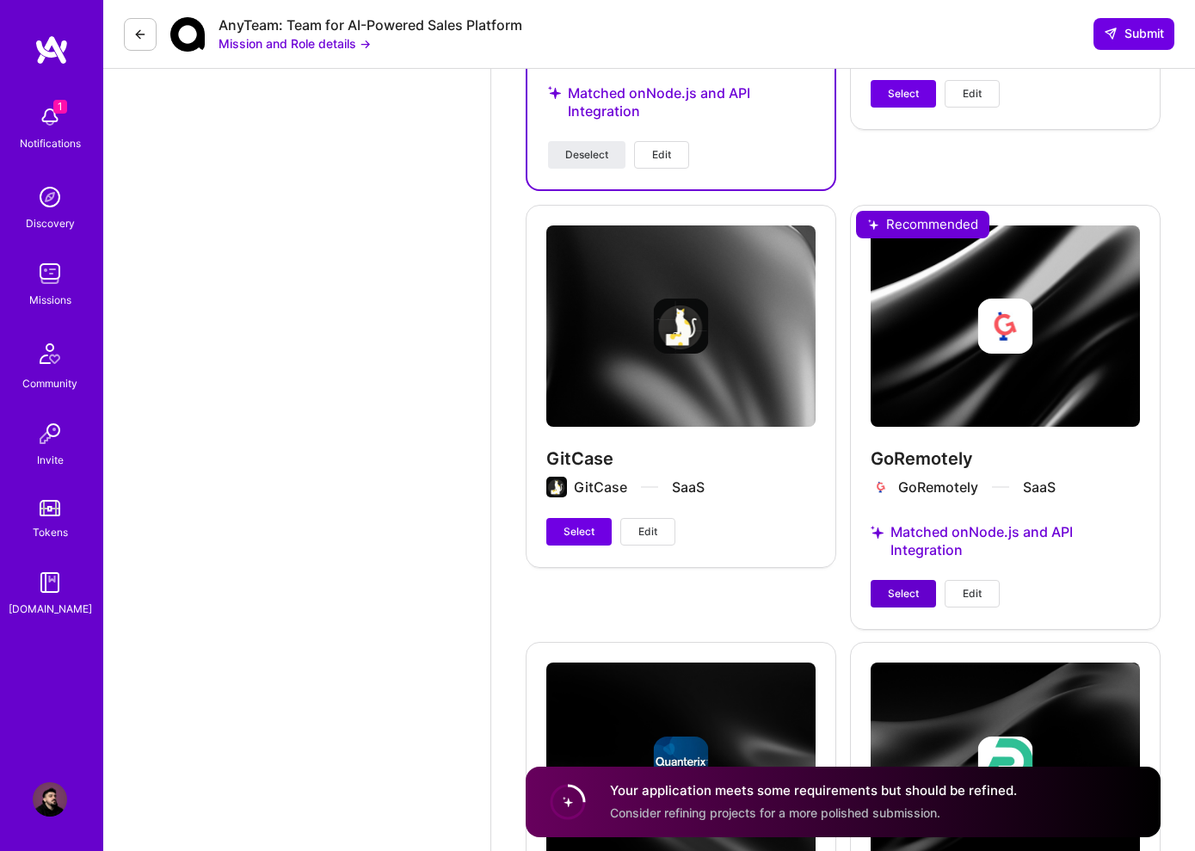
click at [907, 582] on button "Select" at bounding box center [902, 594] width 65 height 28
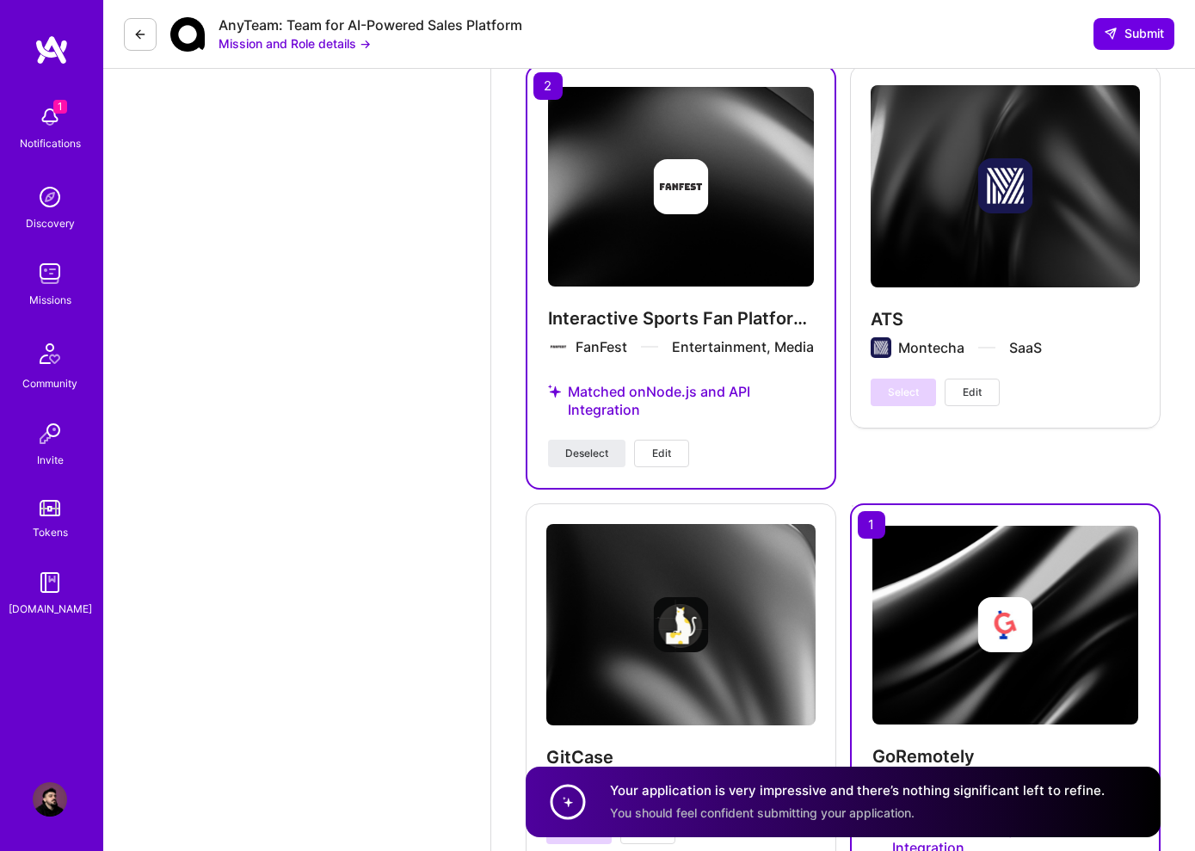
scroll to position [3738, 0]
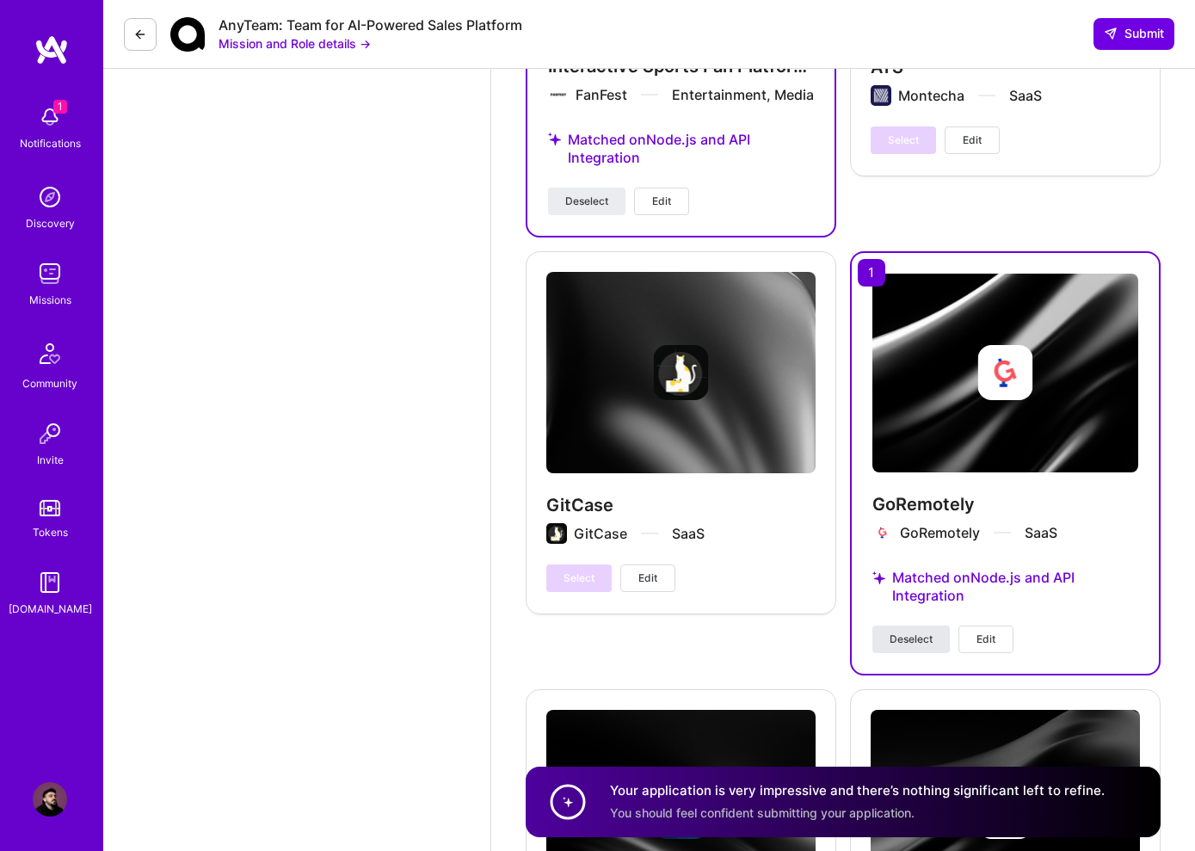
click at [913, 633] on span "Deselect" at bounding box center [910, 638] width 43 height 15
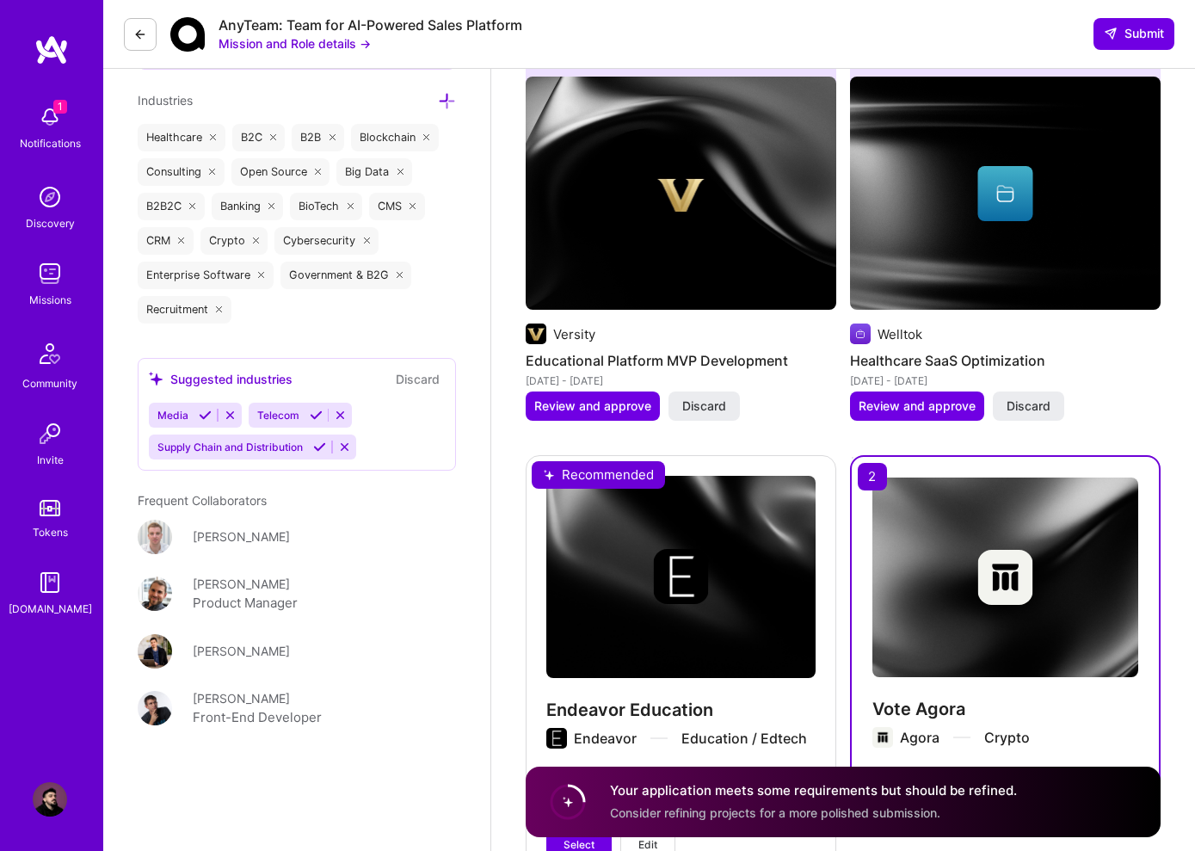
scroll to position [2862, 0]
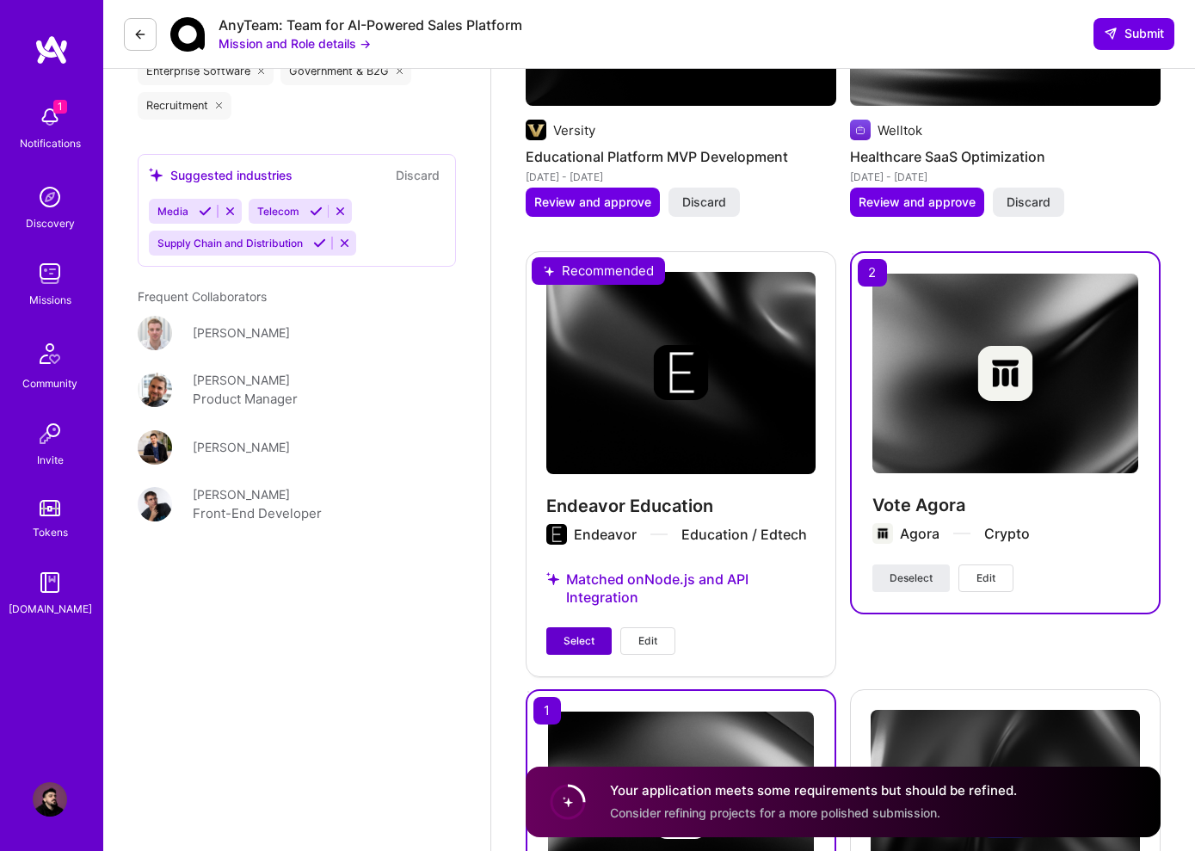
click at [581, 636] on span "Select" at bounding box center [578, 640] width 31 height 15
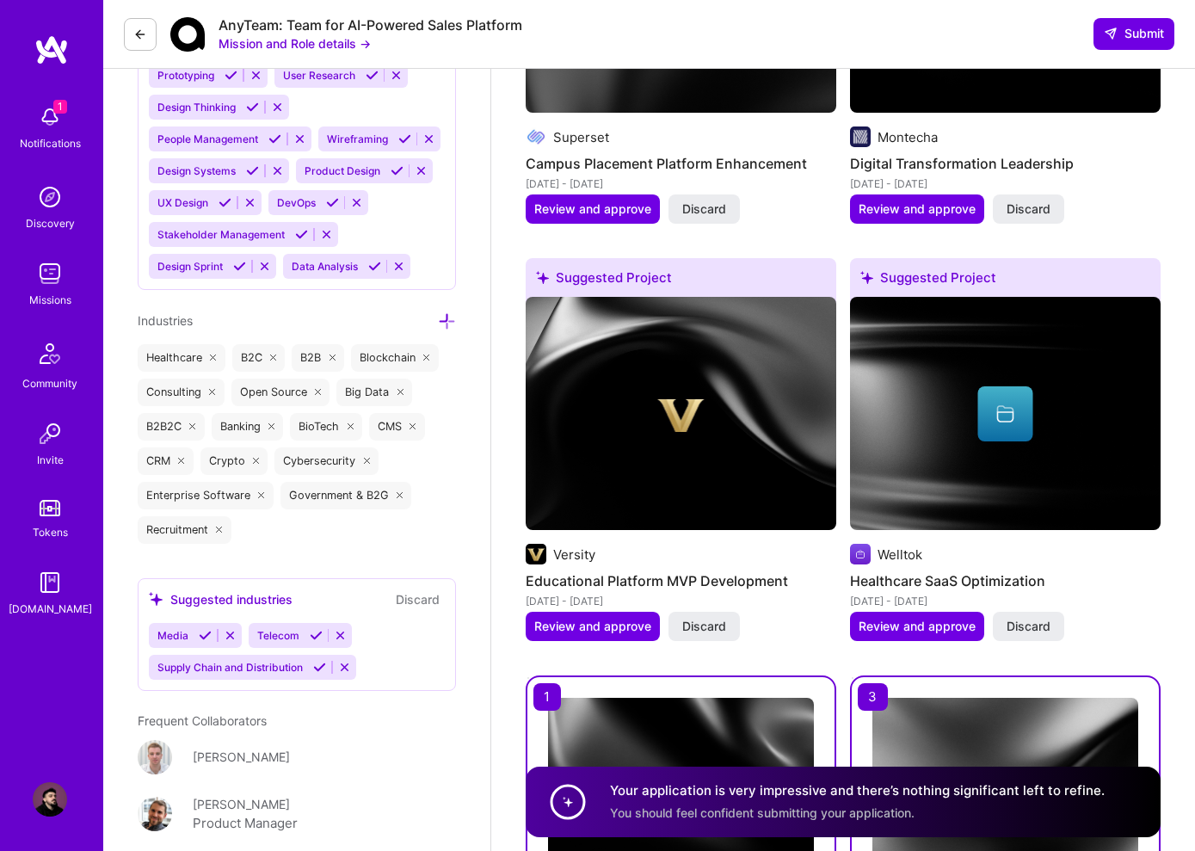
scroll to position [1869, 0]
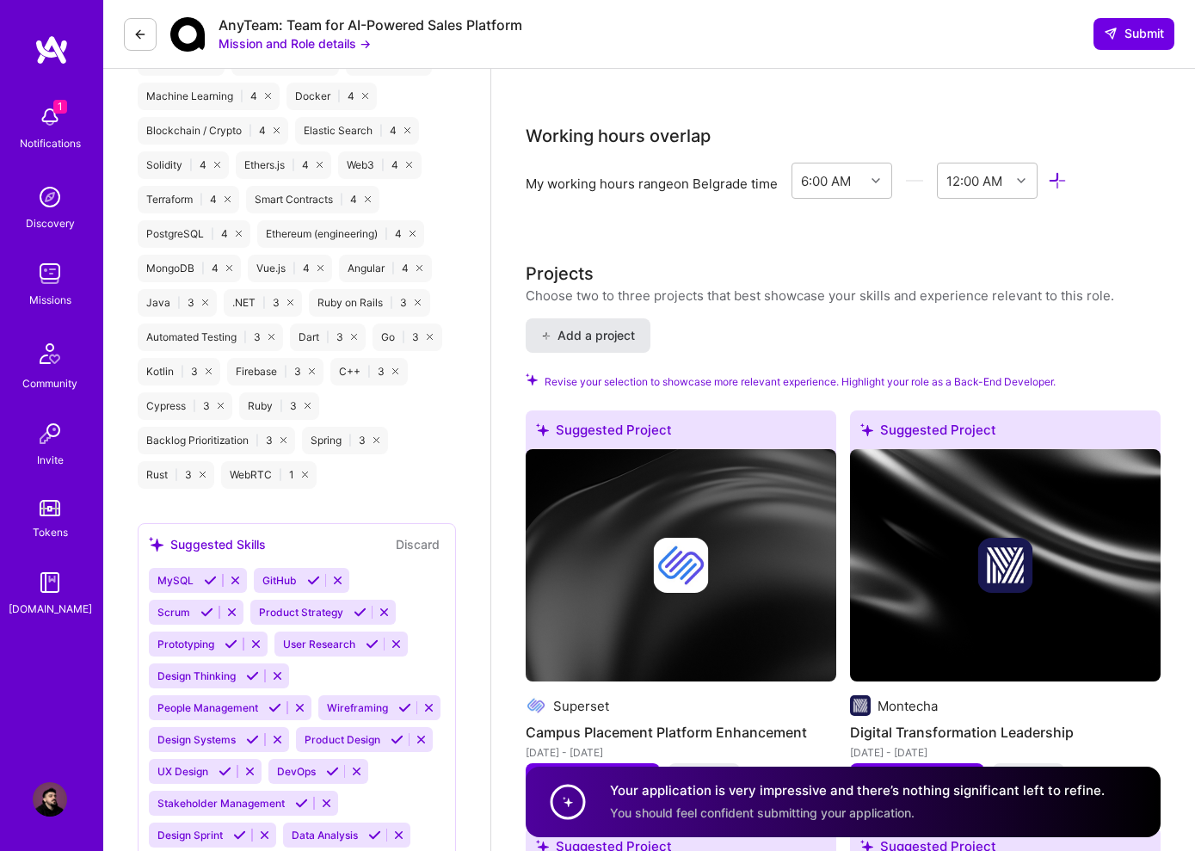
click at [612, 327] on span "Add a project" at bounding box center [588, 335] width 94 height 17
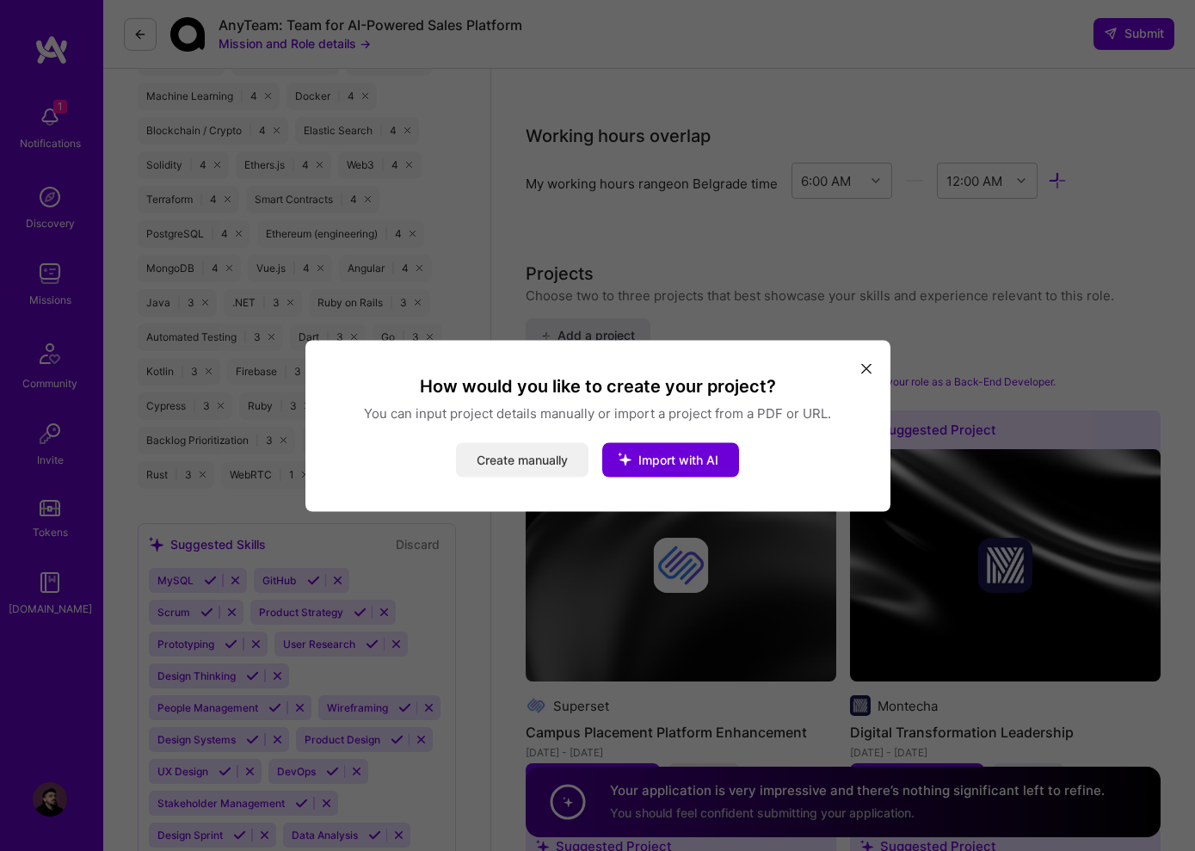
click at [545, 456] on button "Create manually" at bounding box center [522, 459] width 132 height 34
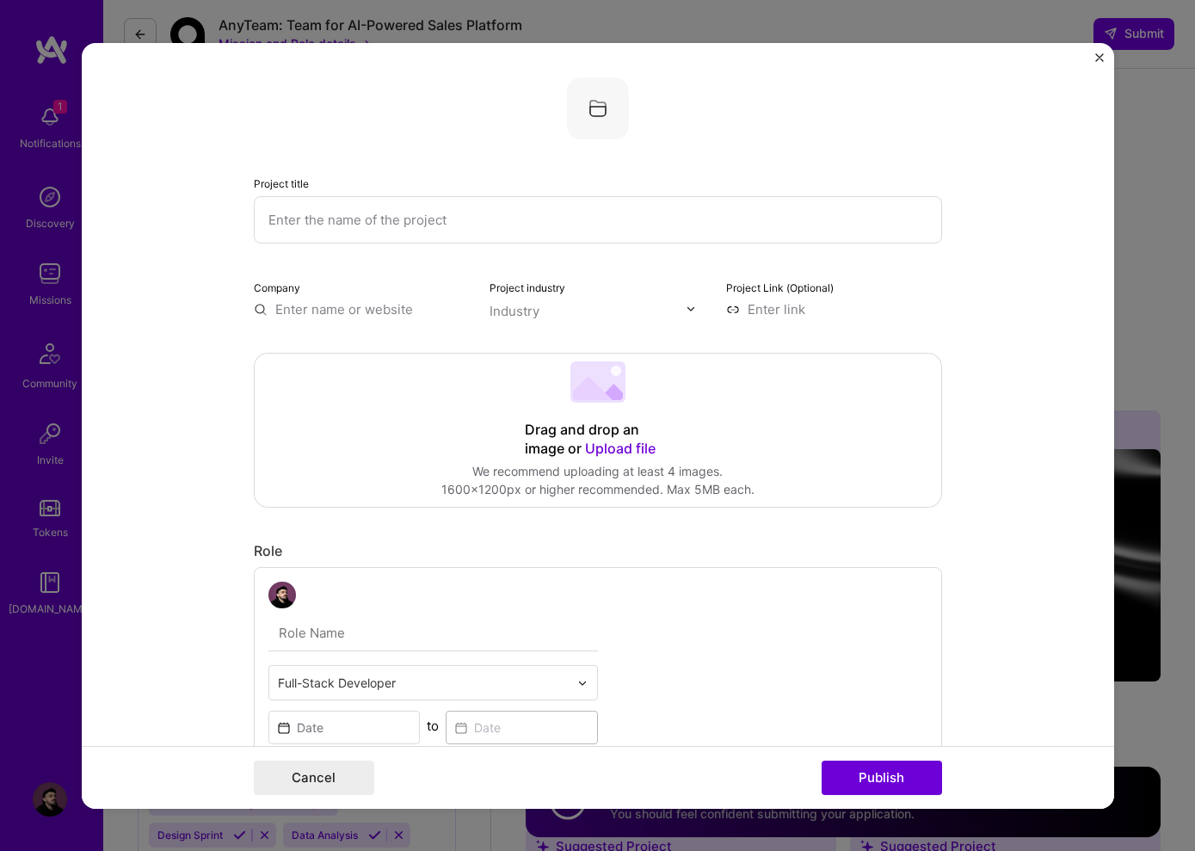
click at [378, 226] on input "text" at bounding box center [598, 218] width 688 height 47
type input "ShinDB"
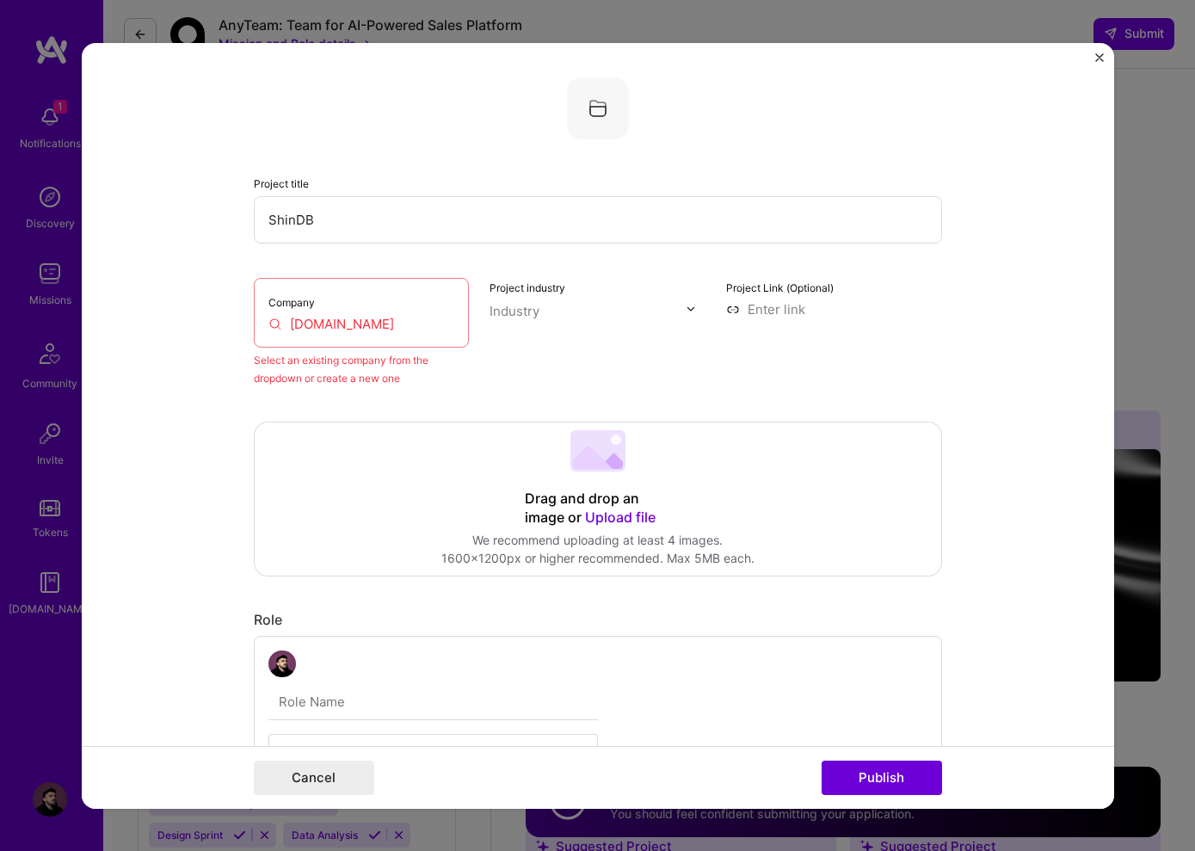
click at [353, 314] on div "Company [DOMAIN_NAME]" at bounding box center [362, 312] width 216 height 70
click at [385, 322] on input "[DOMAIN_NAME]" at bounding box center [361, 323] width 187 height 18
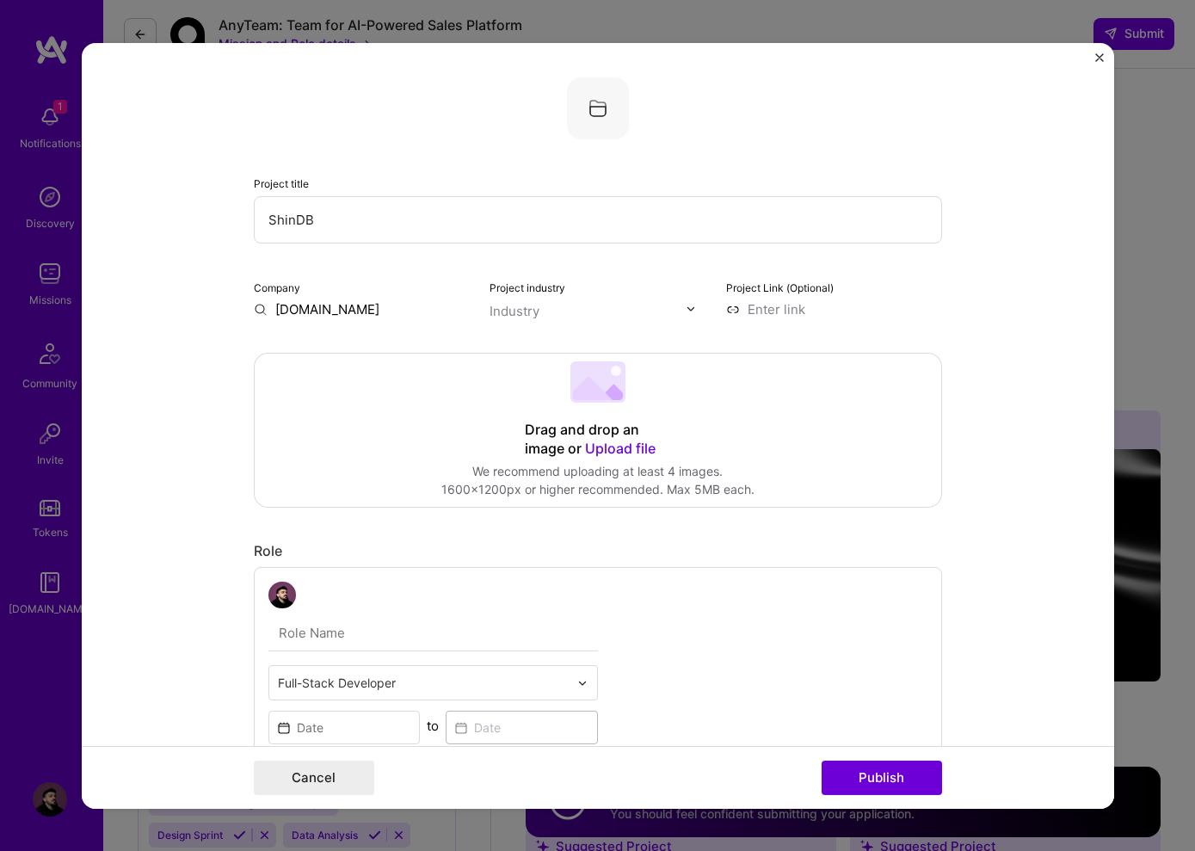
click at [306, 314] on input "[DOMAIN_NAME]" at bounding box center [362, 308] width 216 height 18
click at [367, 309] on input "Shin Network" at bounding box center [362, 308] width 216 height 18
click at [380, 274] on div "Project title ShinDB Company Shin Network Project industry Industry Project Lin…" at bounding box center [598, 197] width 688 height 241
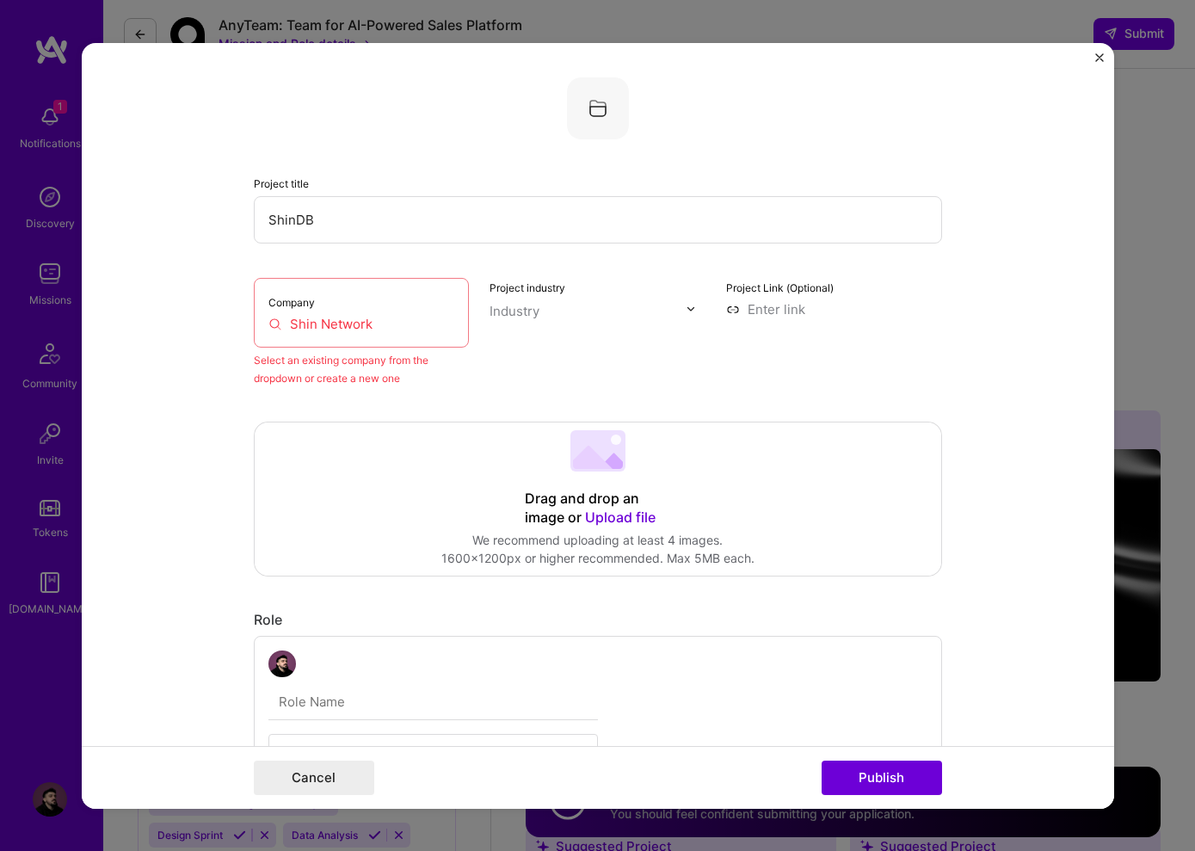
click at [373, 302] on div "Company Shin Network" at bounding box center [362, 312] width 216 height 70
click at [375, 315] on input "Shin Network" at bounding box center [361, 323] width 187 height 18
click at [378, 329] on input "Shin Network" at bounding box center [361, 323] width 187 height 18
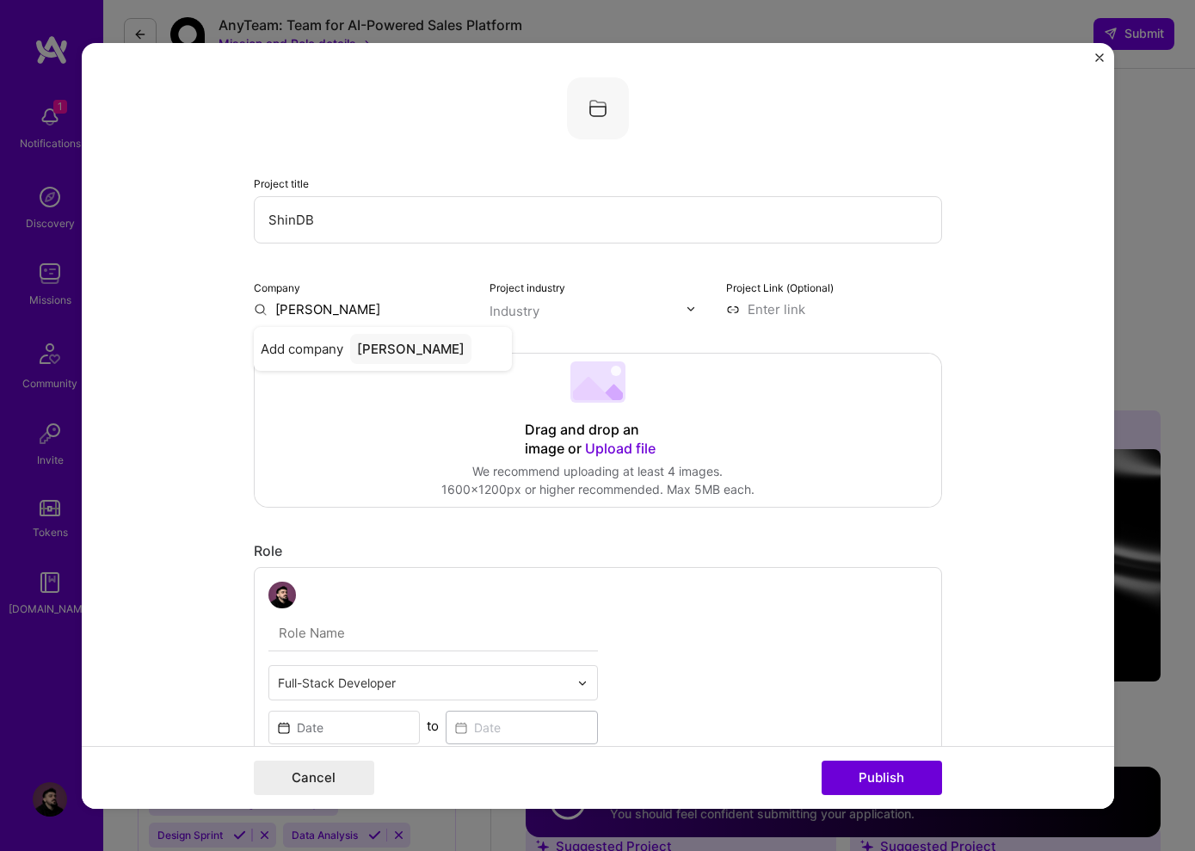
type input "Shin Network"
click at [403, 350] on div "Shin Network" at bounding box center [398, 348] width 97 height 30
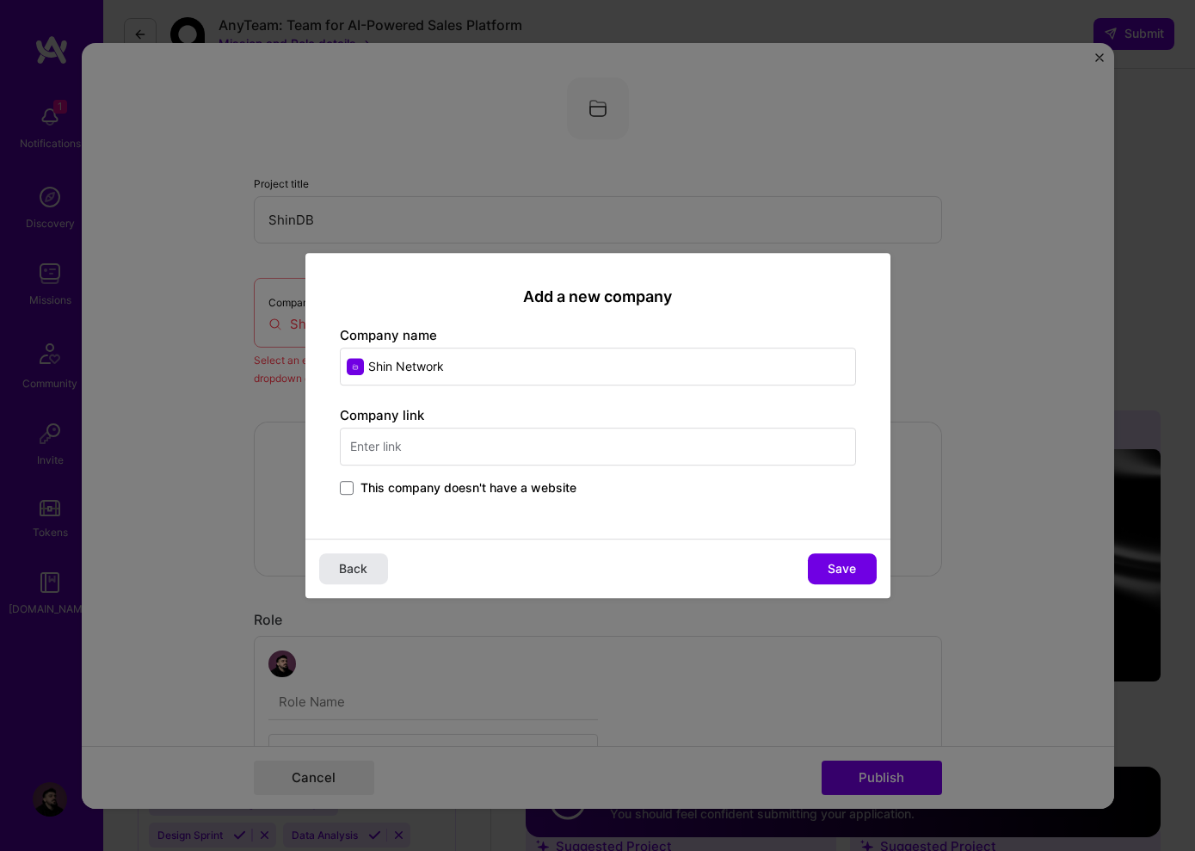
click at [372, 572] on button "Back" at bounding box center [353, 568] width 69 height 31
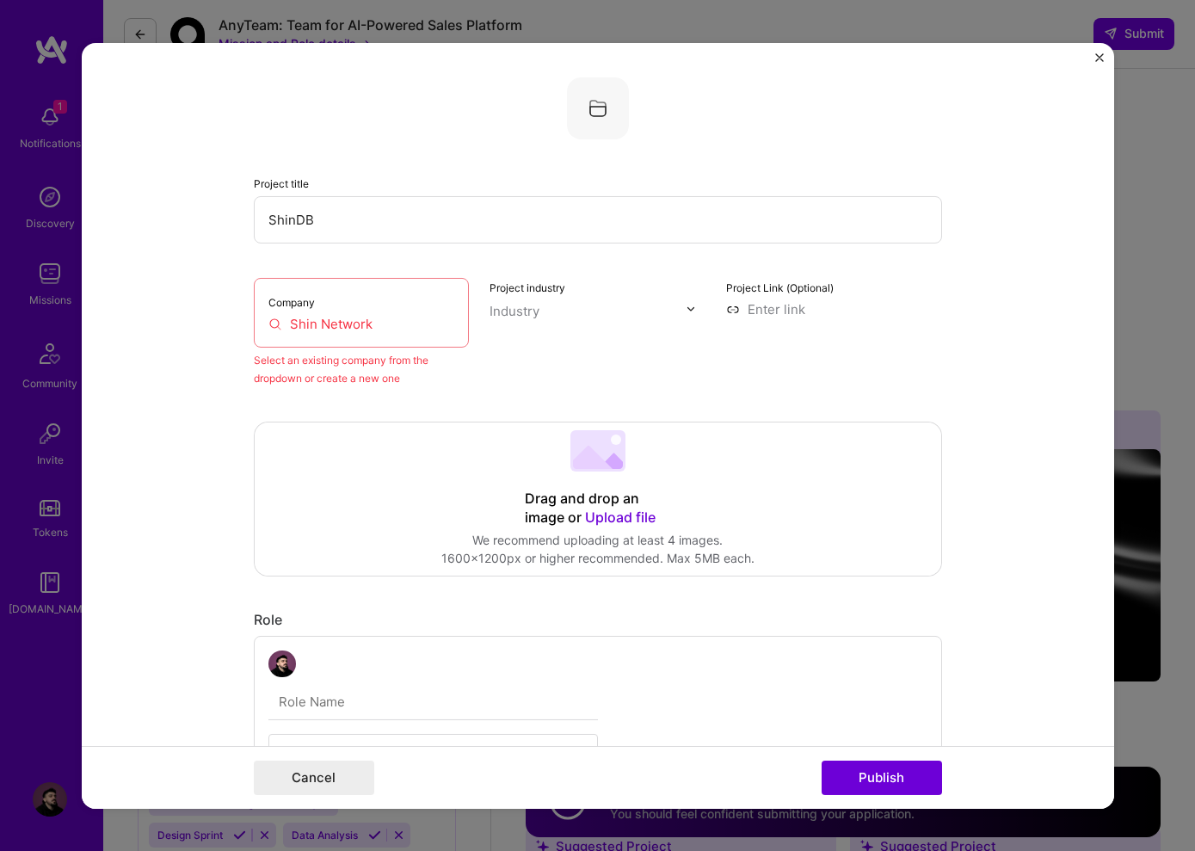
click at [1143, 290] on div "Project title ShinDB Company Shin Network Select an existing company from the d…" at bounding box center [597, 425] width 1195 height 851
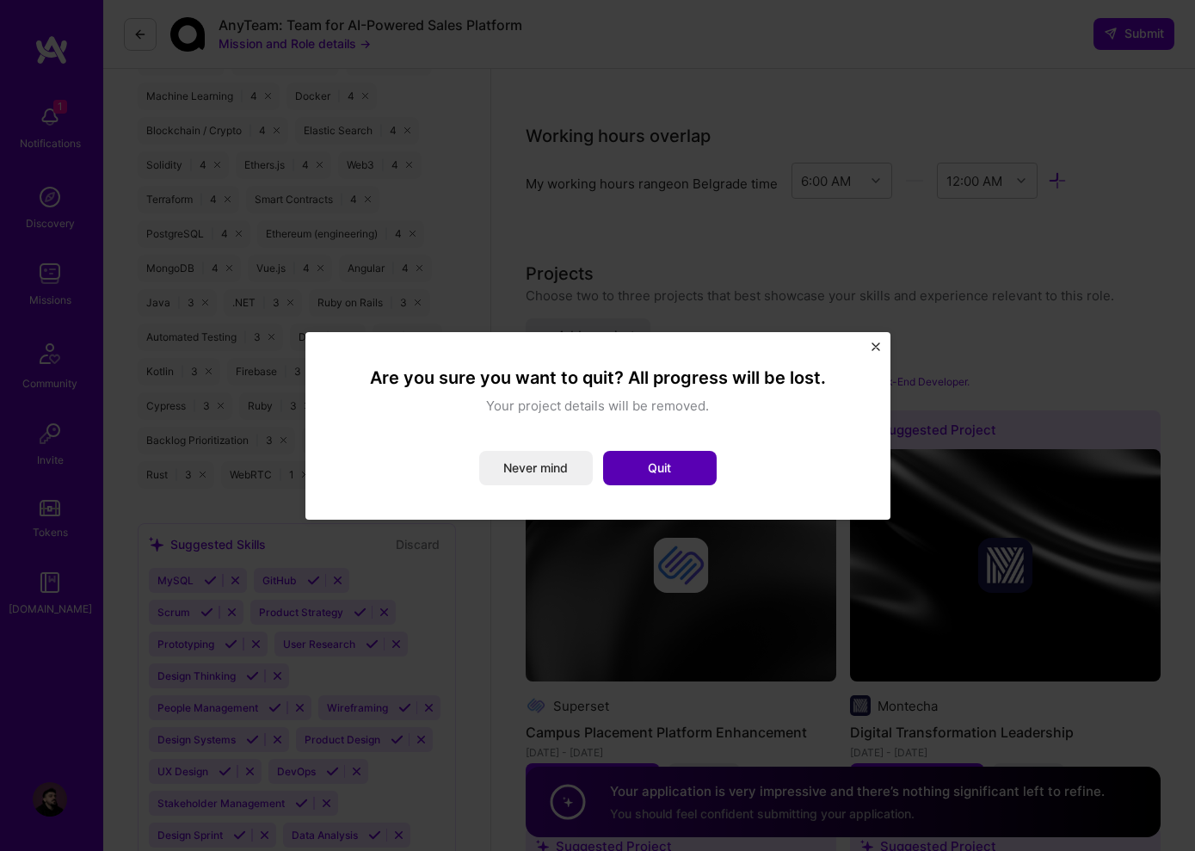
click at [661, 465] on button "Quit" at bounding box center [660, 468] width 114 height 34
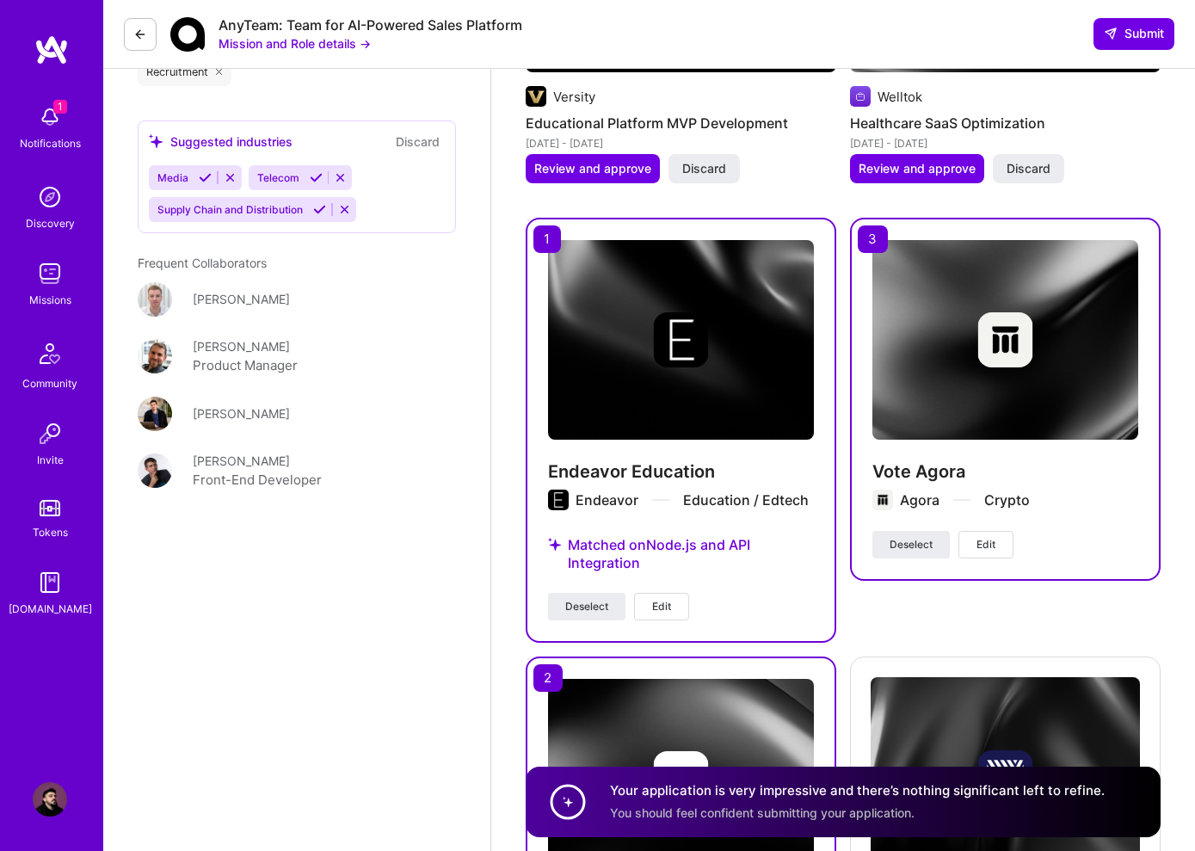
scroll to position [2905, 0]
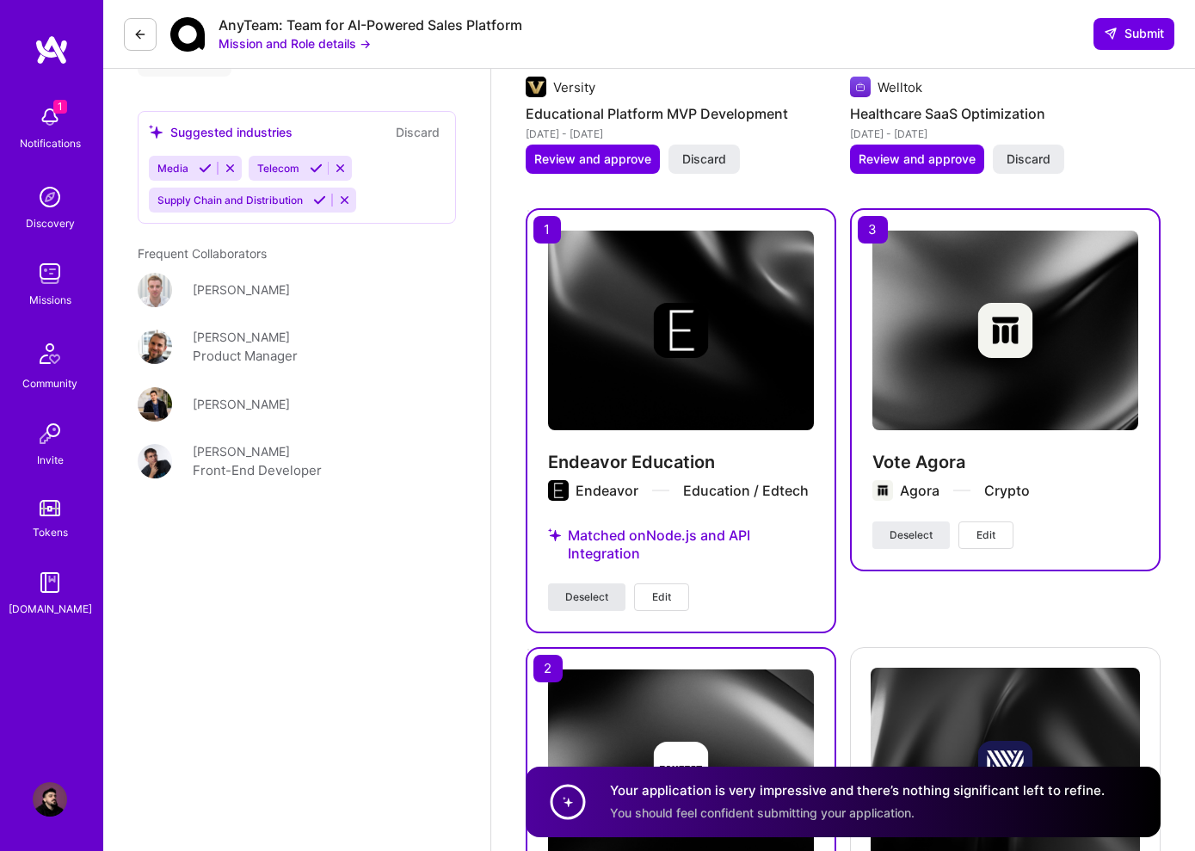
click at [566, 594] on span "Deselect" at bounding box center [586, 596] width 43 height 15
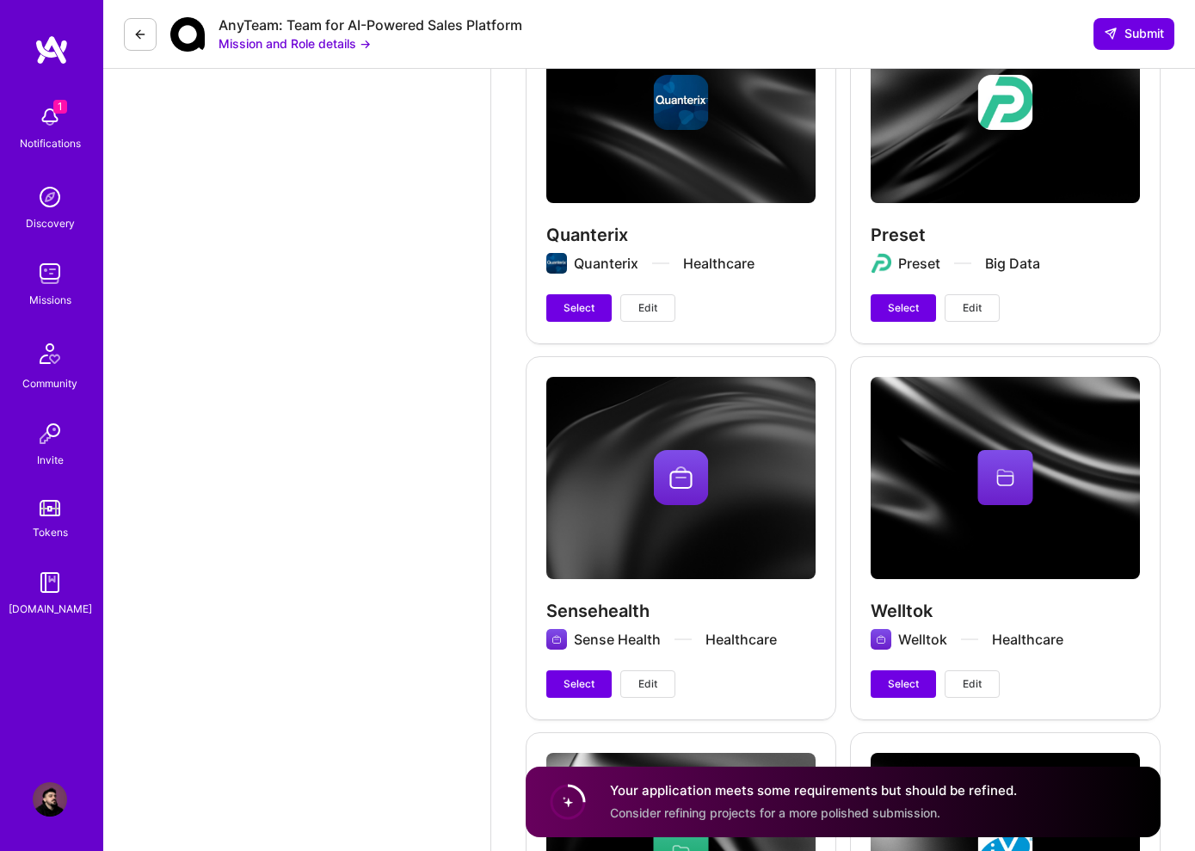
scroll to position [4444, 0]
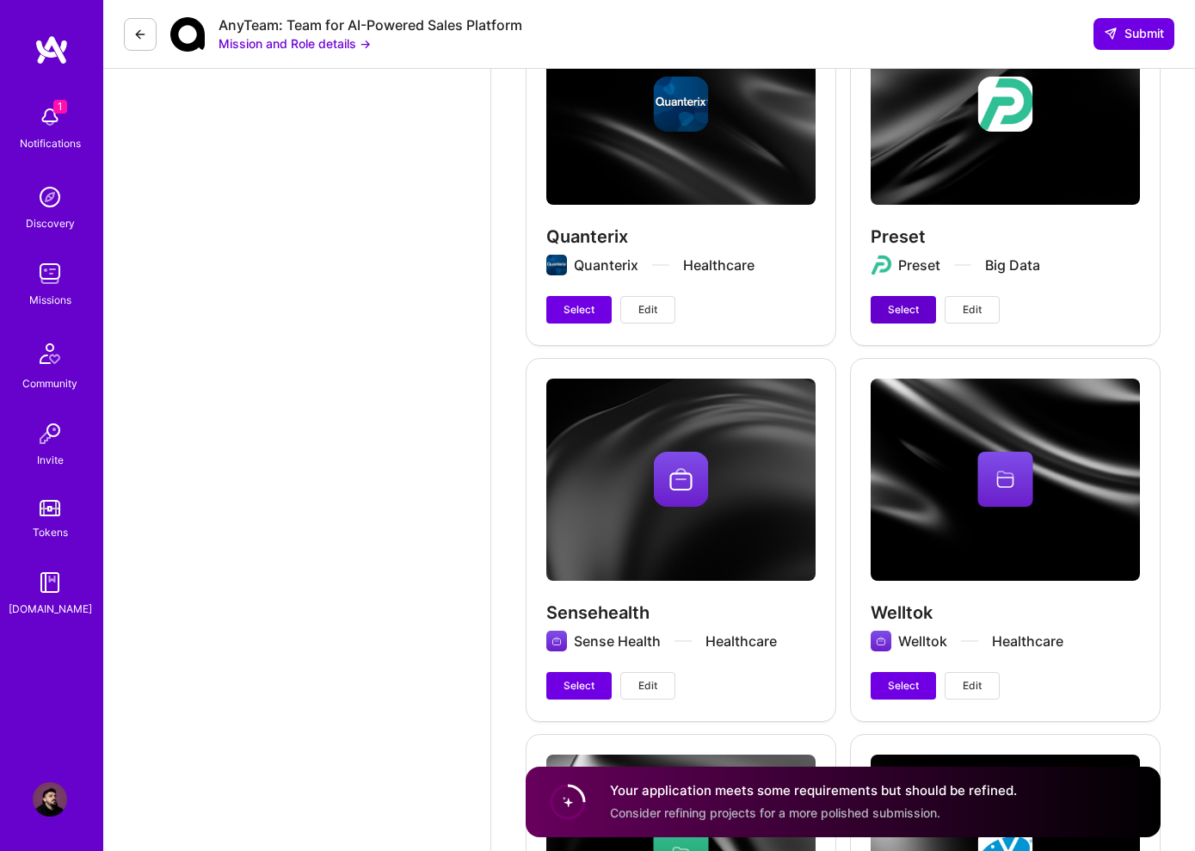
click at [920, 305] on button "Select" at bounding box center [902, 310] width 65 height 28
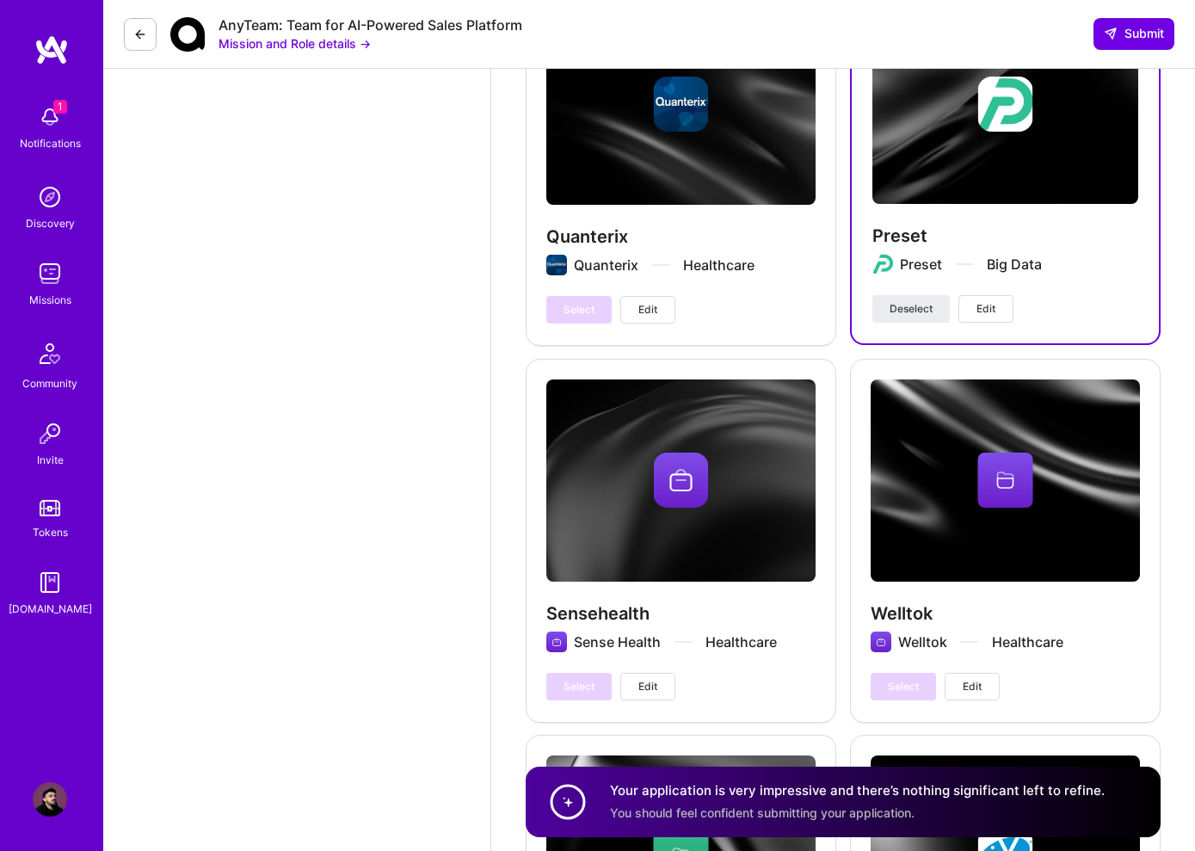
click at [973, 308] on button "Edit" at bounding box center [985, 309] width 55 height 28
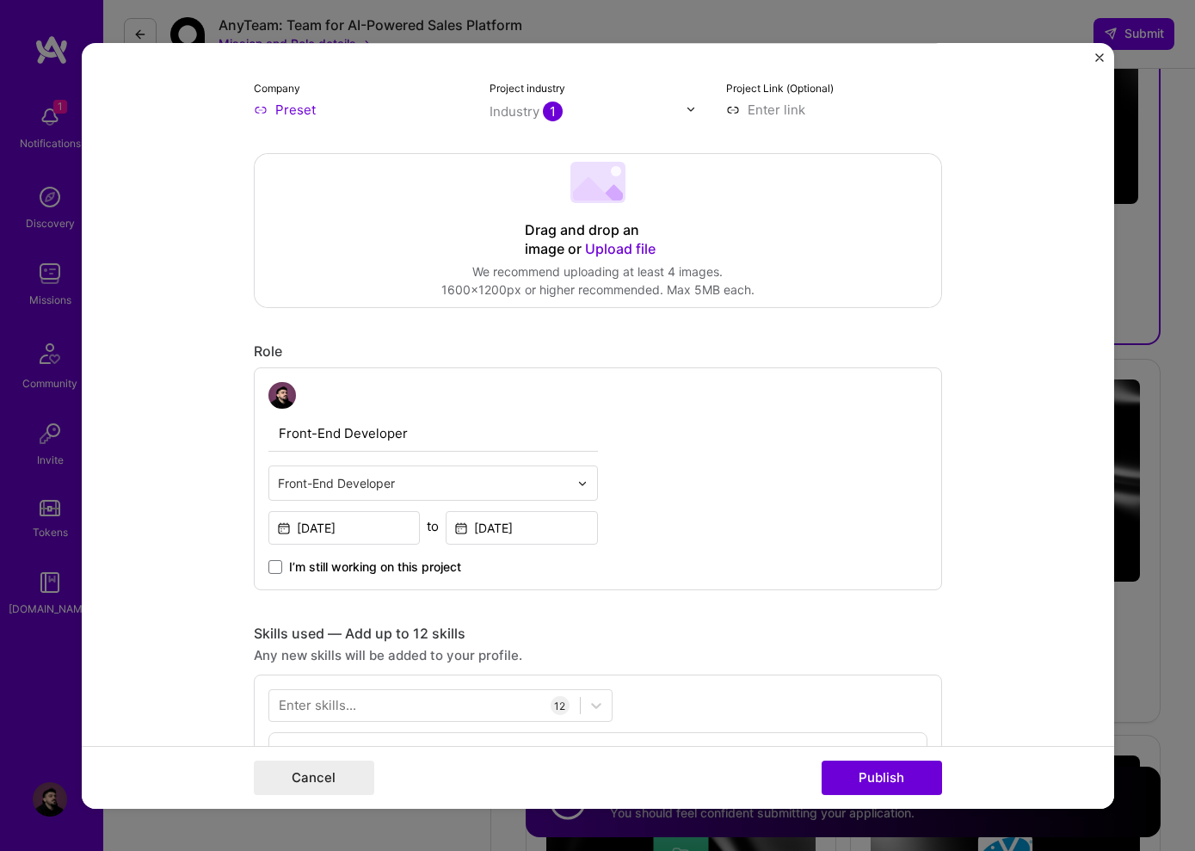
scroll to position [218, 0]
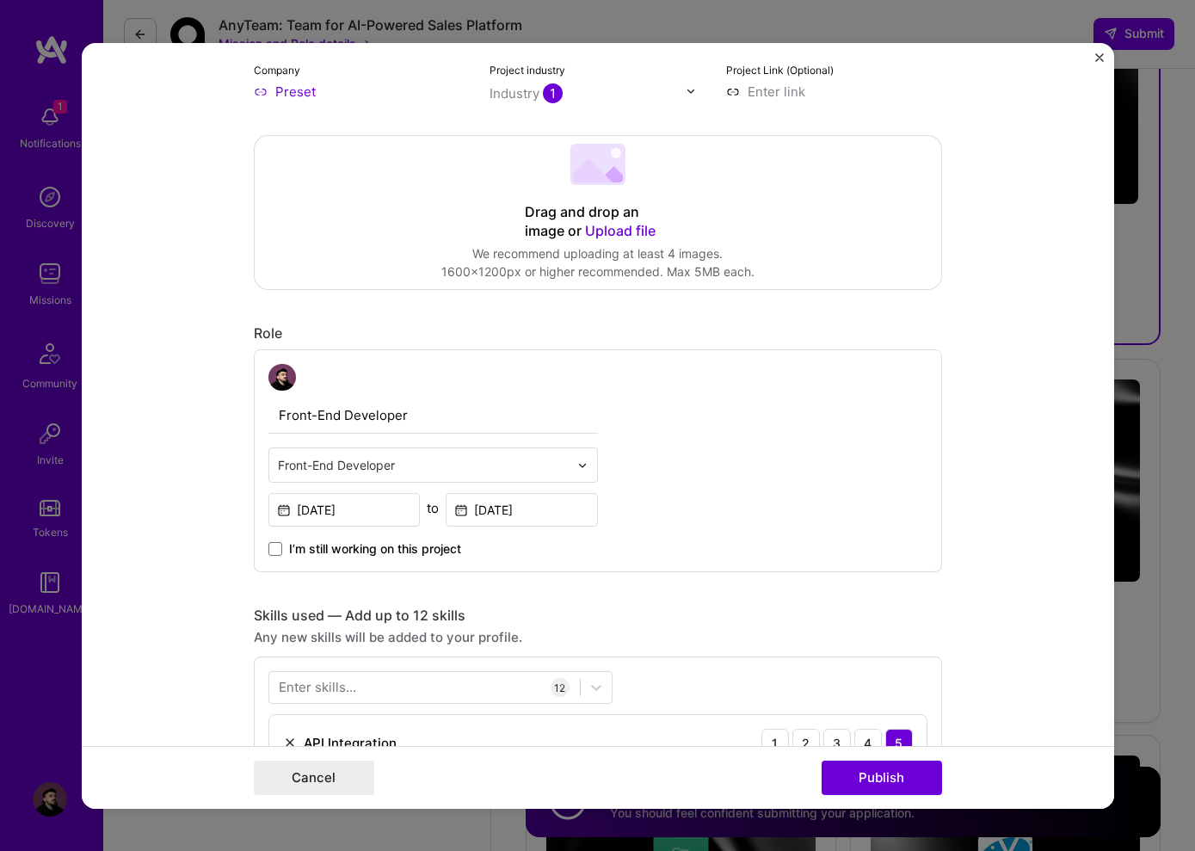
drag, startPoint x: 311, startPoint y: 420, endPoint x: 255, endPoint y: 427, distance: 56.3
click at [255, 427] on div "Front-End Developer Front-End Developer [DATE] to [DATE] I’m still working on t…" at bounding box center [598, 460] width 688 height 224
click at [319, 429] on input "Front-End Developer" at bounding box center [432, 415] width 329 height 36
drag, startPoint x: 303, startPoint y: 414, endPoint x: 246, endPoint y: 425, distance: 57.9
click at [246, 425] on form "Project title Preset Company Preset Project industry Industry 1 Project Link (O…" at bounding box center [598, 425] width 1032 height 766
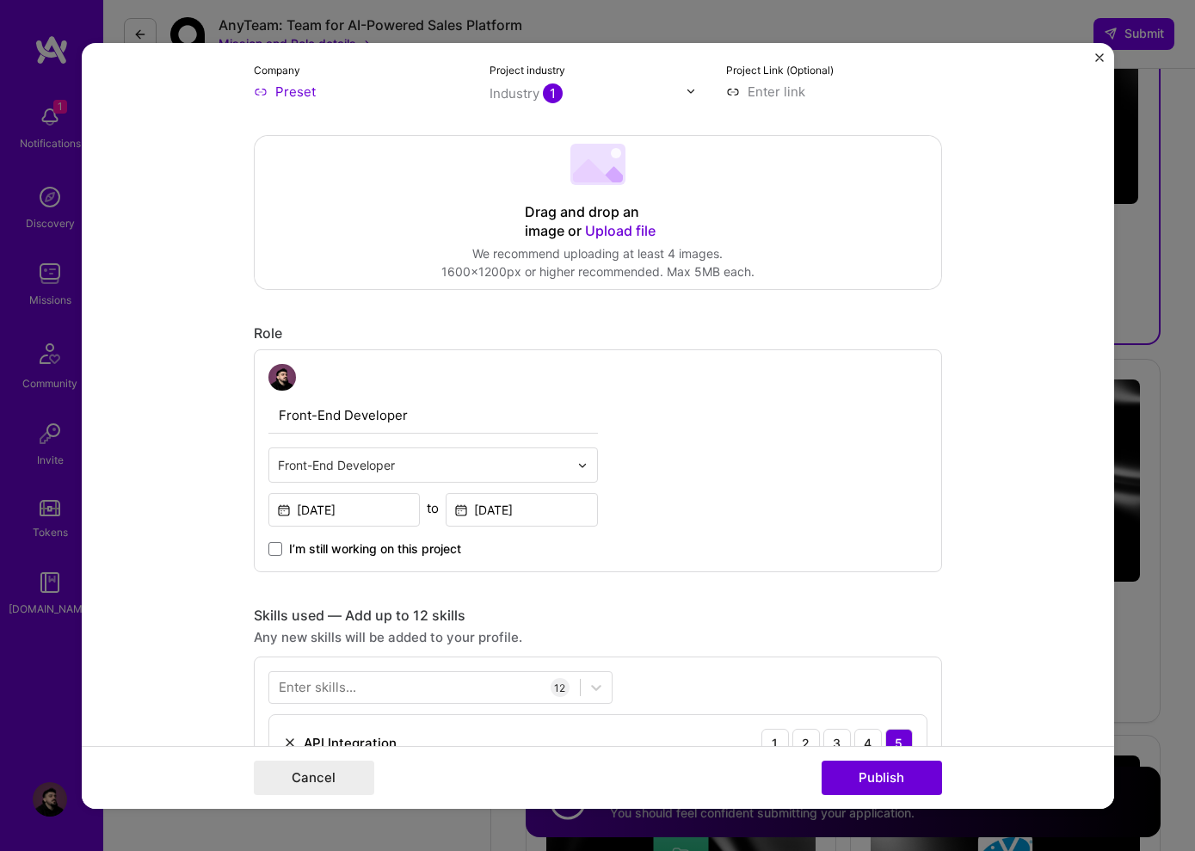
click at [296, 413] on input "Front-End Developer" at bounding box center [432, 415] width 329 height 36
drag, startPoint x: 309, startPoint y: 415, endPoint x: 246, endPoint y: 422, distance: 63.3
click at [246, 422] on form "Project title Preset Company Preset Project industry Industry 1 Project Link (O…" at bounding box center [598, 425] width 1032 height 766
type input "Back-End Developer"
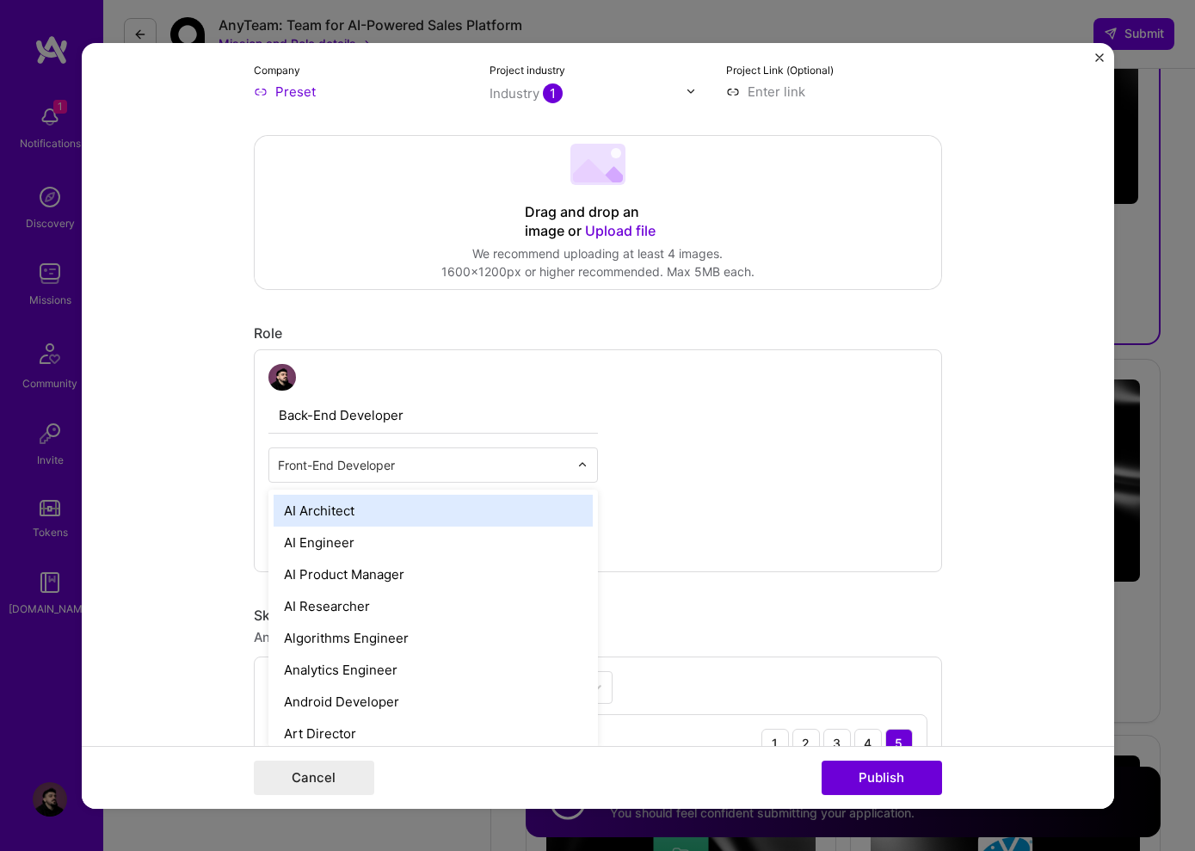
drag, startPoint x: 308, startPoint y: 466, endPoint x: 263, endPoint y: 459, distance: 45.3
click at [263, 459] on div "Back-End Developer option AI Architect focused, 1 of 70. 69 results available. …" at bounding box center [598, 460] width 688 height 224
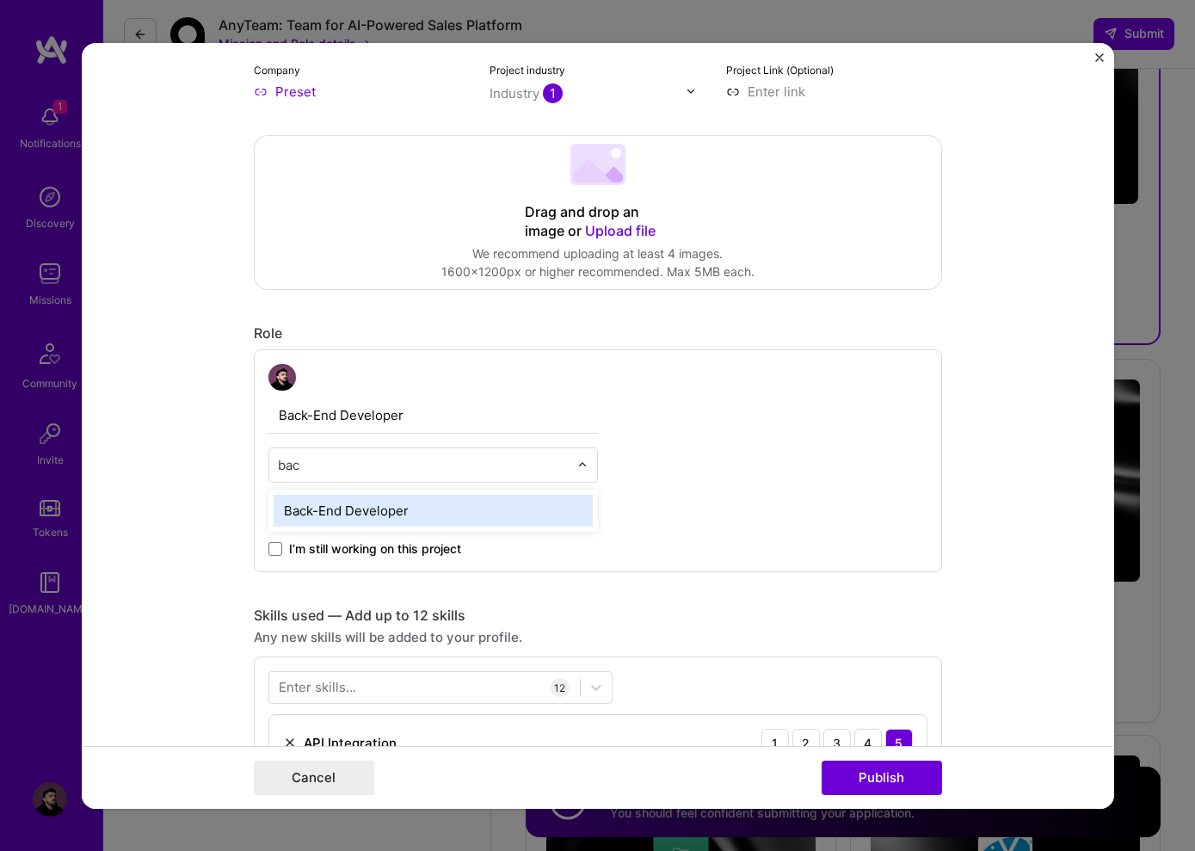
type input "back"
click at [330, 501] on div "Back-End Developer" at bounding box center [433, 511] width 319 height 32
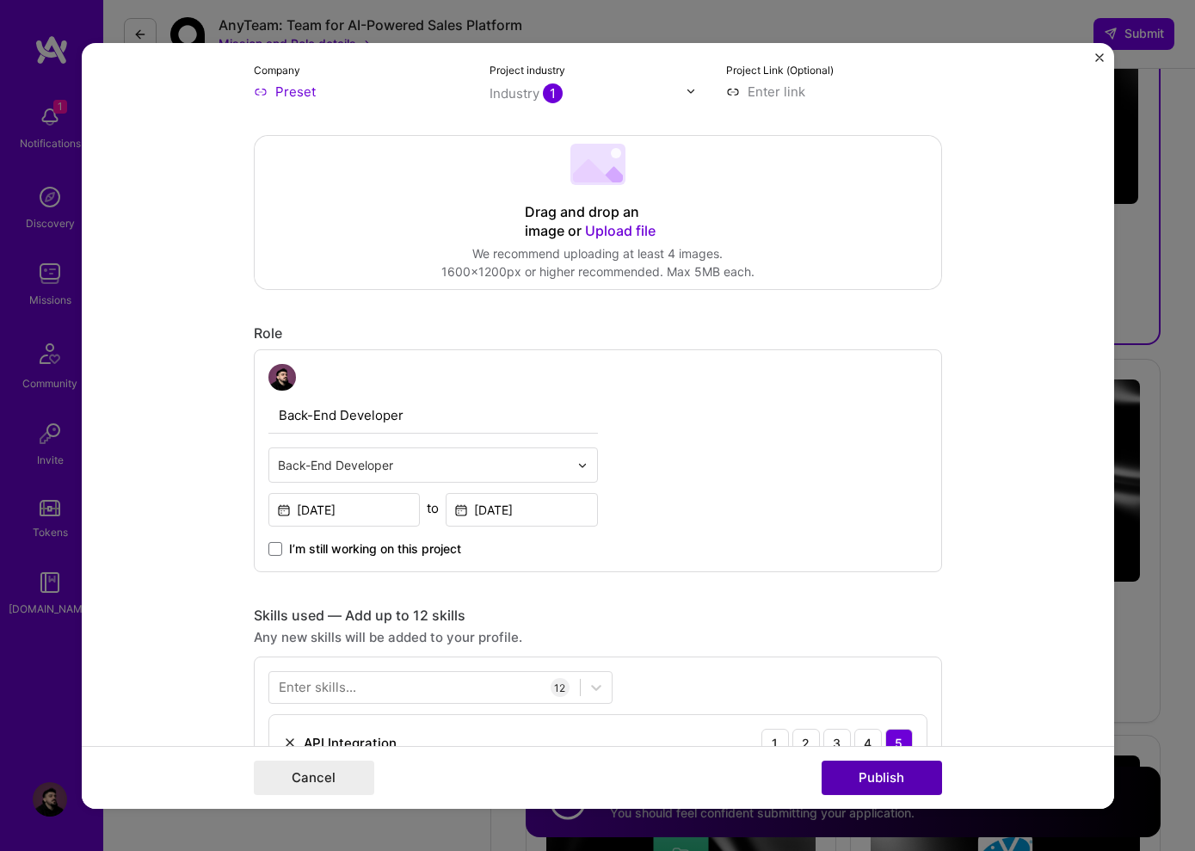
click at [890, 780] on button "Publish" at bounding box center [881, 777] width 120 height 34
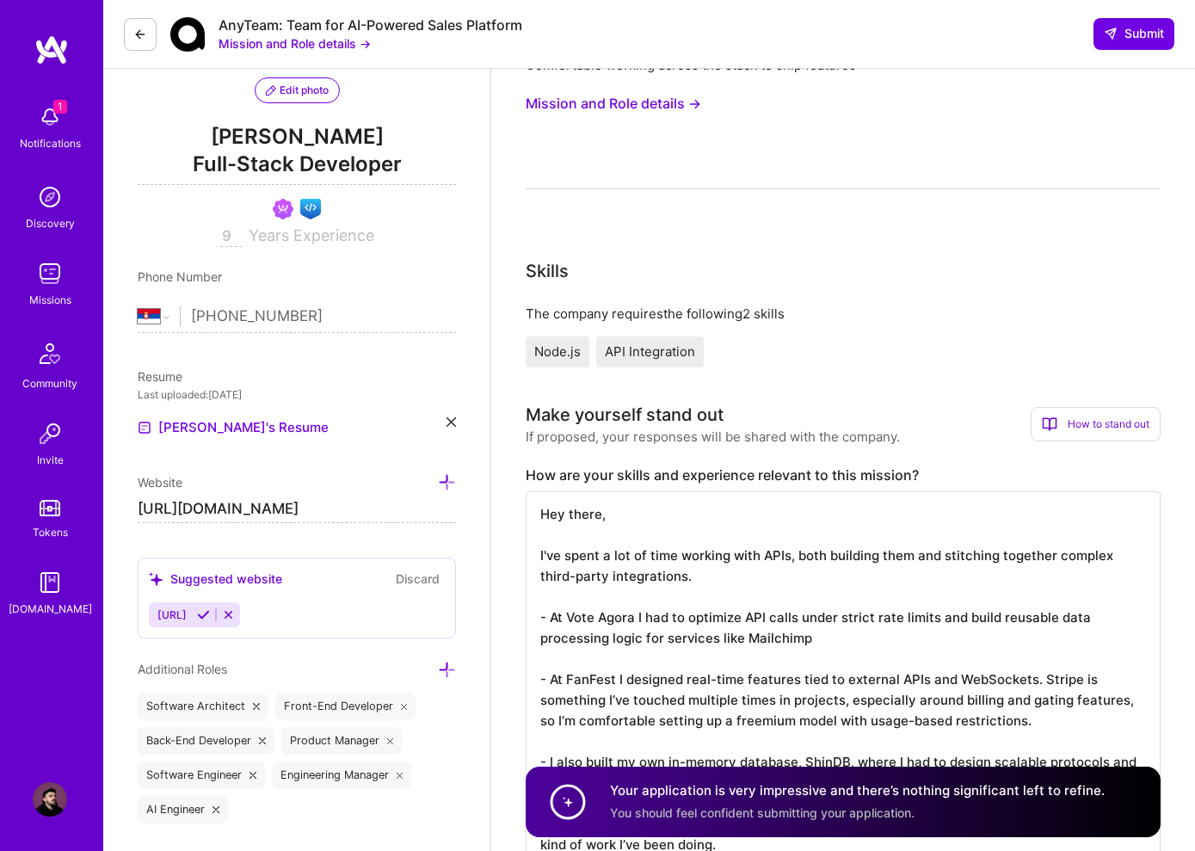
scroll to position [402, 0]
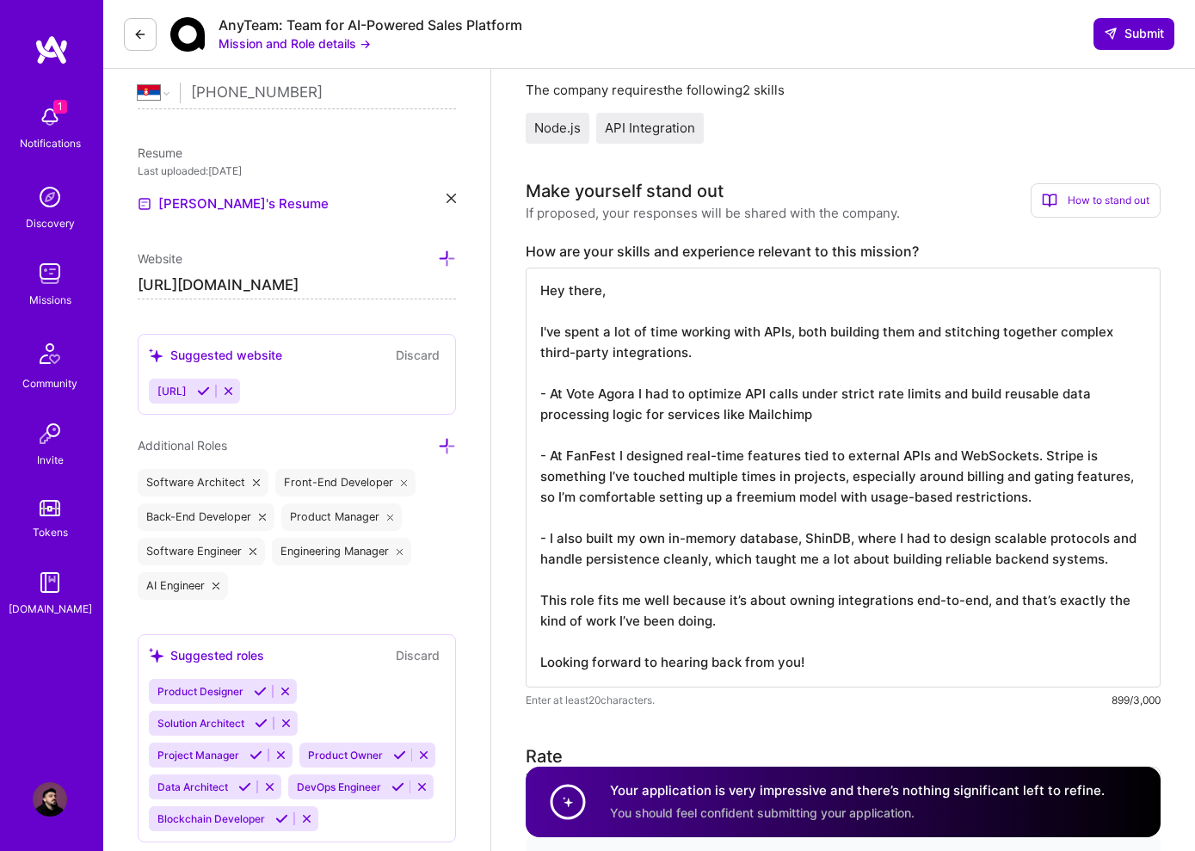
click at [1136, 31] on span "Submit" at bounding box center [1134, 33] width 60 height 17
click at [864, 602] on textarea "Hey there, I've spent a lot of time working with APIs, both building them and s…" at bounding box center [843, 478] width 635 height 420
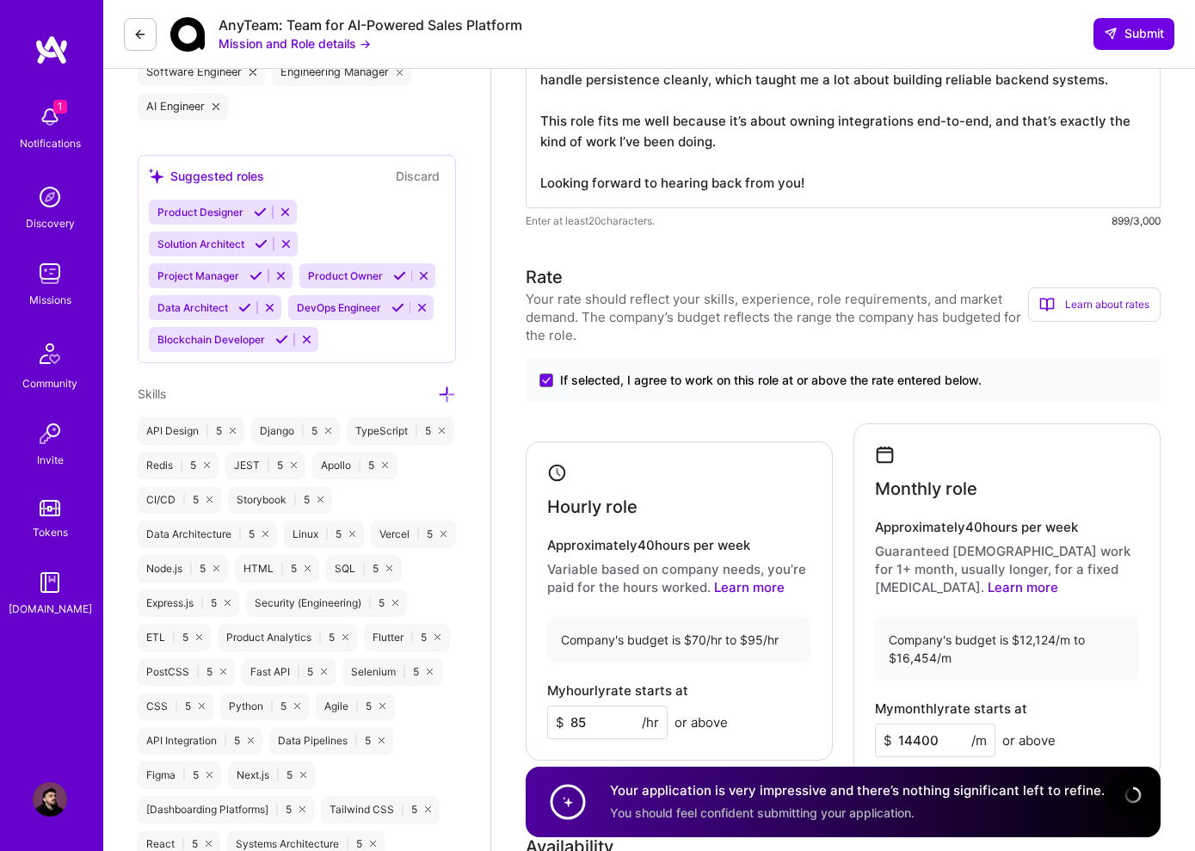
scroll to position [964, 0]
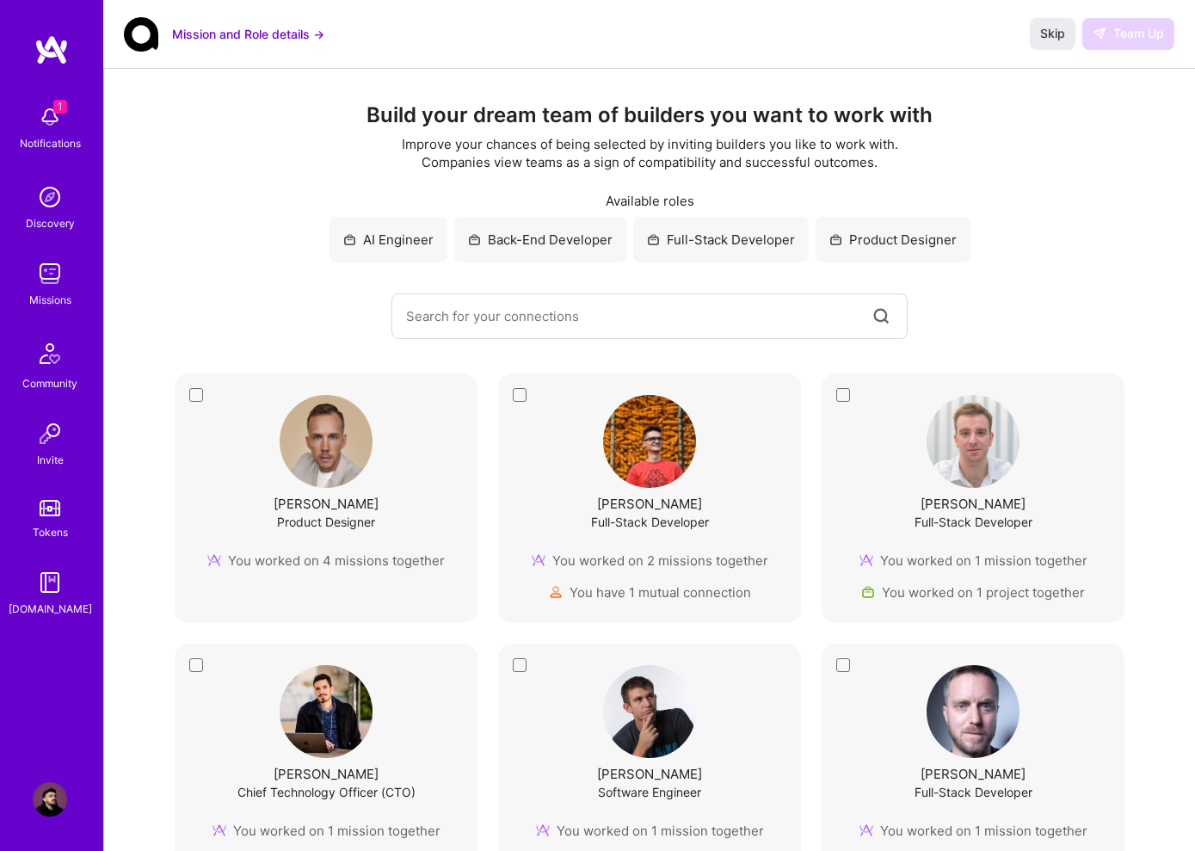
click at [56, 116] on img at bounding box center [50, 117] width 34 height 34
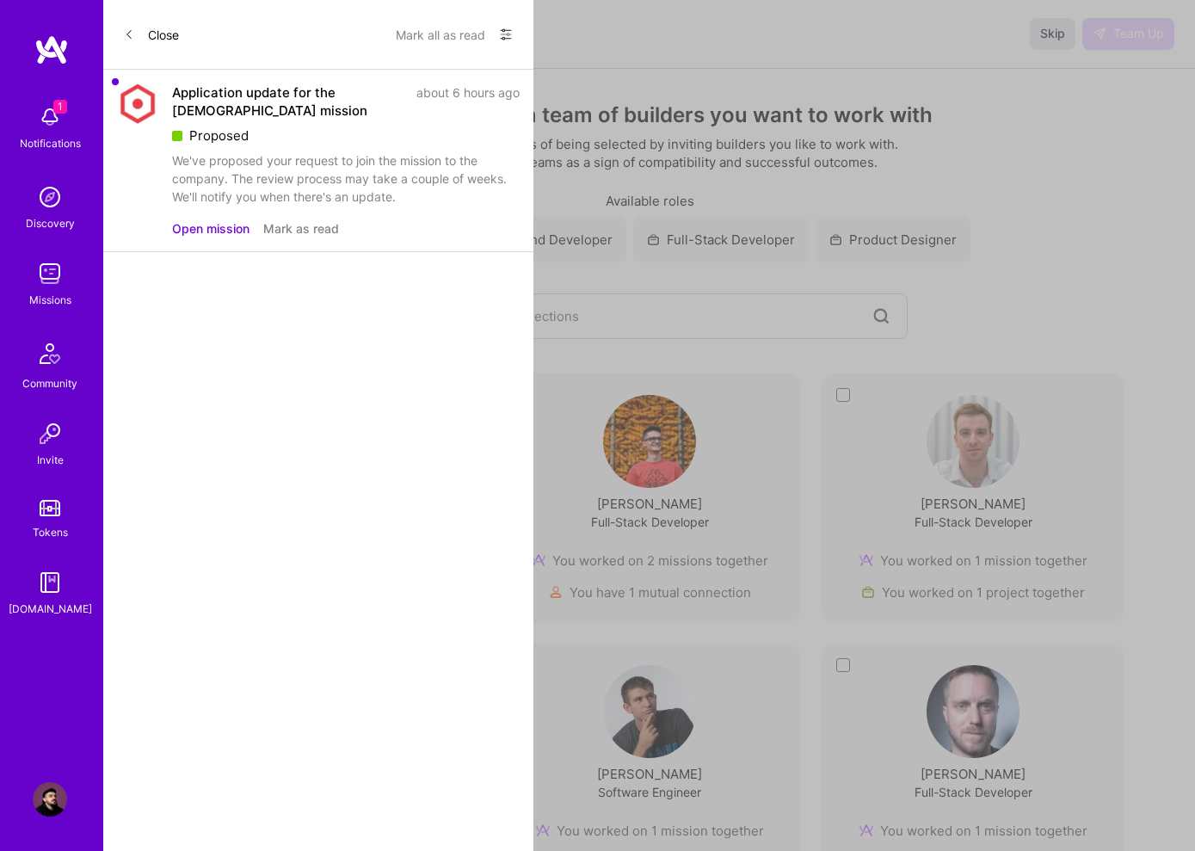
click at [303, 229] on button "Mark as read" at bounding box center [301, 228] width 76 height 18
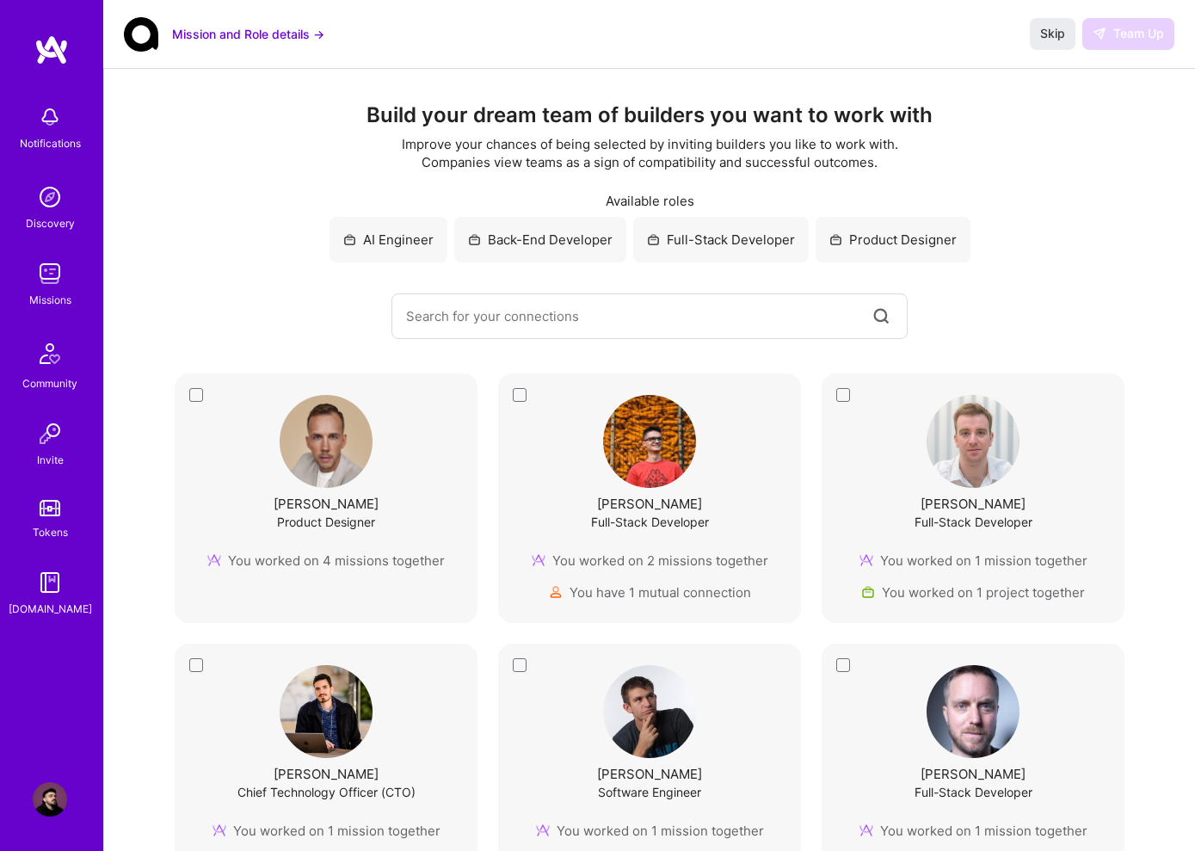
click at [72, 52] on link at bounding box center [51, 49] width 103 height 31
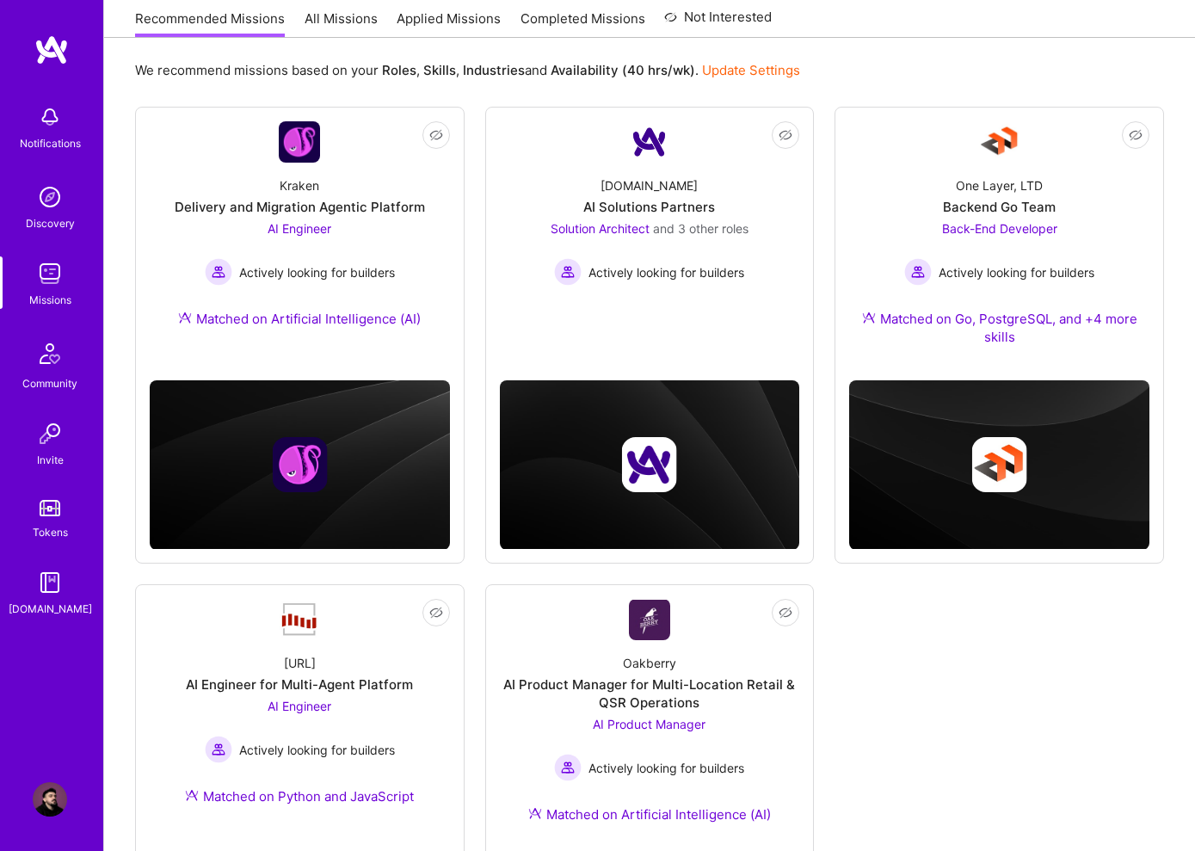
scroll to position [175, 0]
